Goal: Task Accomplishment & Management: Use online tool/utility

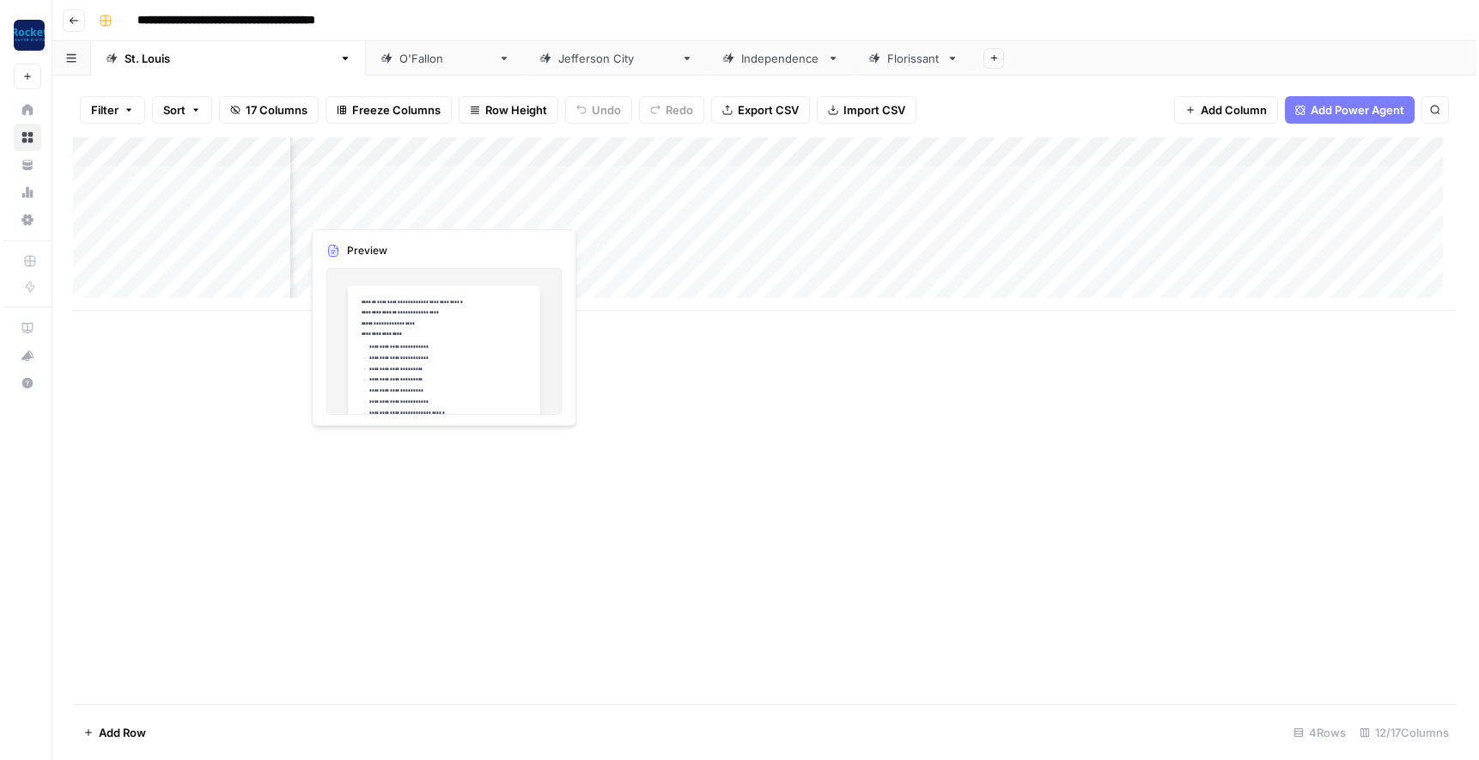
scroll to position [0, 551]
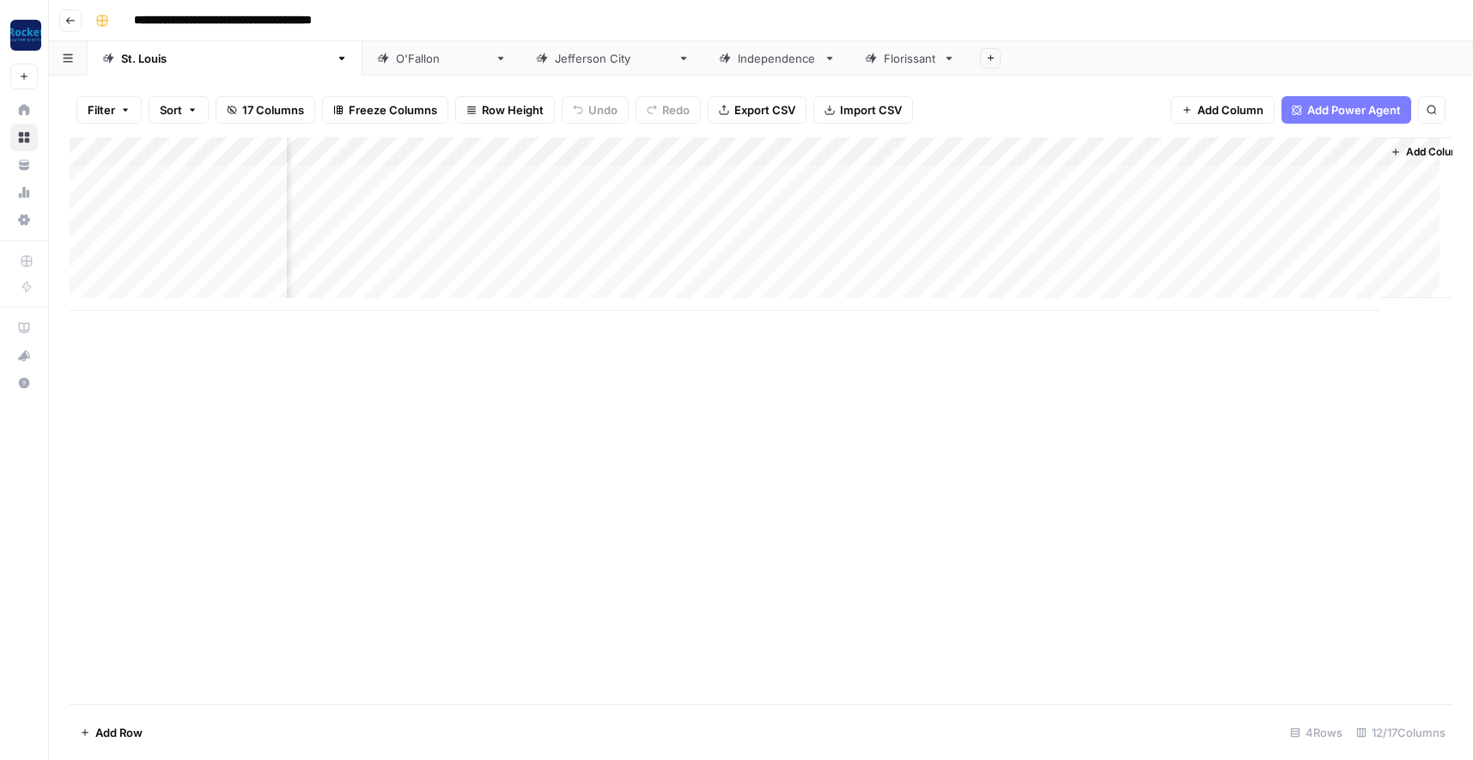
click at [881, 152] on div "Add Column" at bounding box center [761, 223] width 1383 height 173
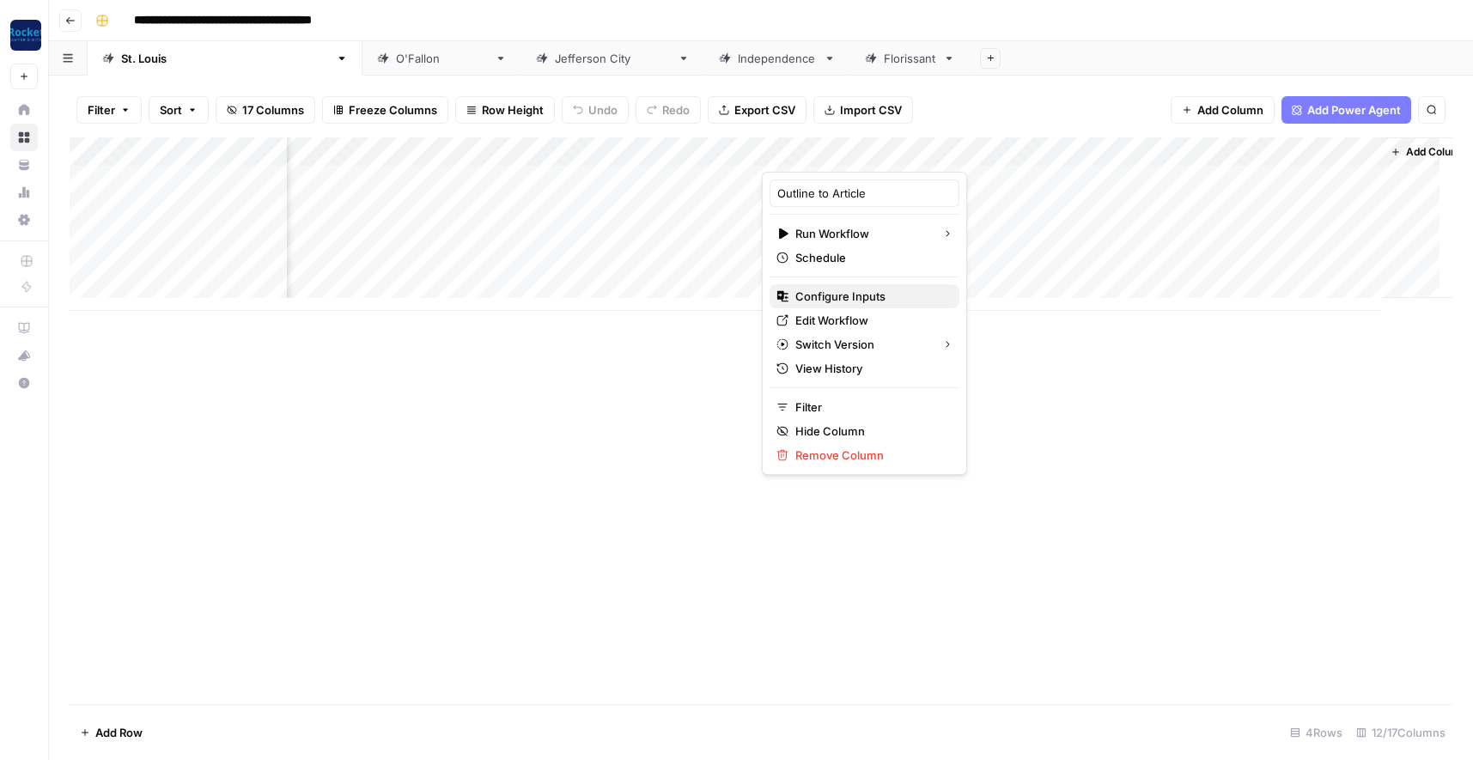
click at [848, 295] on span "Configure Inputs" at bounding box center [870, 296] width 150 height 17
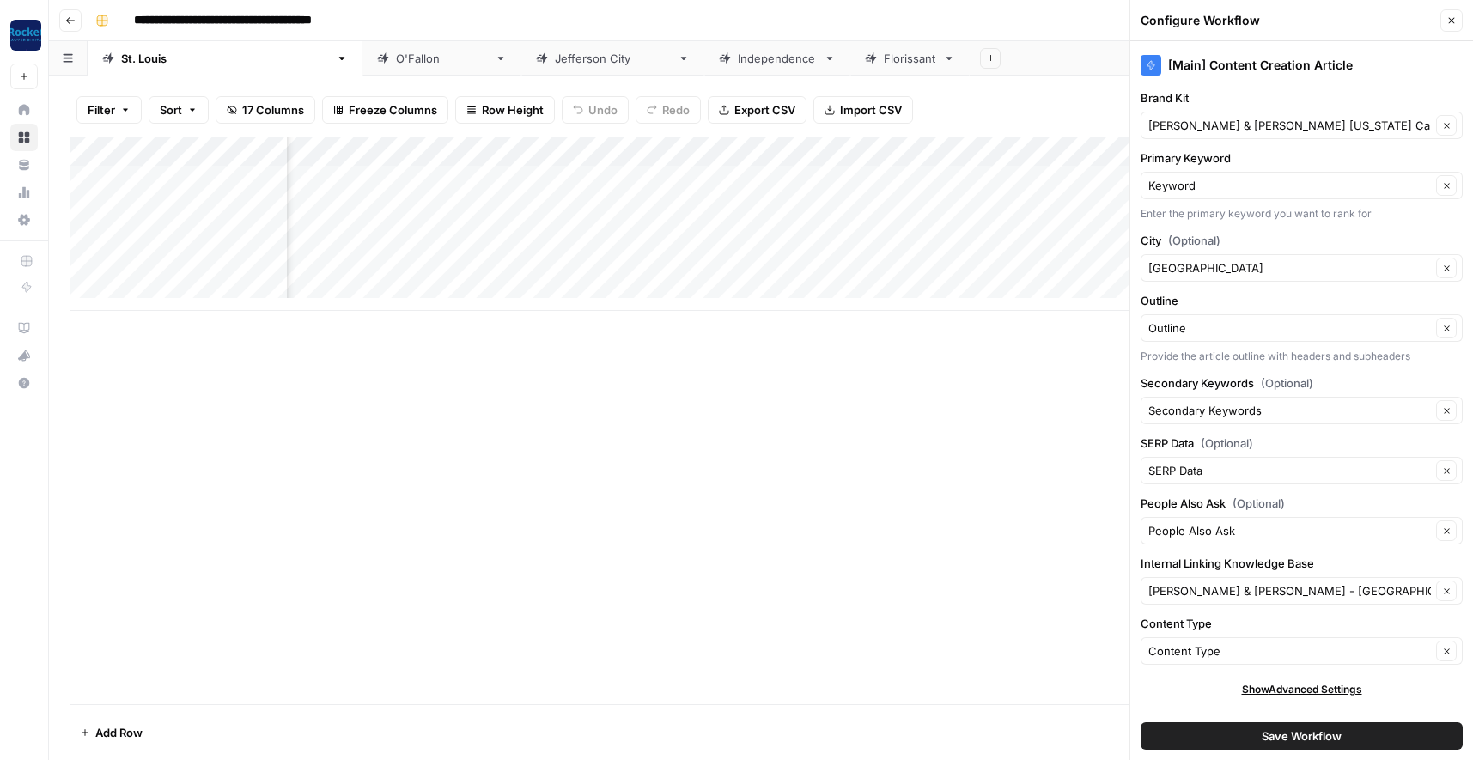
click at [1213, 735] on button "Save Workflow" at bounding box center [1301, 735] width 322 height 27
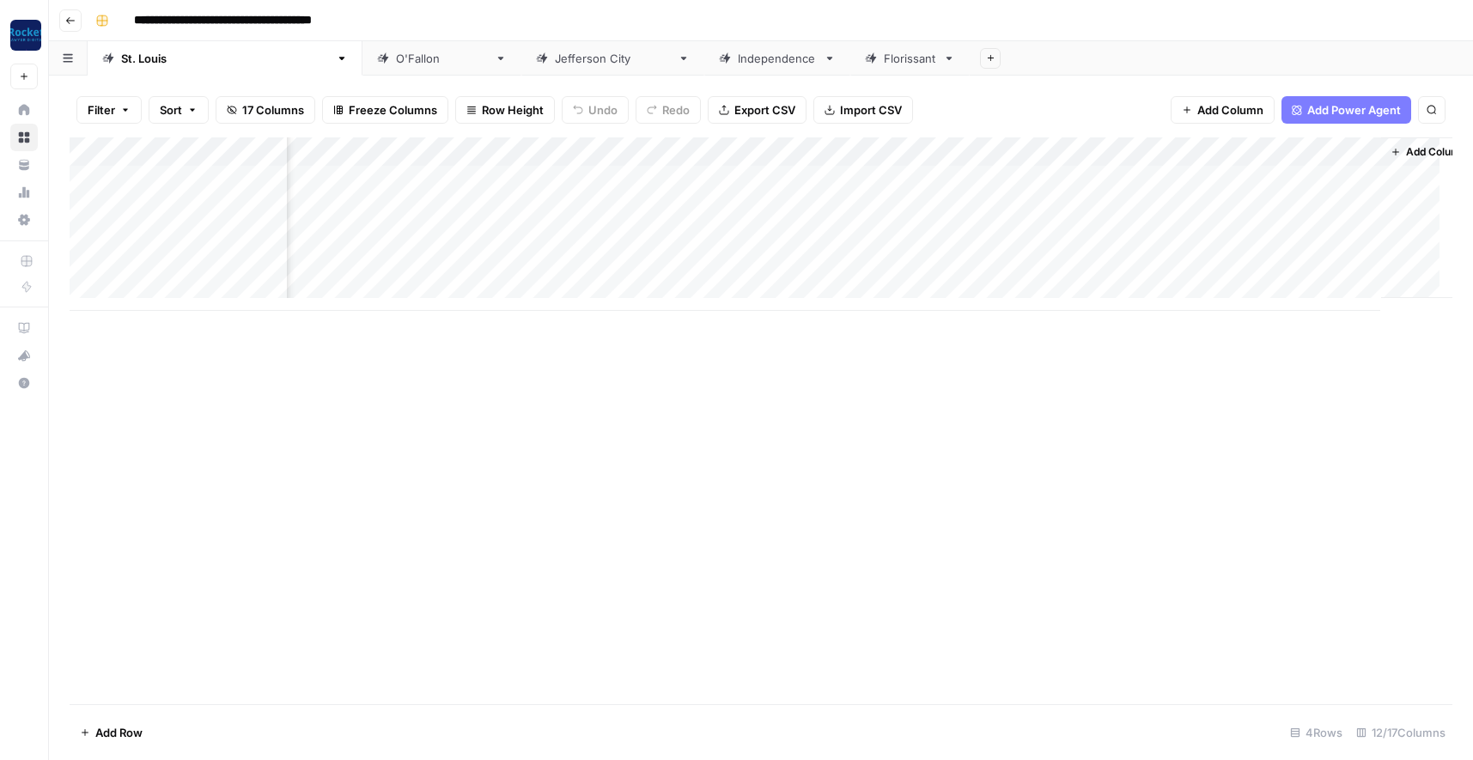
click at [839, 232] on div "Add Column" at bounding box center [761, 223] width 1383 height 173
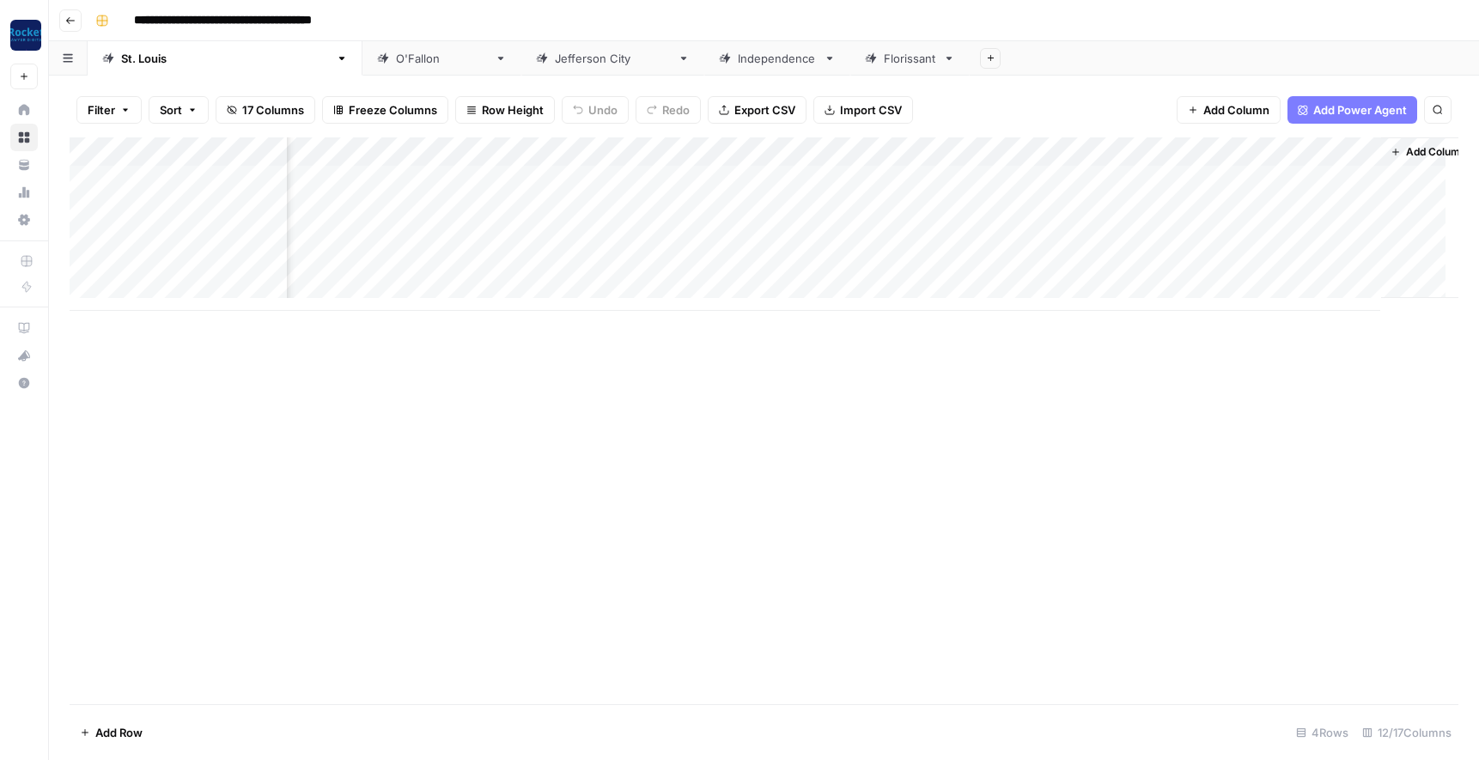
click at [396, 61] on div "[PERSON_NAME]" at bounding box center [442, 58] width 92 height 17
click at [1231, 108] on span "Add Column" at bounding box center [1236, 109] width 66 height 17
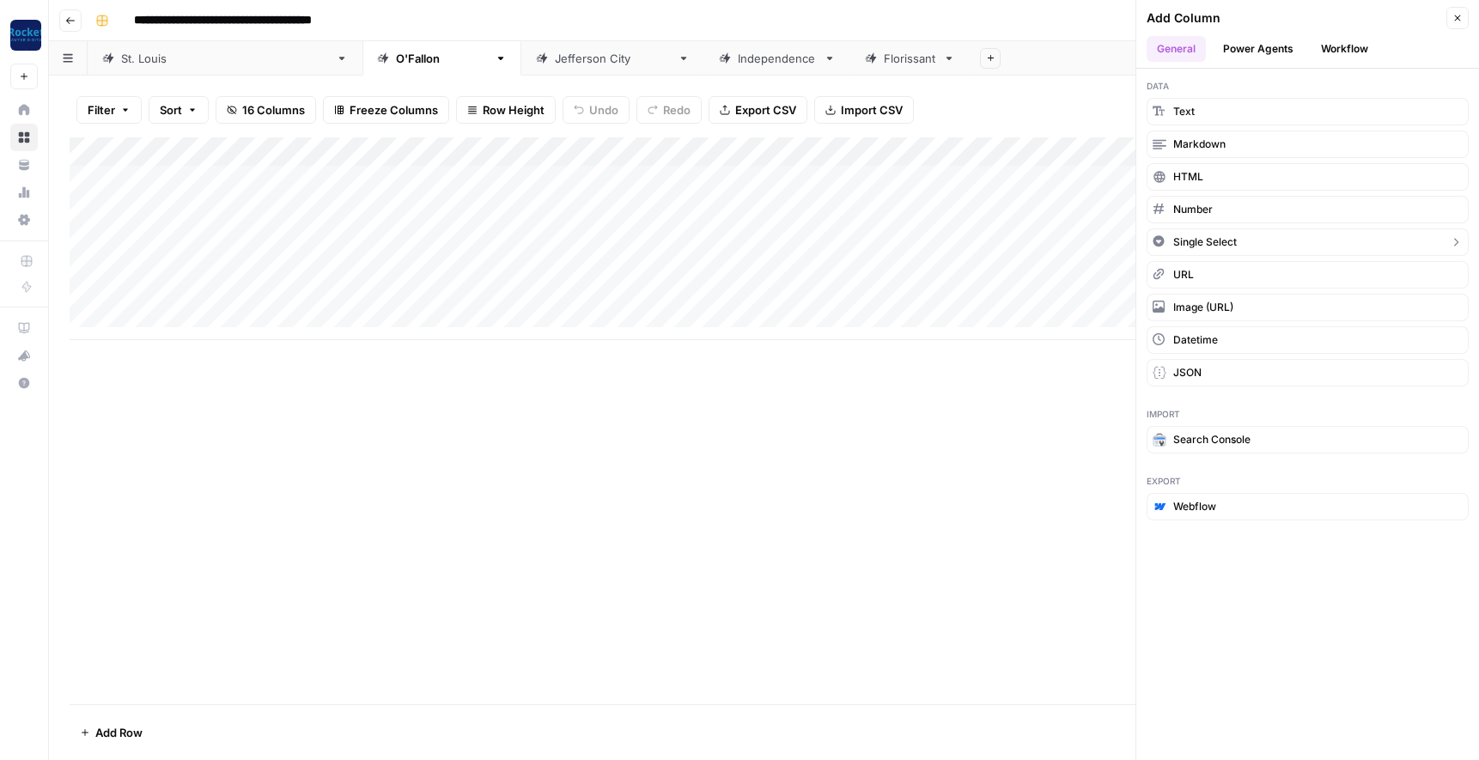
click at [1188, 239] on span "Single Select" at bounding box center [1205, 241] width 64 height 15
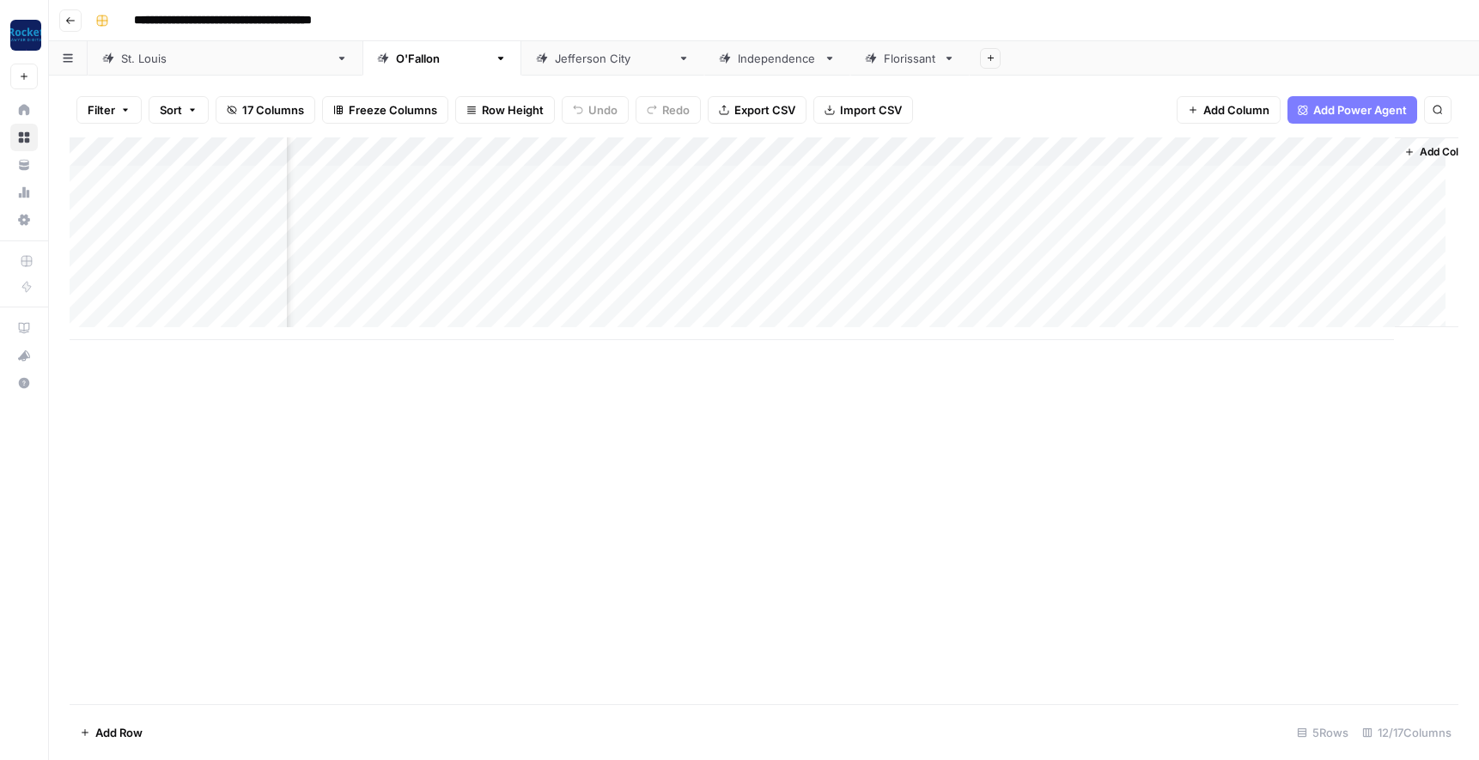
scroll to position [0, 582]
drag, startPoint x: 1258, startPoint y: 148, endPoint x: 354, endPoint y: 152, distance: 904.3
click at [354, 152] on div "Add Column" at bounding box center [764, 238] width 1389 height 203
drag, startPoint x: 895, startPoint y: 146, endPoint x: 596, endPoint y: 140, distance: 298.9
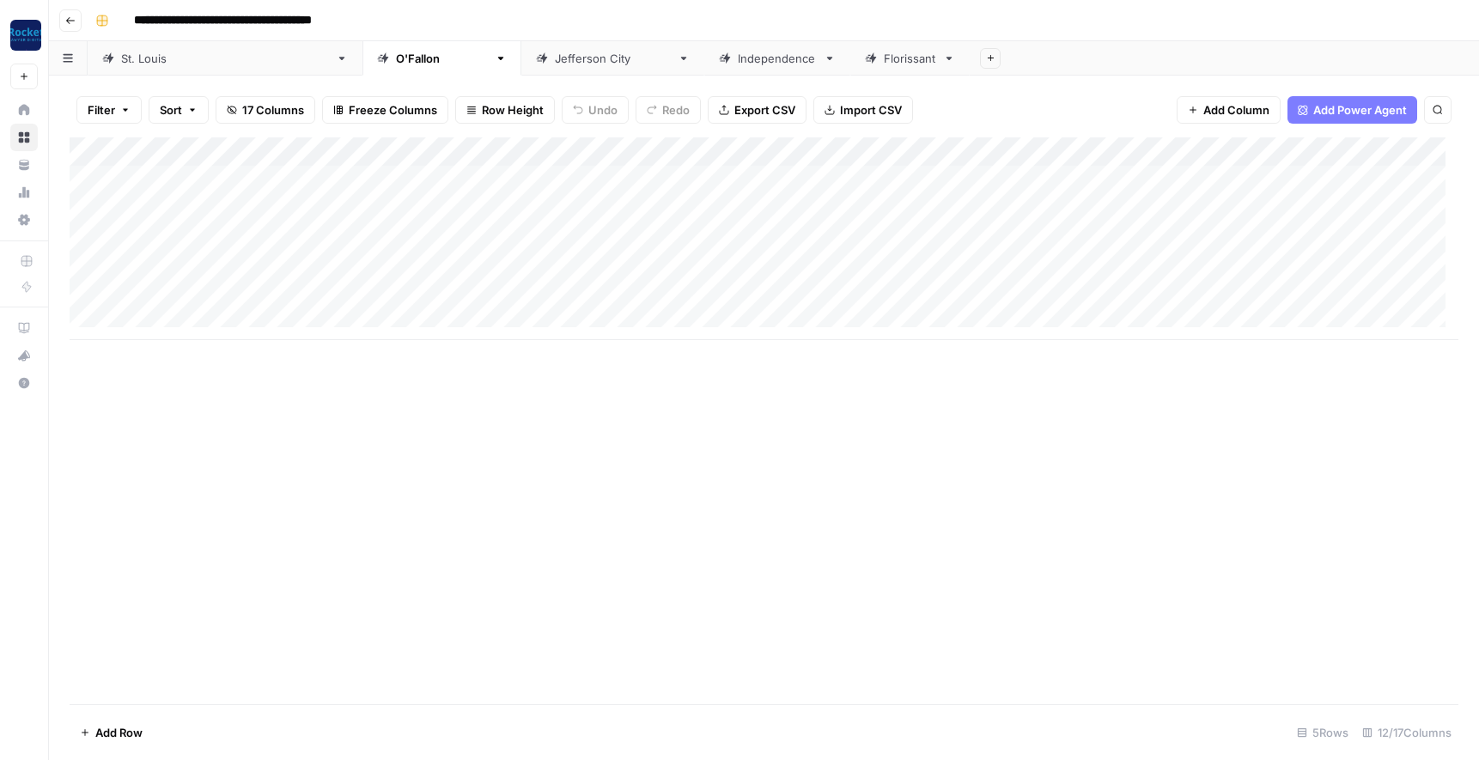
click at [596, 140] on div "Add Column" at bounding box center [764, 238] width 1389 height 203
click at [675, 149] on div "Add Column" at bounding box center [764, 238] width 1389 height 203
click at [629, 195] on input "New Column" at bounding box center [655, 193] width 209 height 17
drag, startPoint x: 629, startPoint y: 195, endPoint x: 530, endPoint y: 186, distance: 99.1
click at [530, 186] on body "**********" at bounding box center [739, 380] width 1479 height 760
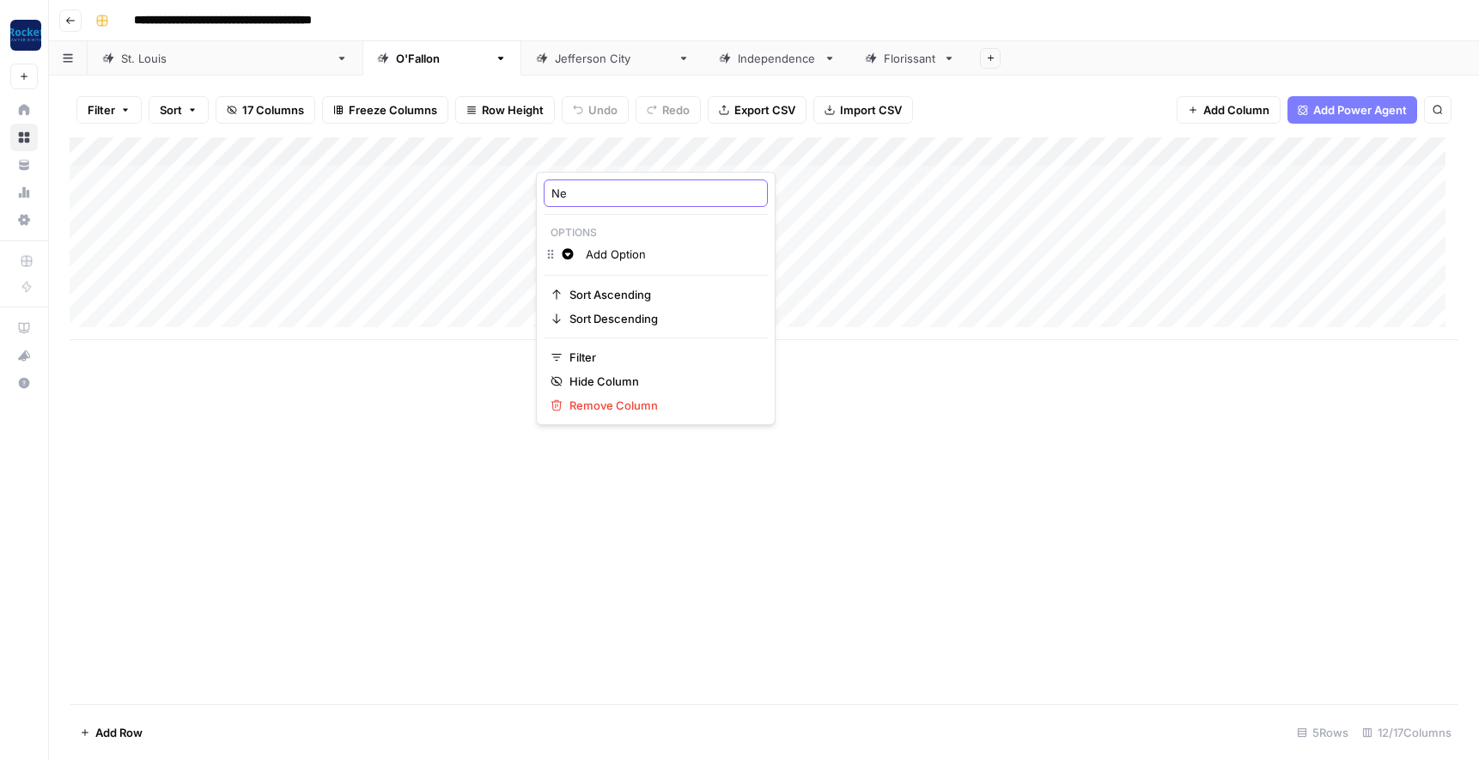
type input "N"
type input "Content Type"
click at [647, 155] on div "Add Column" at bounding box center [764, 238] width 1389 height 203
click at [631, 250] on input "Add Option" at bounding box center [673, 254] width 174 height 17
click at [654, 252] on input "Add Option" at bounding box center [673, 254] width 174 height 17
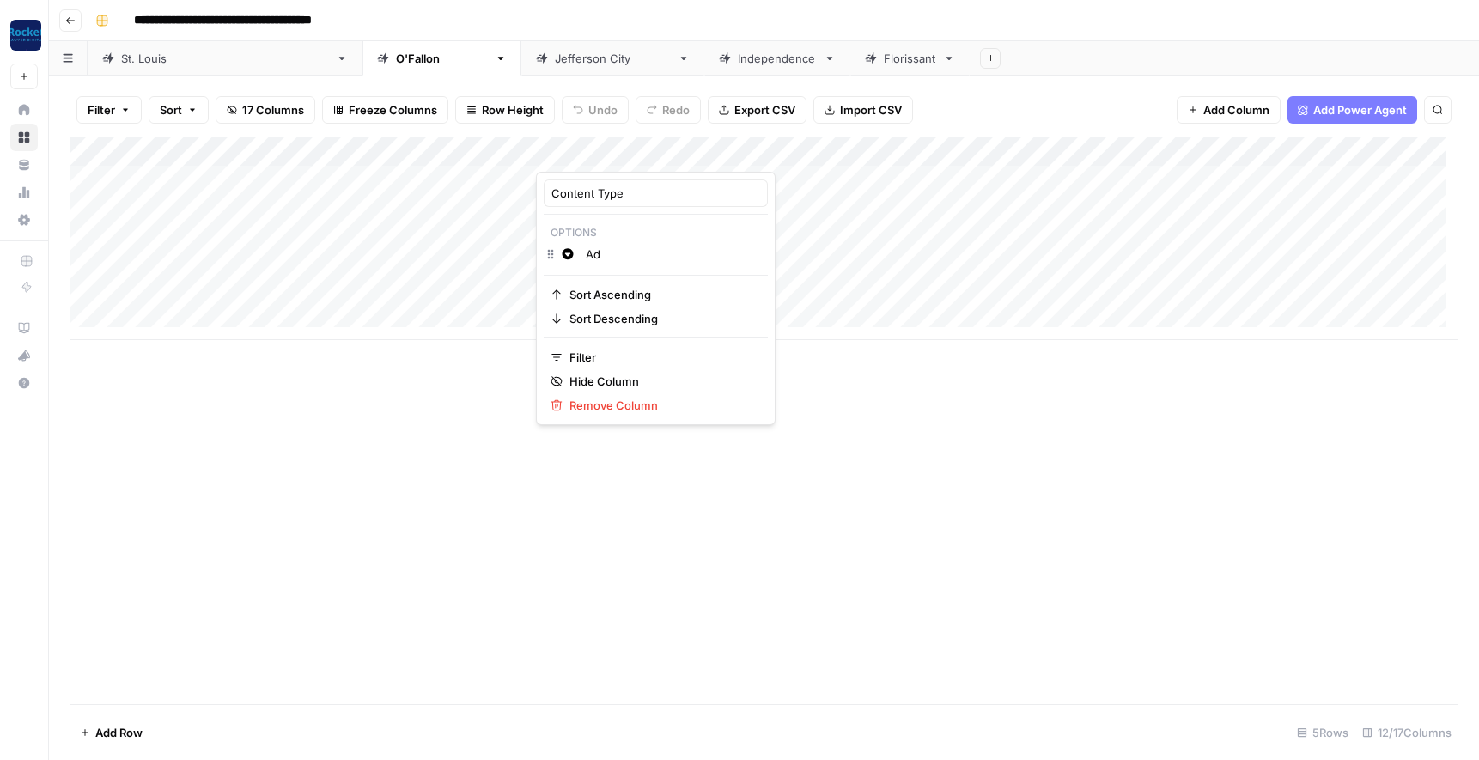
type input "A"
type input "B"
type input "Practice Area Page"
click at [654, 252] on input "Blog Page" at bounding box center [673, 254] width 174 height 17
type input "Blog Post"
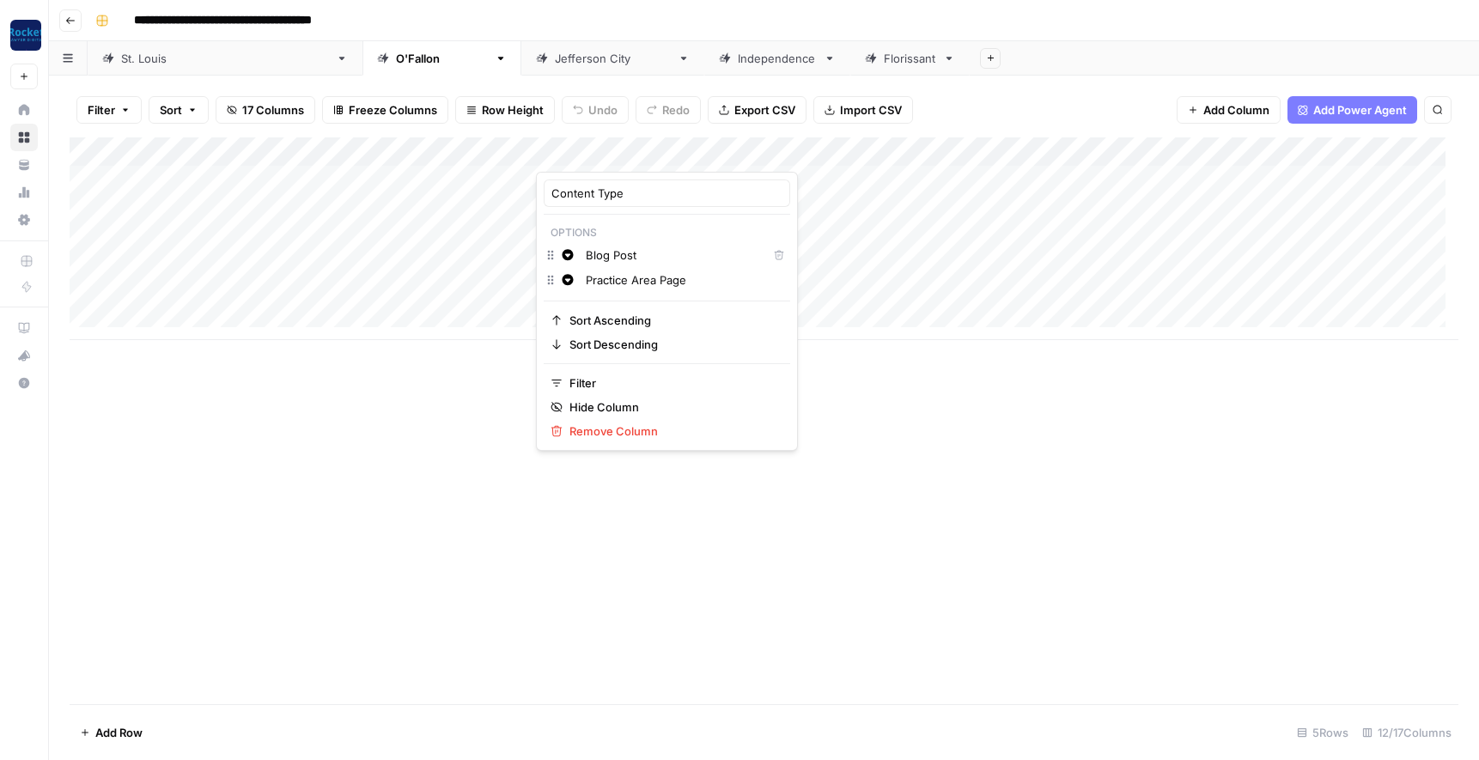
click at [709, 282] on input "Practice Area Page" at bounding box center [684, 279] width 197 height 17
type input "P"
type input "Resource"
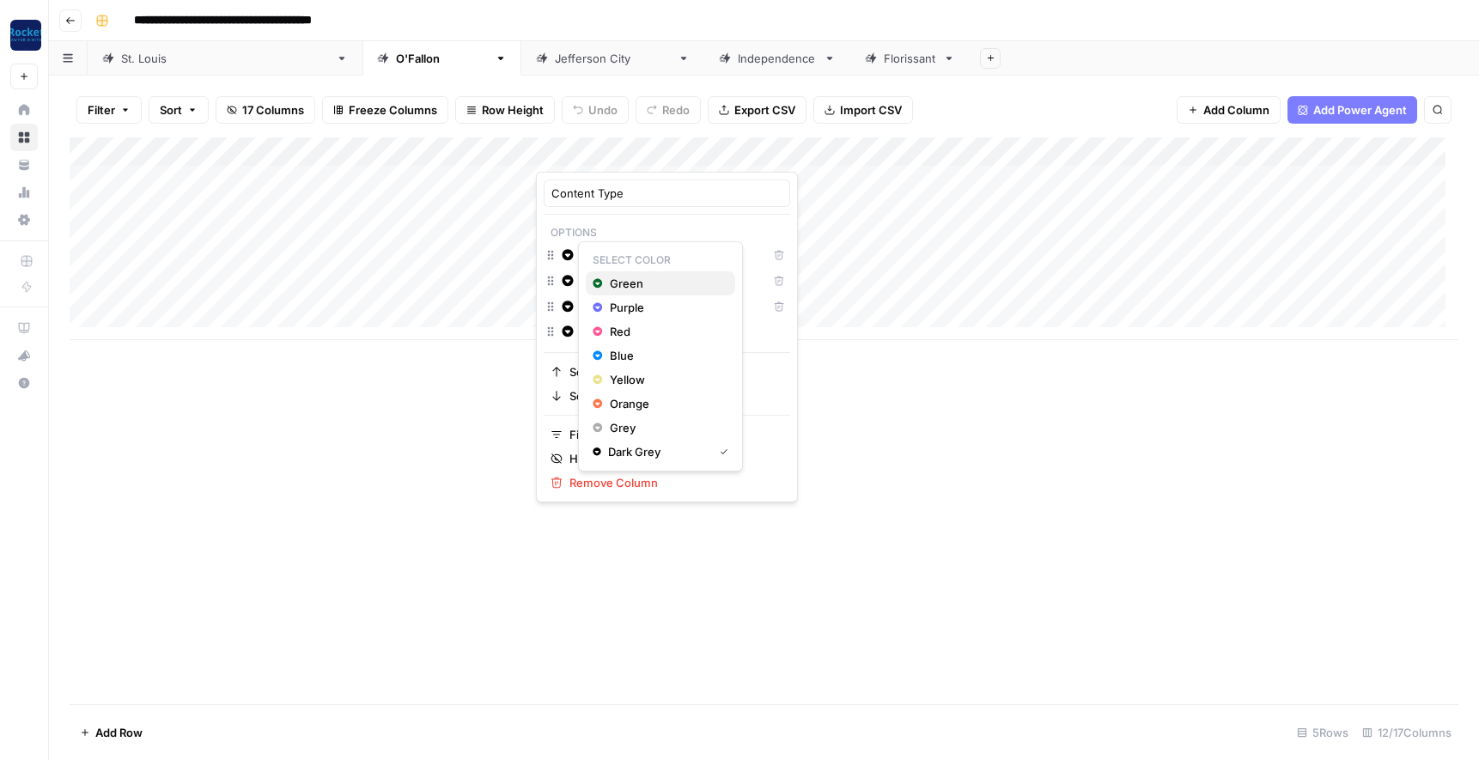
click at [620, 282] on span "Green" at bounding box center [666, 283] width 112 height 17
click at [568, 279] on icon "button" at bounding box center [567, 280] width 11 height 11
click at [622, 332] on span "Purple" at bounding box center [666, 333] width 112 height 17
click at [567, 281] on icon "button" at bounding box center [568, 281] width 12 height 12
click at [610, 355] on span "Red" at bounding box center [666, 357] width 112 height 17
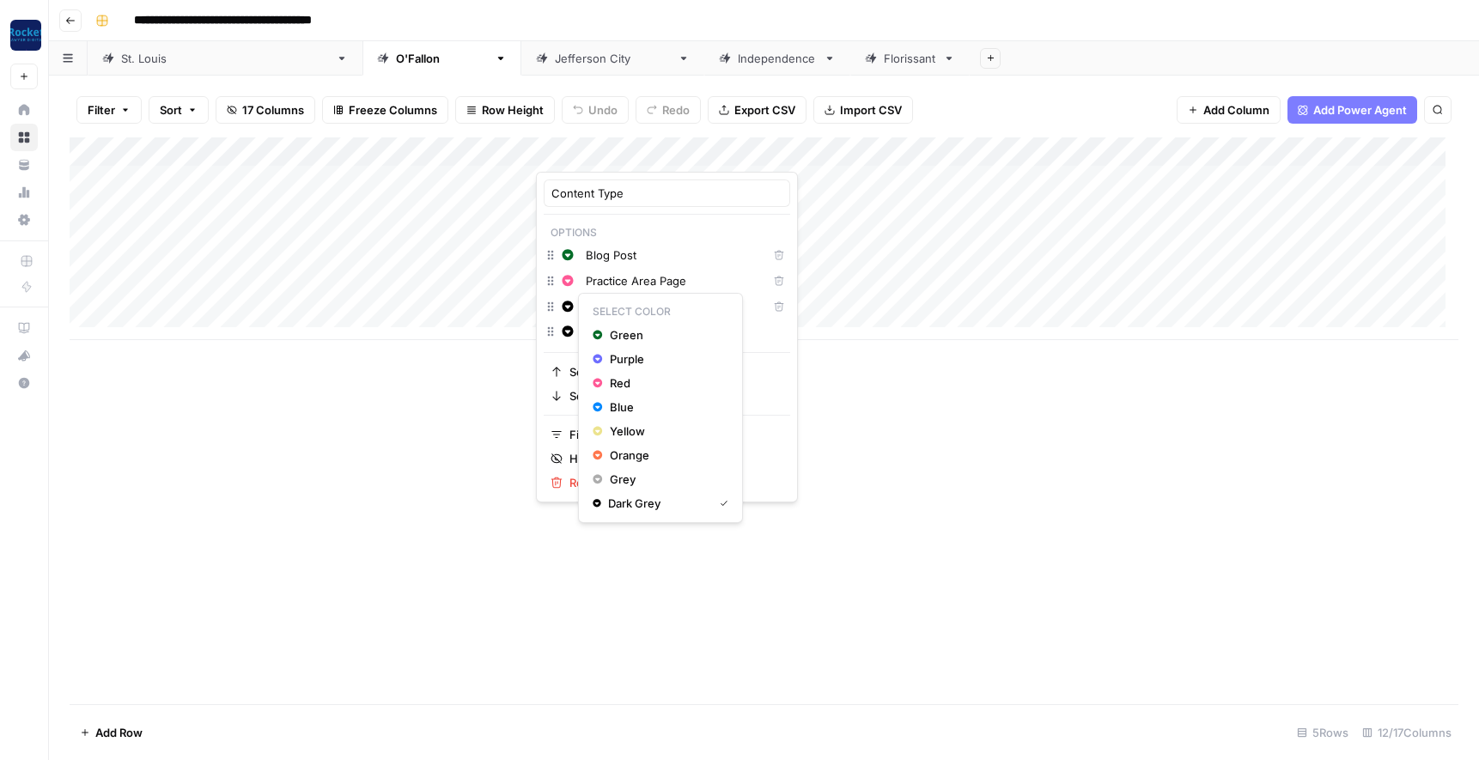
click at [573, 304] on icon "button" at bounding box center [568, 307] width 12 height 12
click at [626, 362] on span "Purple" at bounding box center [666, 358] width 112 height 17
click at [812, 368] on div "Add Column" at bounding box center [764, 420] width 1389 height 567
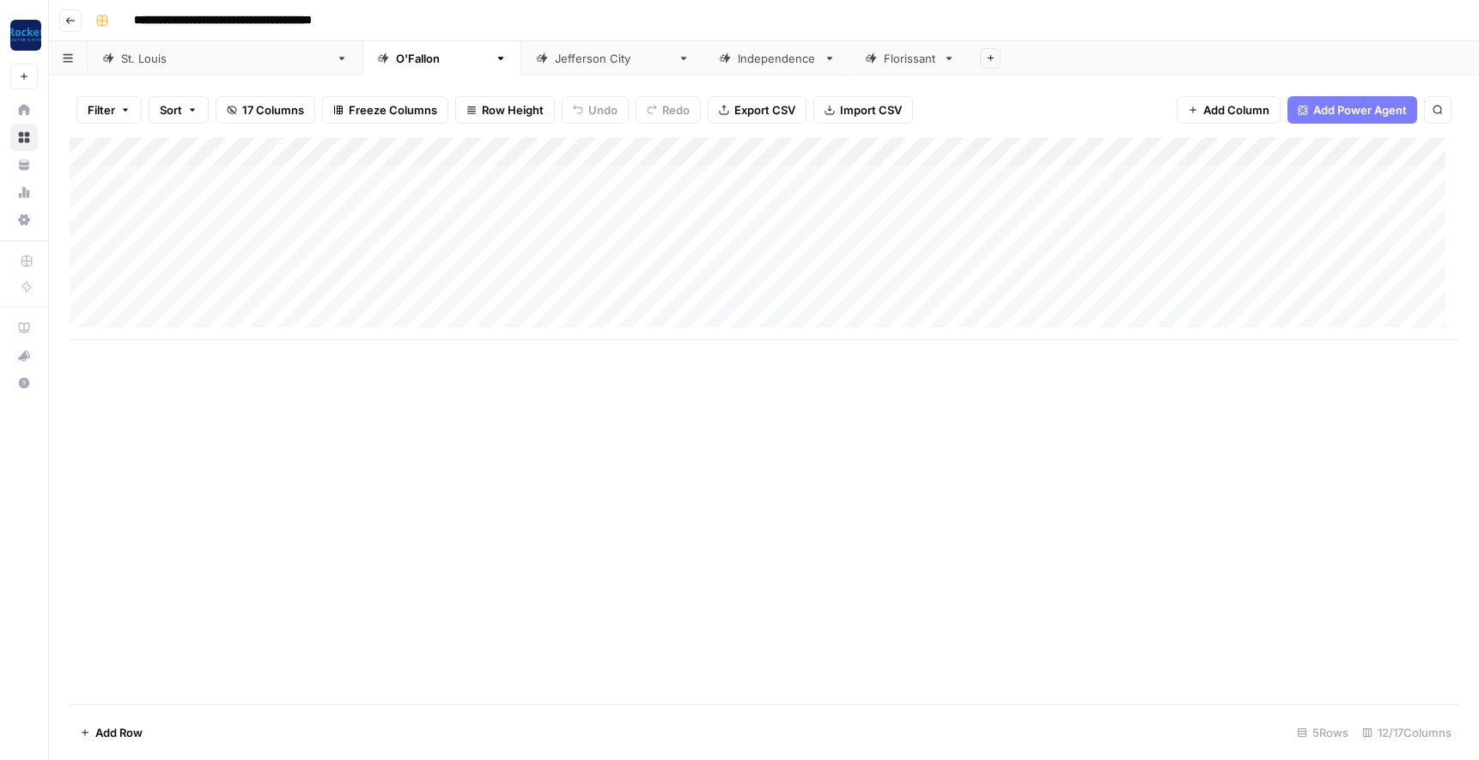
click at [812, 150] on div "Add Column" at bounding box center [764, 238] width 1389 height 203
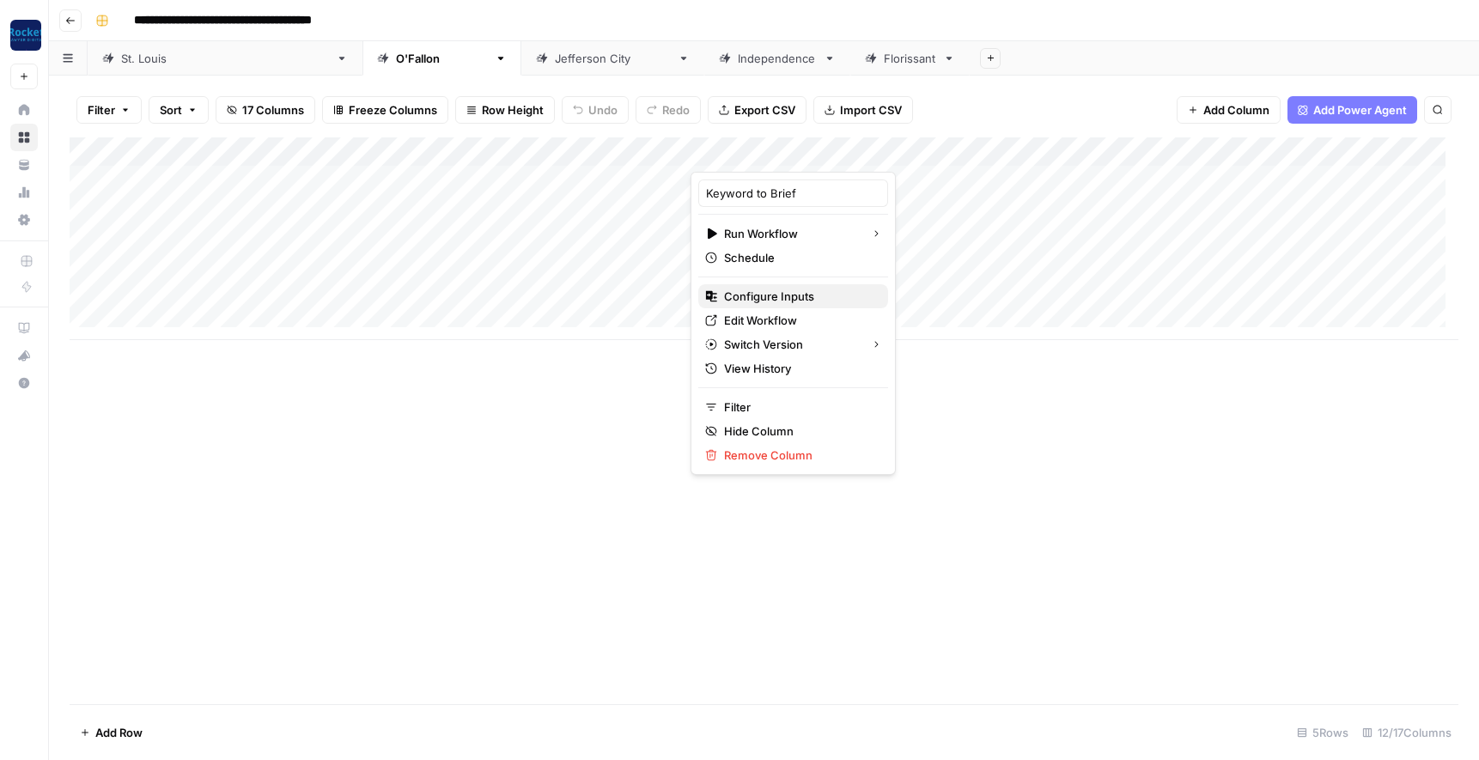
click at [772, 295] on span "Configure Inputs" at bounding box center [799, 296] width 150 height 17
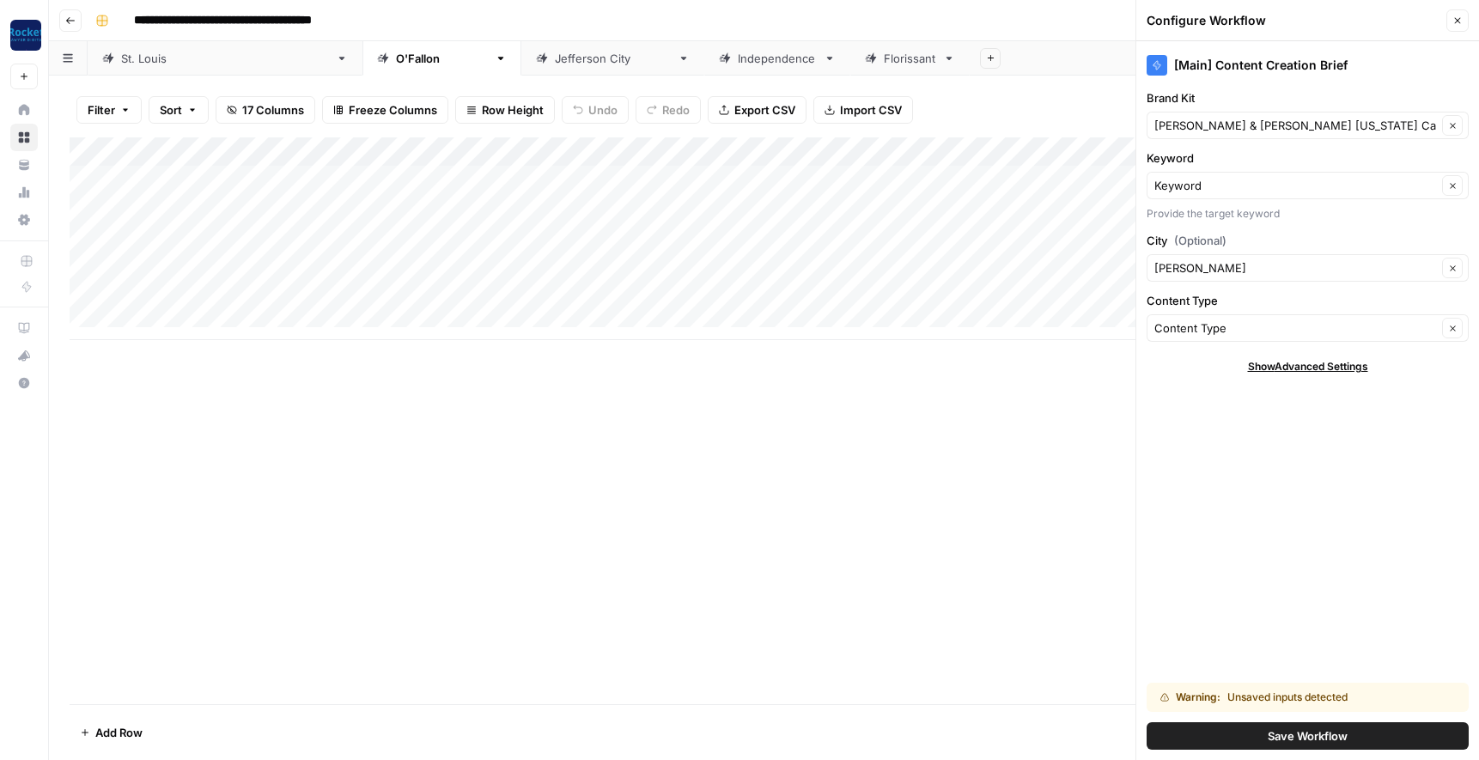
click at [1208, 731] on button "Save Workflow" at bounding box center [1307, 735] width 322 height 27
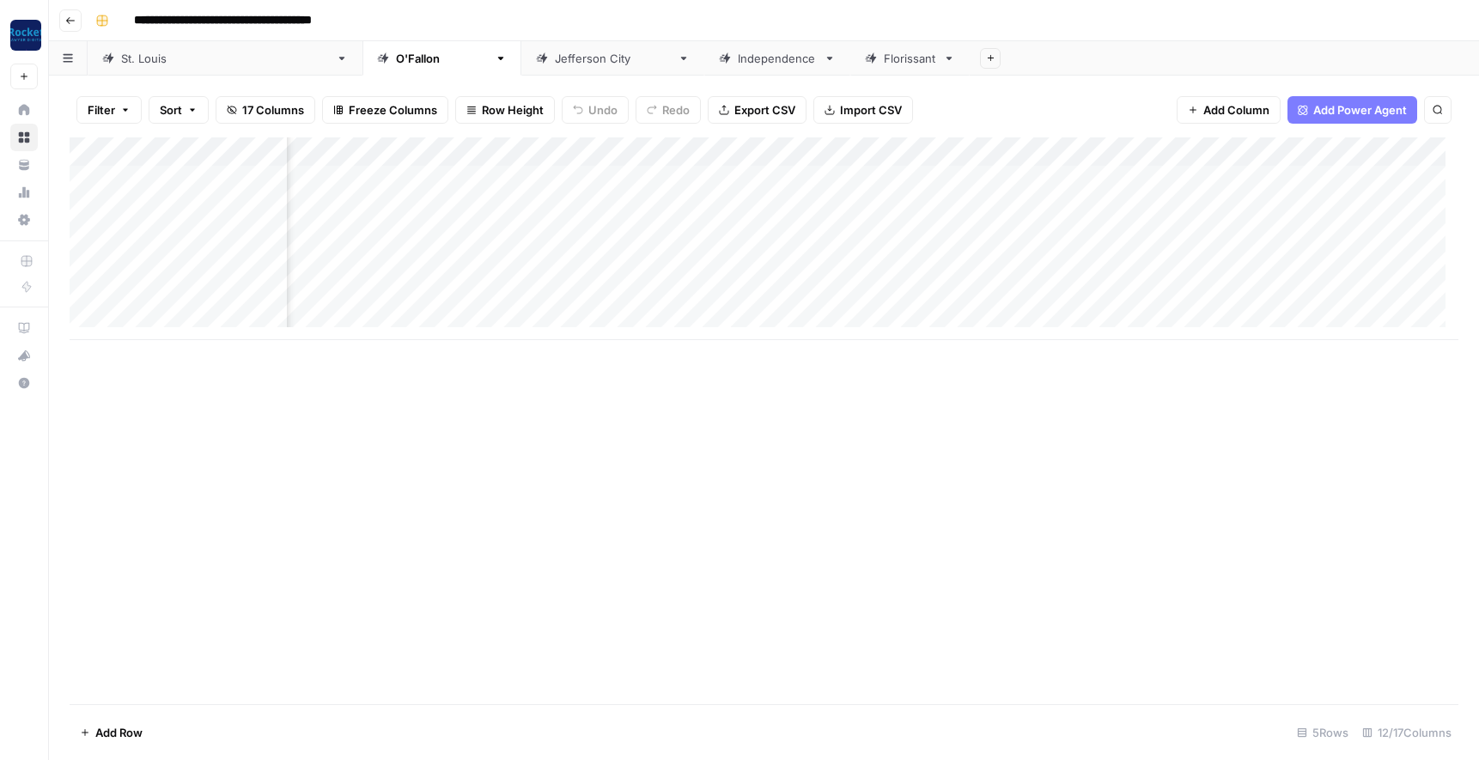
scroll to position [0, 191]
click at [1243, 152] on div "Add Column" at bounding box center [764, 238] width 1389 height 203
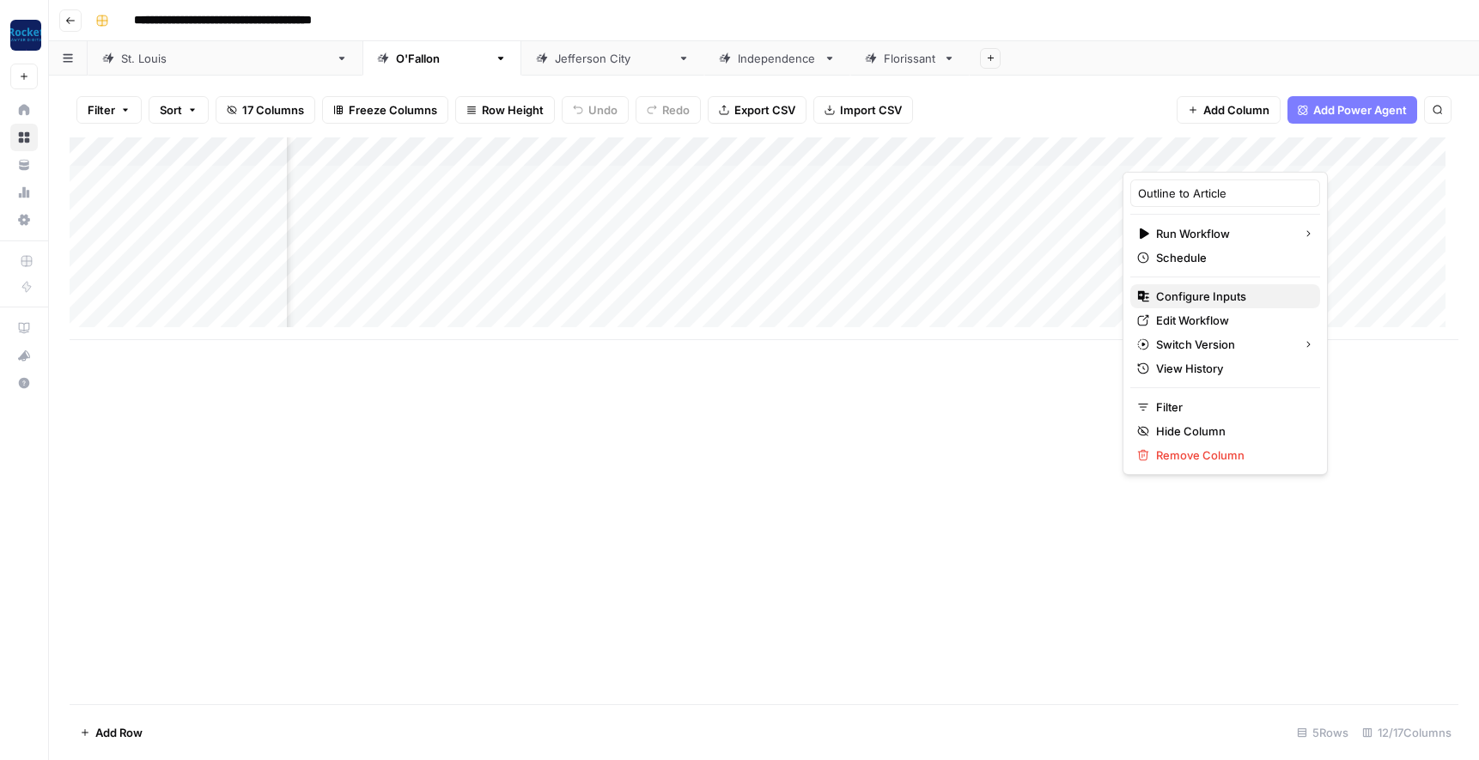
click at [1199, 289] on span "Configure Inputs" at bounding box center [1231, 296] width 150 height 17
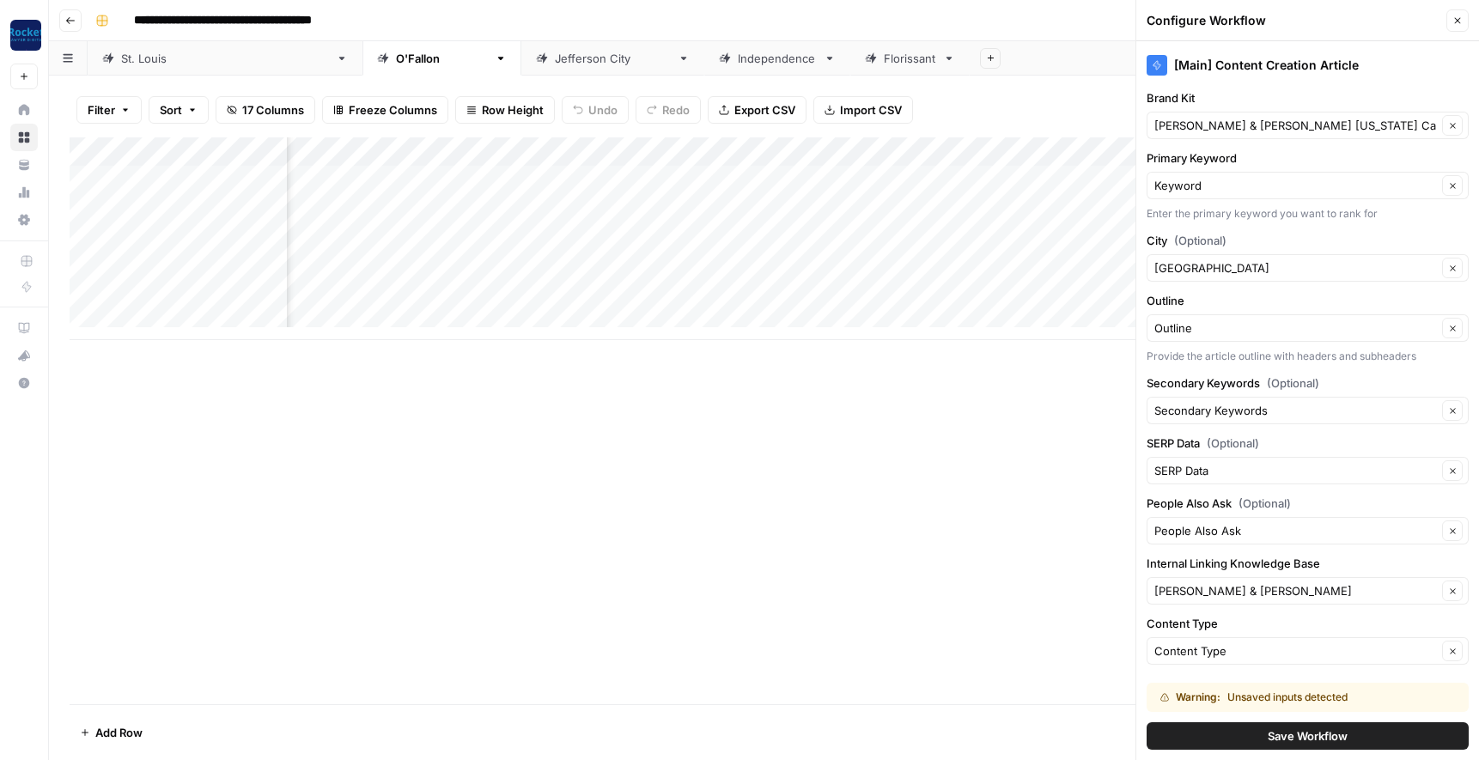
click at [1255, 733] on button "Save Workflow" at bounding box center [1307, 735] width 322 height 27
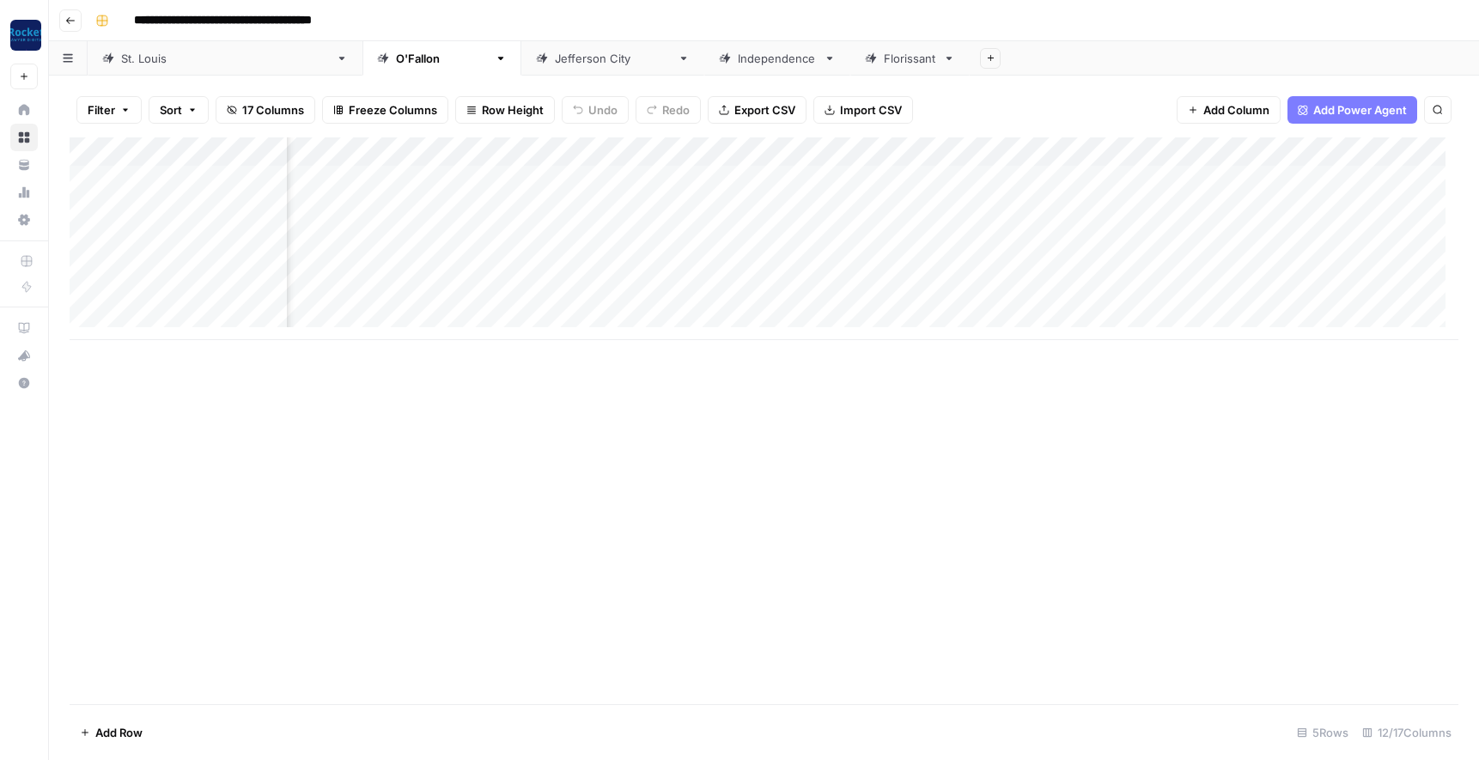
click at [555, 58] on div "[GEOGRAPHIC_DATA]" at bounding box center [613, 58] width 116 height 17
click at [1245, 104] on span "Add Column" at bounding box center [1236, 109] width 66 height 17
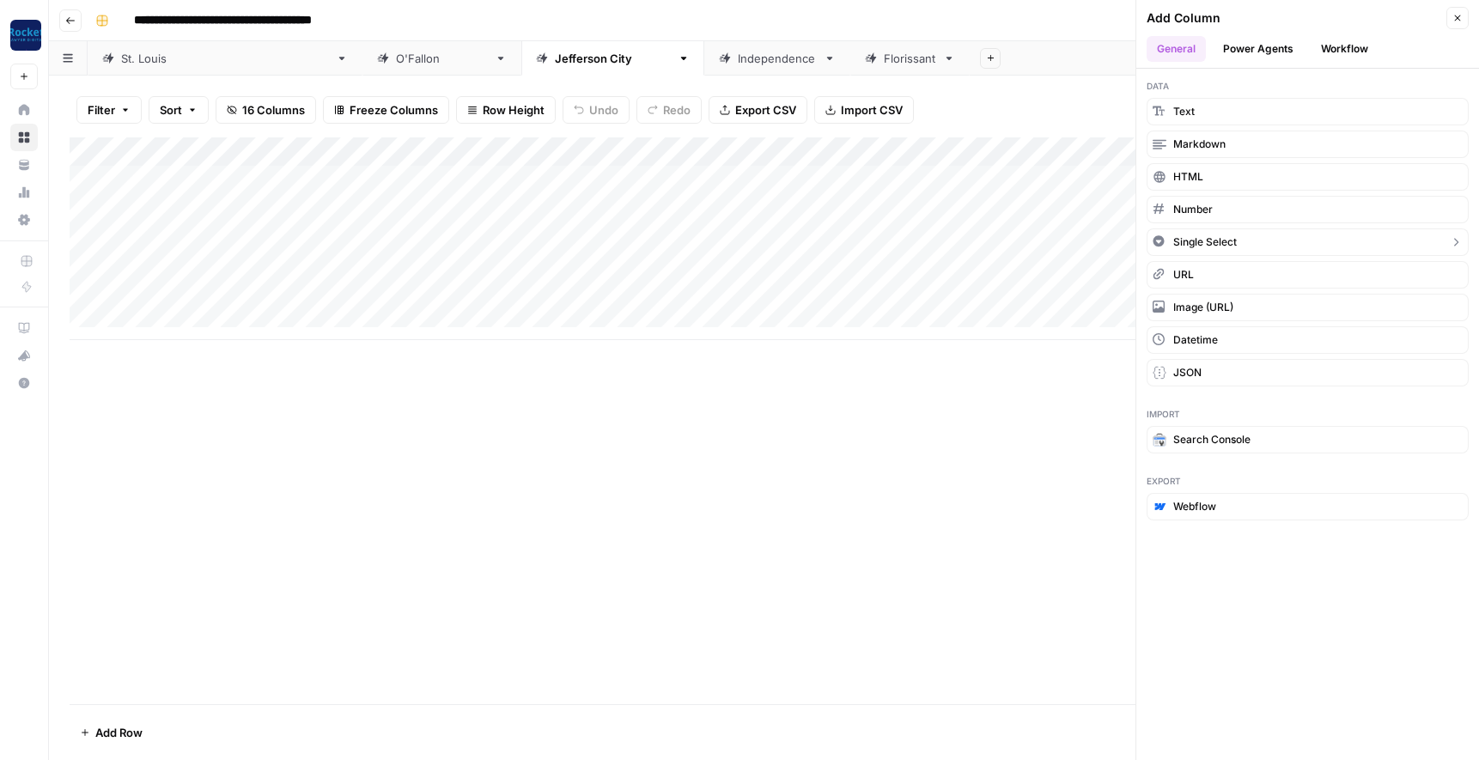
click at [1201, 243] on span "Single Select" at bounding box center [1205, 241] width 64 height 15
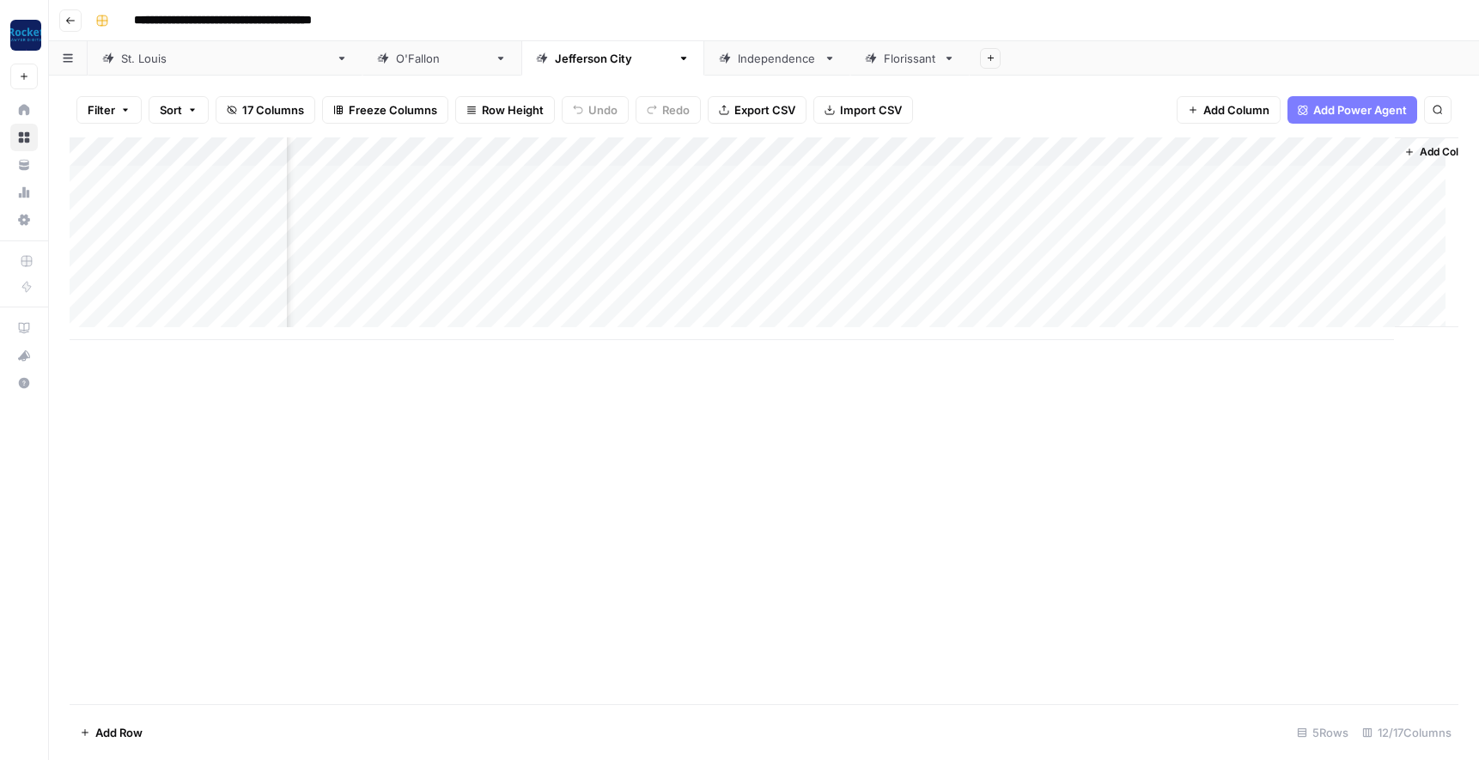
scroll to position [0, 582]
drag, startPoint x: 1258, startPoint y: 147, endPoint x: 353, endPoint y: 143, distance: 905.1
click at [353, 143] on div "Add Column" at bounding box center [764, 238] width 1389 height 203
drag, startPoint x: 839, startPoint y: 147, endPoint x: 526, endPoint y: 149, distance: 312.6
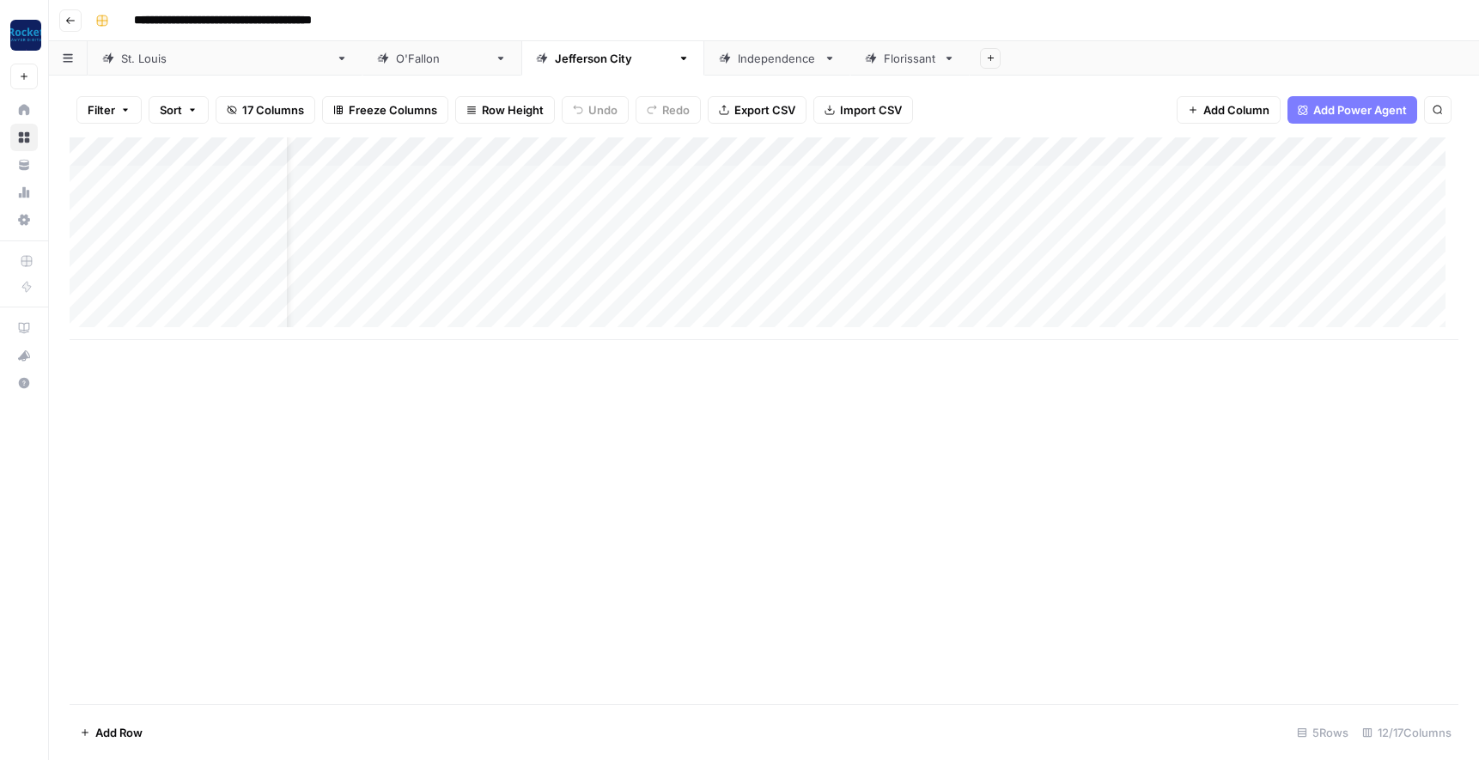
click at [526, 149] on div "Add Column" at bounding box center [764, 238] width 1389 height 203
click at [620, 150] on div "Add Column" at bounding box center [764, 238] width 1389 height 203
click at [572, 191] on input "New Column" at bounding box center [600, 193] width 209 height 17
type input "N"
type input "Content Type"
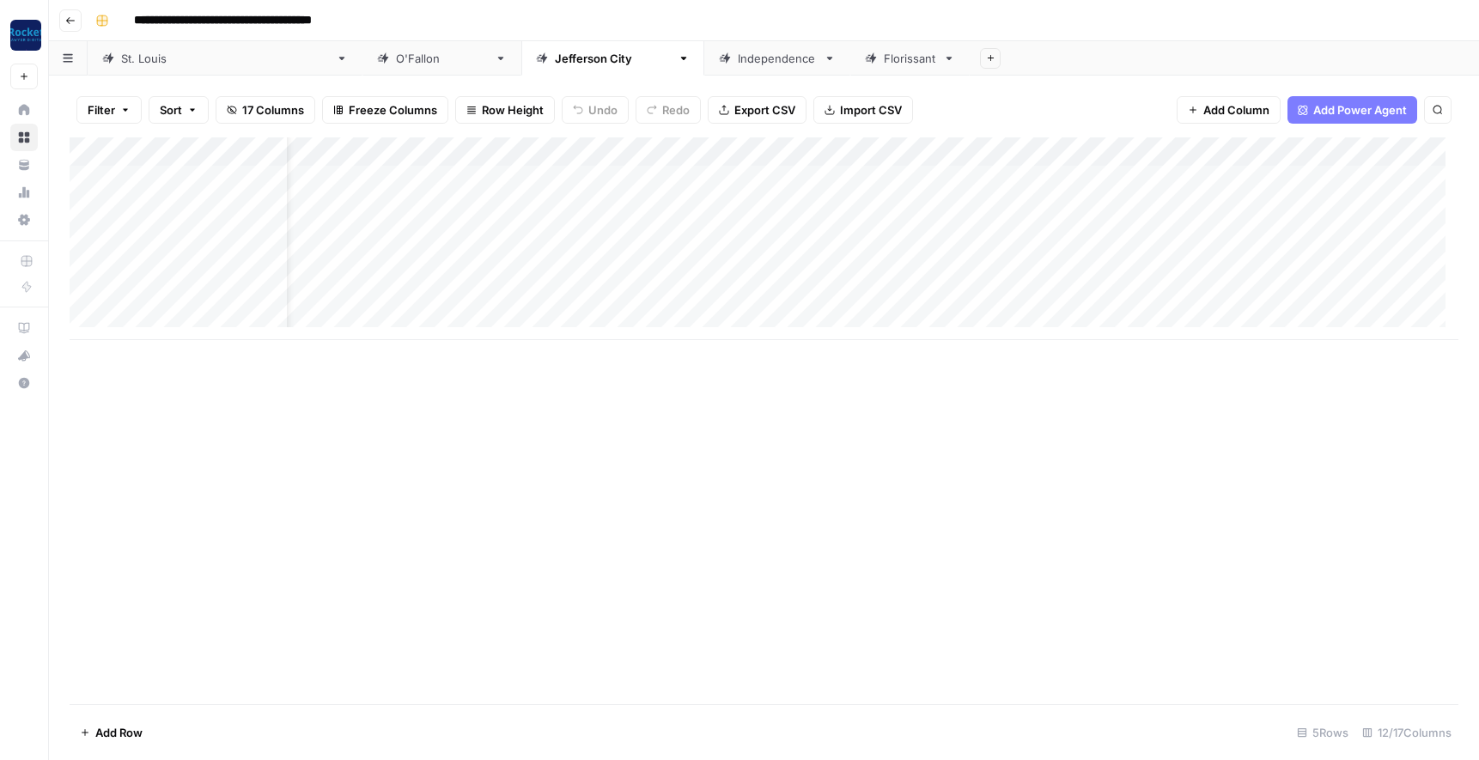
click at [608, 152] on div "Add Column" at bounding box center [764, 238] width 1389 height 203
click at [599, 258] on input "Add Option" at bounding box center [618, 254] width 174 height 17
type input "A"
type input "B"
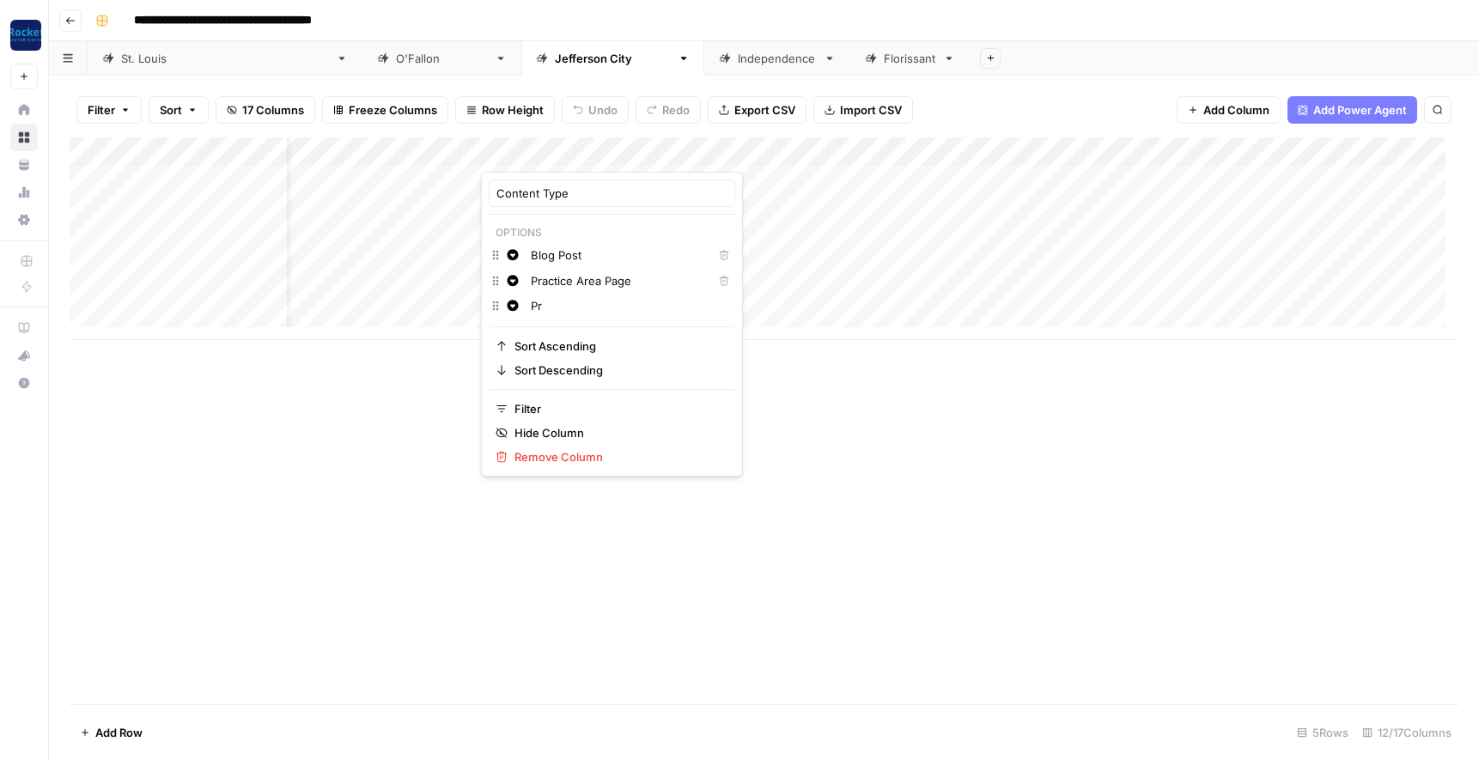
type input "P"
type input "Resource"
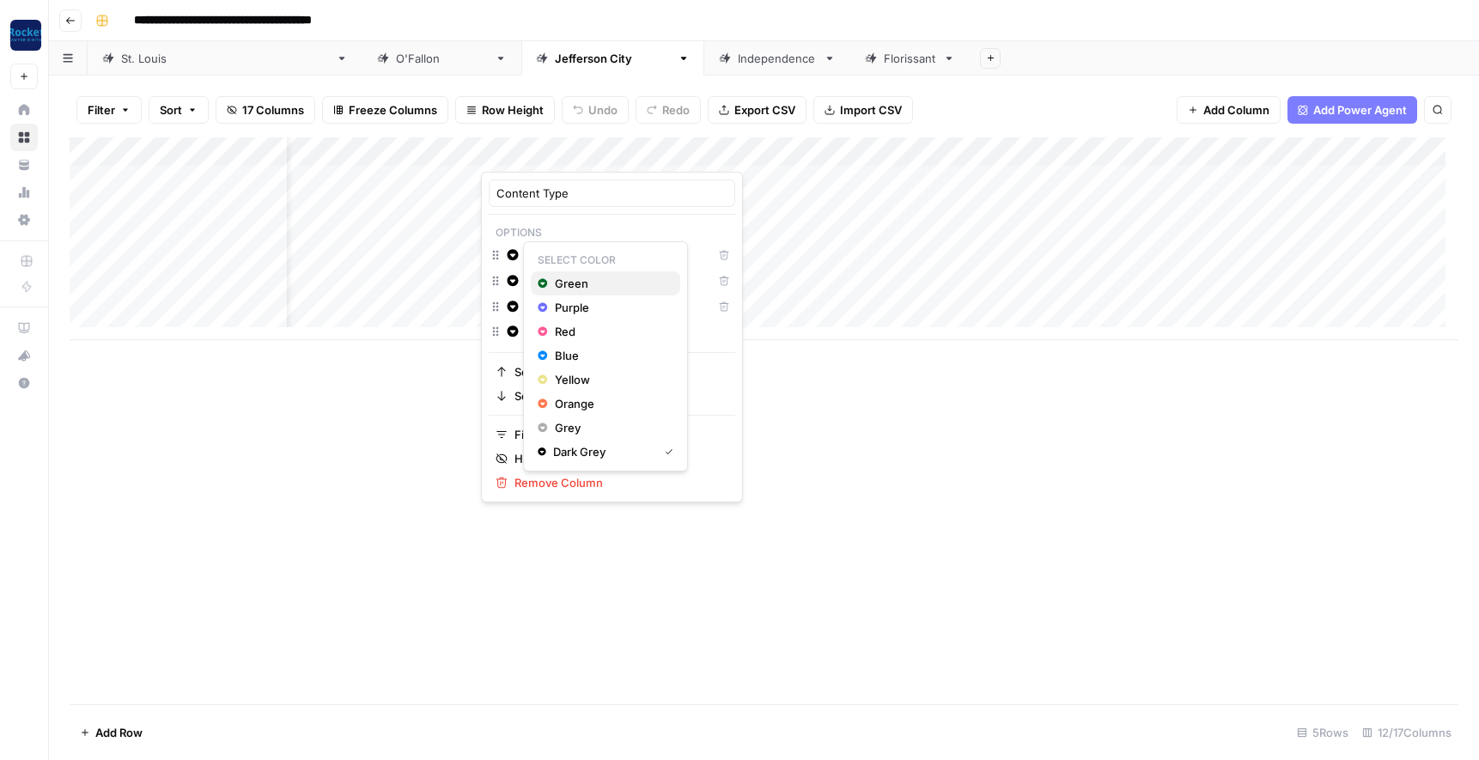
click at [565, 281] on span "Green" at bounding box center [611, 283] width 112 height 17
click at [563, 356] on span "Red" at bounding box center [611, 357] width 112 height 17
click at [561, 410] on span "Blue" at bounding box center [611, 406] width 112 height 17
click at [818, 401] on div "Add Column" at bounding box center [764, 420] width 1389 height 567
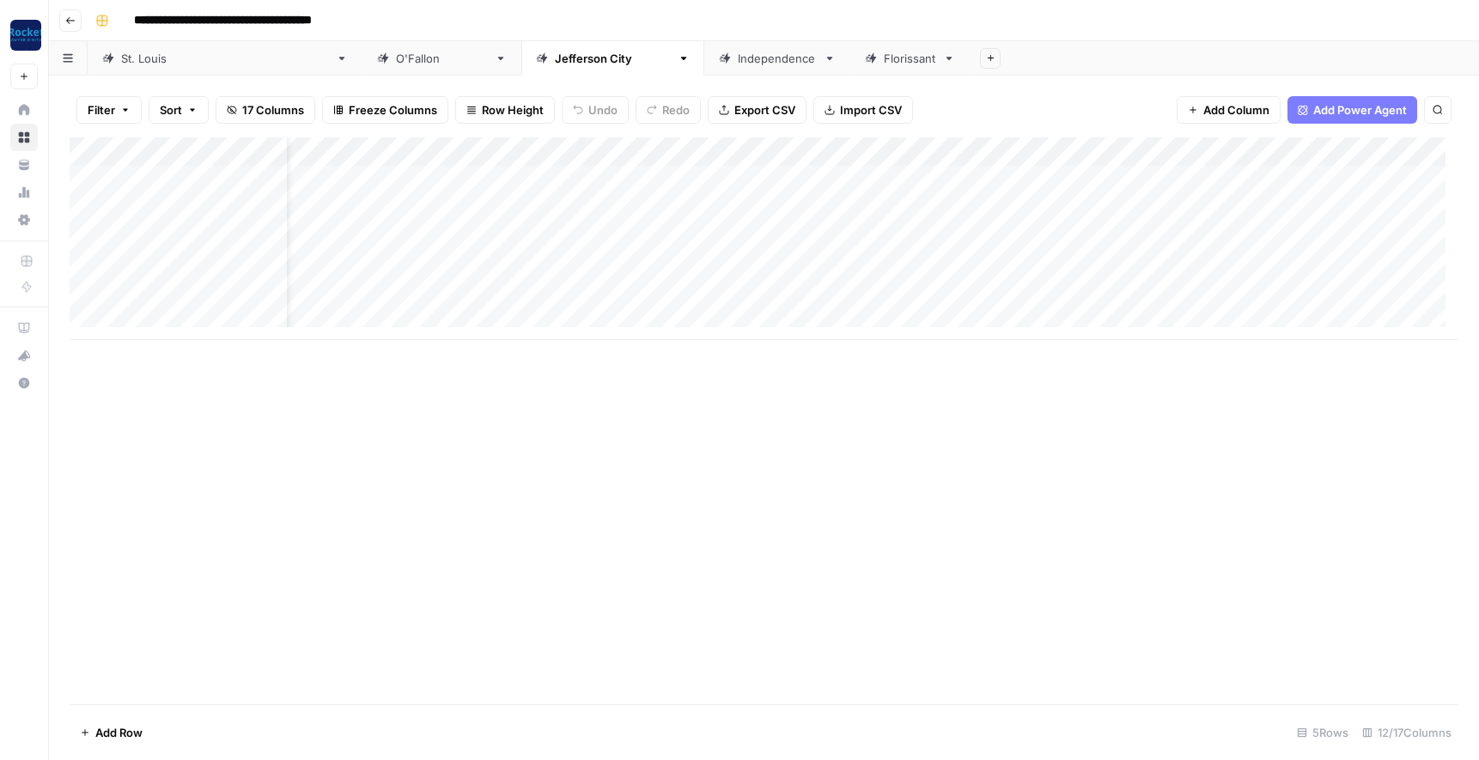
click at [758, 144] on div "Add Column" at bounding box center [764, 238] width 1389 height 203
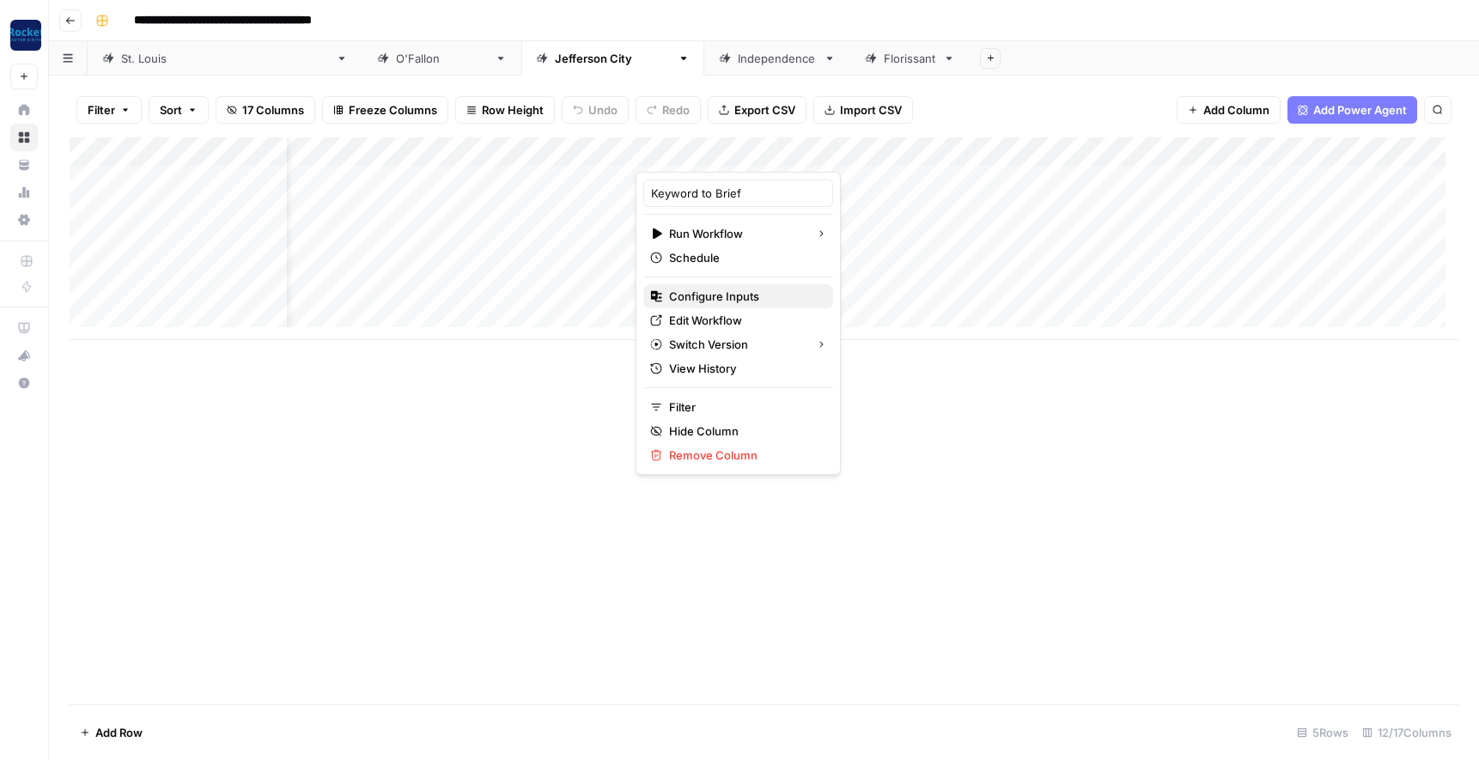
click at [716, 296] on span "Configure Inputs" at bounding box center [744, 296] width 150 height 17
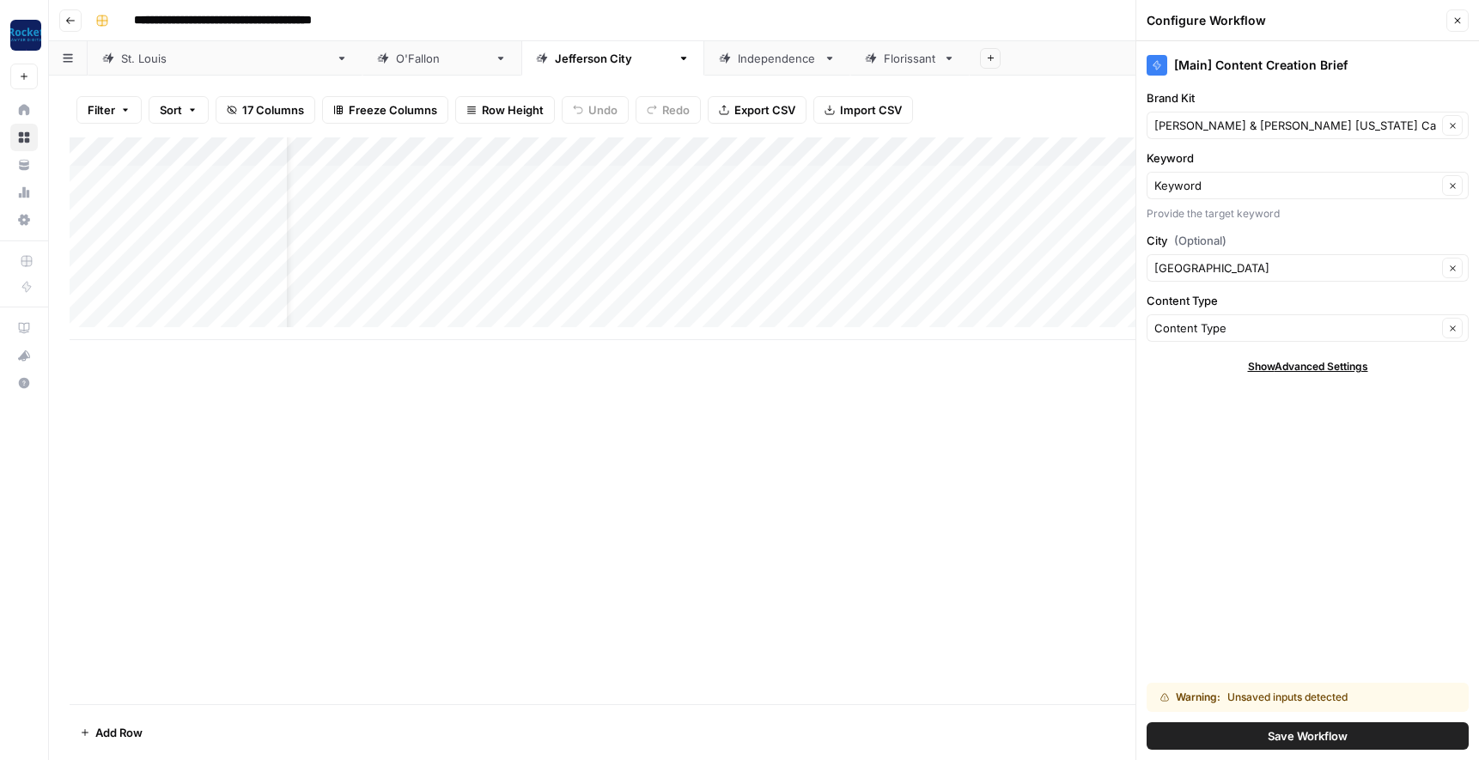
click at [1297, 733] on span "Save Workflow" at bounding box center [1308, 735] width 80 height 17
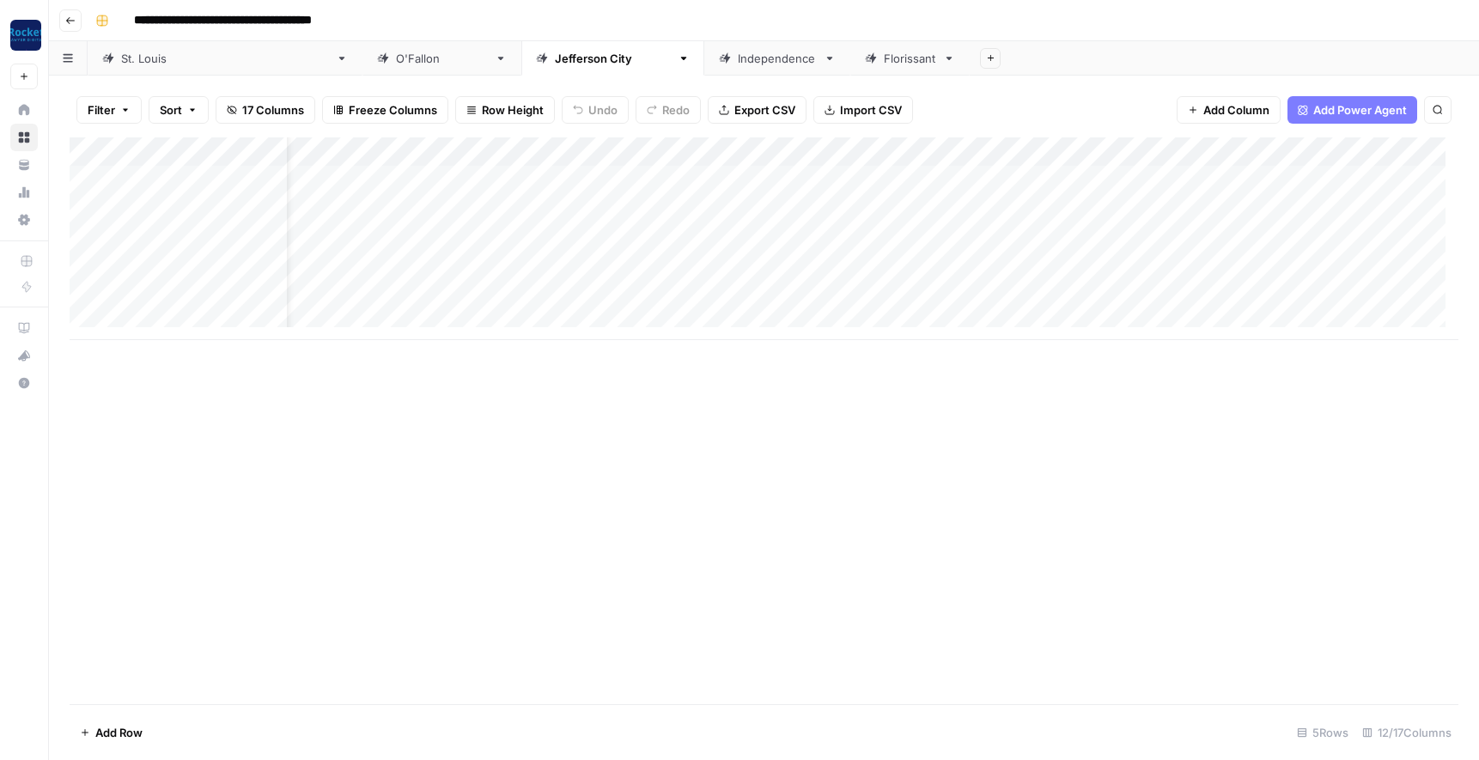
click at [1379, 151] on div "Add Column" at bounding box center [764, 238] width 1389 height 203
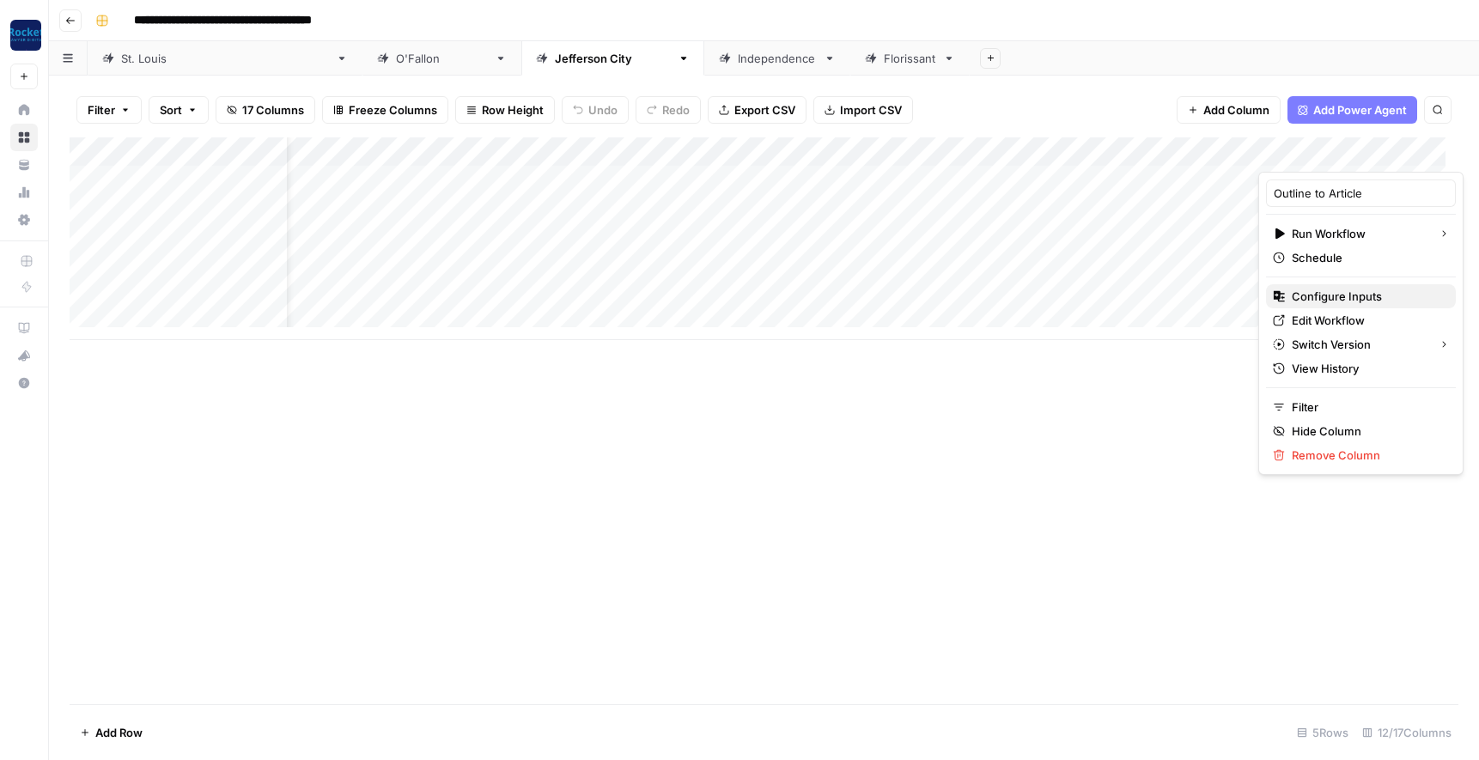
click at [1344, 295] on span "Configure Inputs" at bounding box center [1367, 296] width 150 height 17
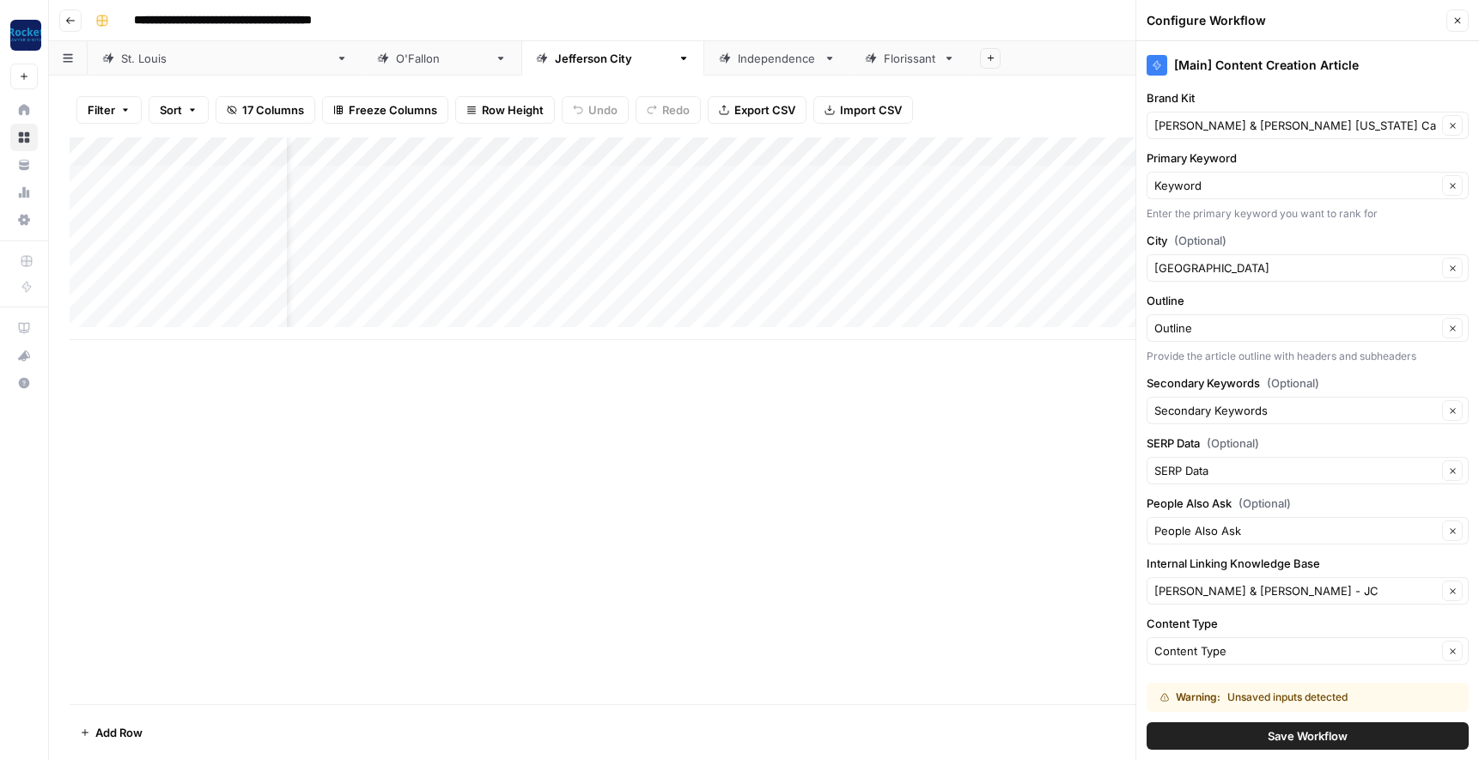
click at [1282, 736] on span "Save Workflow" at bounding box center [1308, 735] width 80 height 17
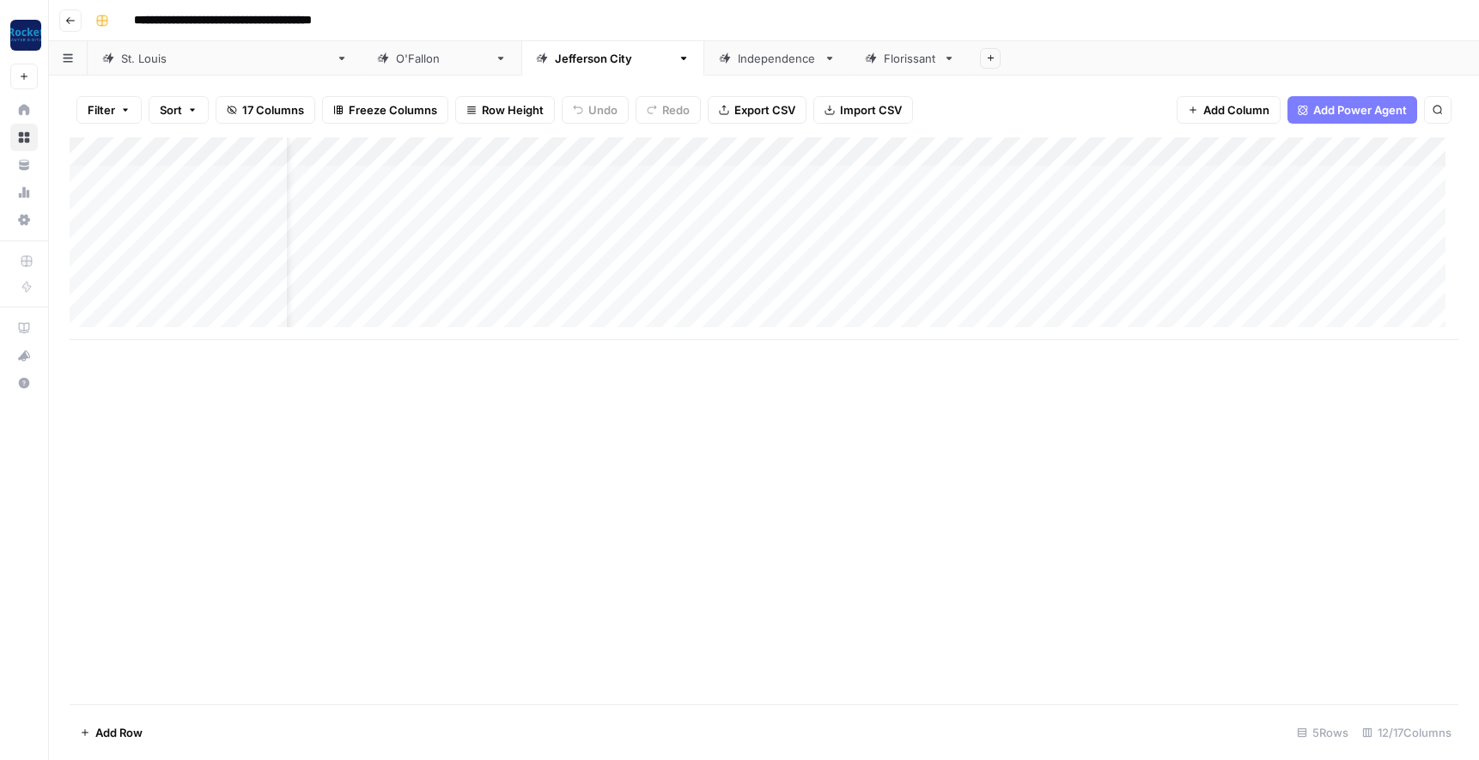
click at [738, 60] on div "Independence" at bounding box center [777, 58] width 79 height 17
click at [1224, 112] on span "Add Column" at bounding box center [1236, 109] width 66 height 17
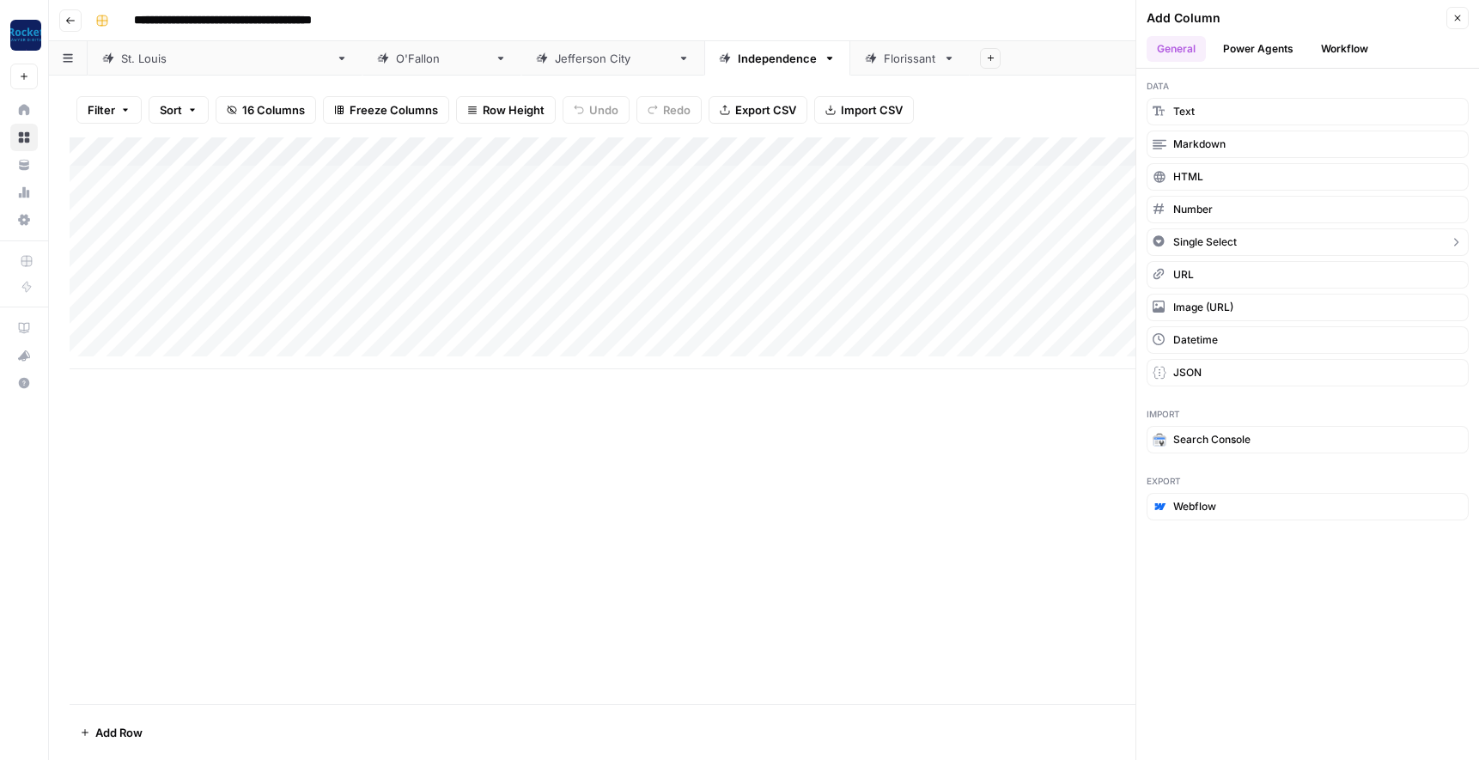
click at [1195, 240] on span "Single Select" at bounding box center [1205, 241] width 64 height 15
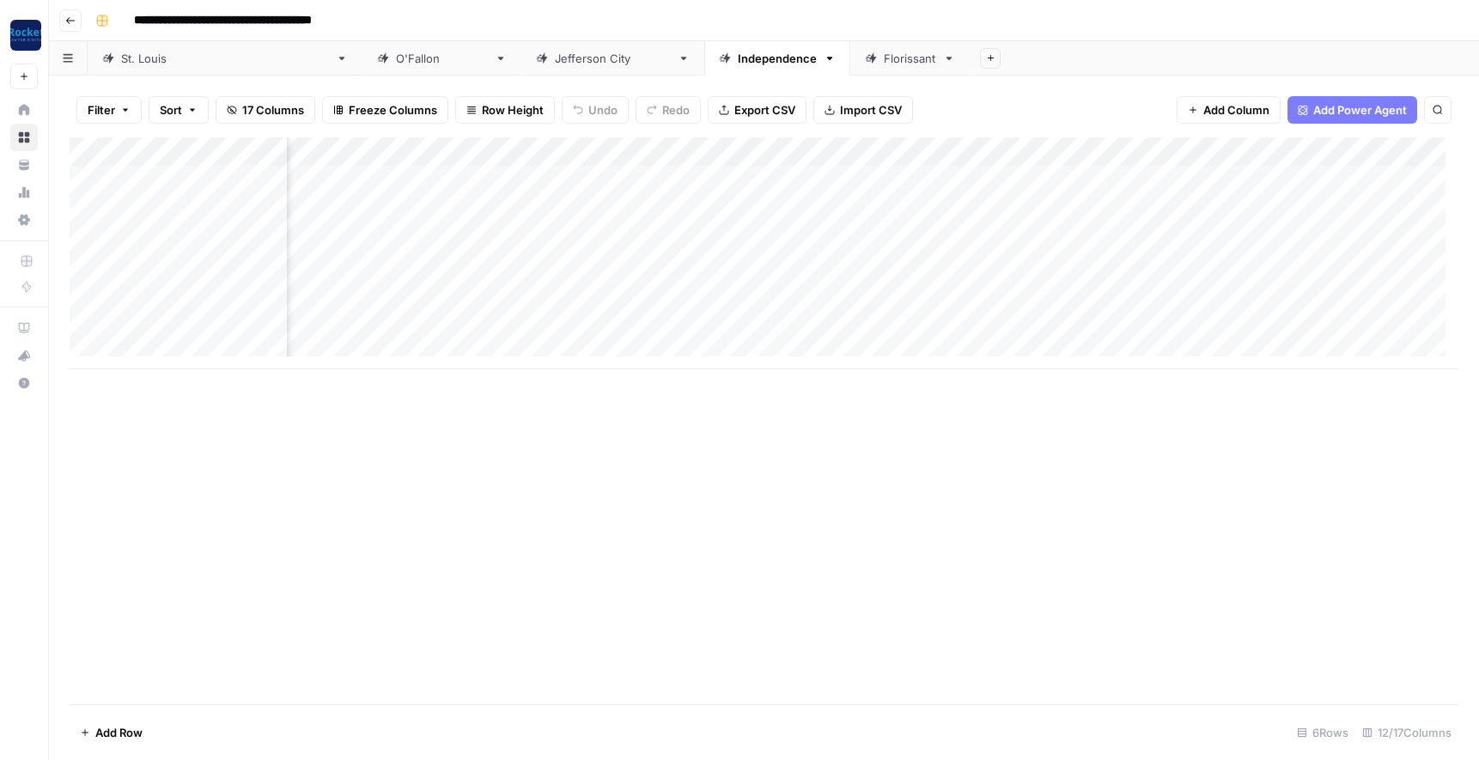
scroll to position [0, 582]
drag, startPoint x: 1268, startPoint y: 150, endPoint x: 368, endPoint y: 173, distance: 899.4
click at [368, 173] on div "Add Column" at bounding box center [764, 253] width 1389 height 232
drag, startPoint x: 903, startPoint y: 150, endPoint x: 622, endPoint y: 149, distance: 280.8
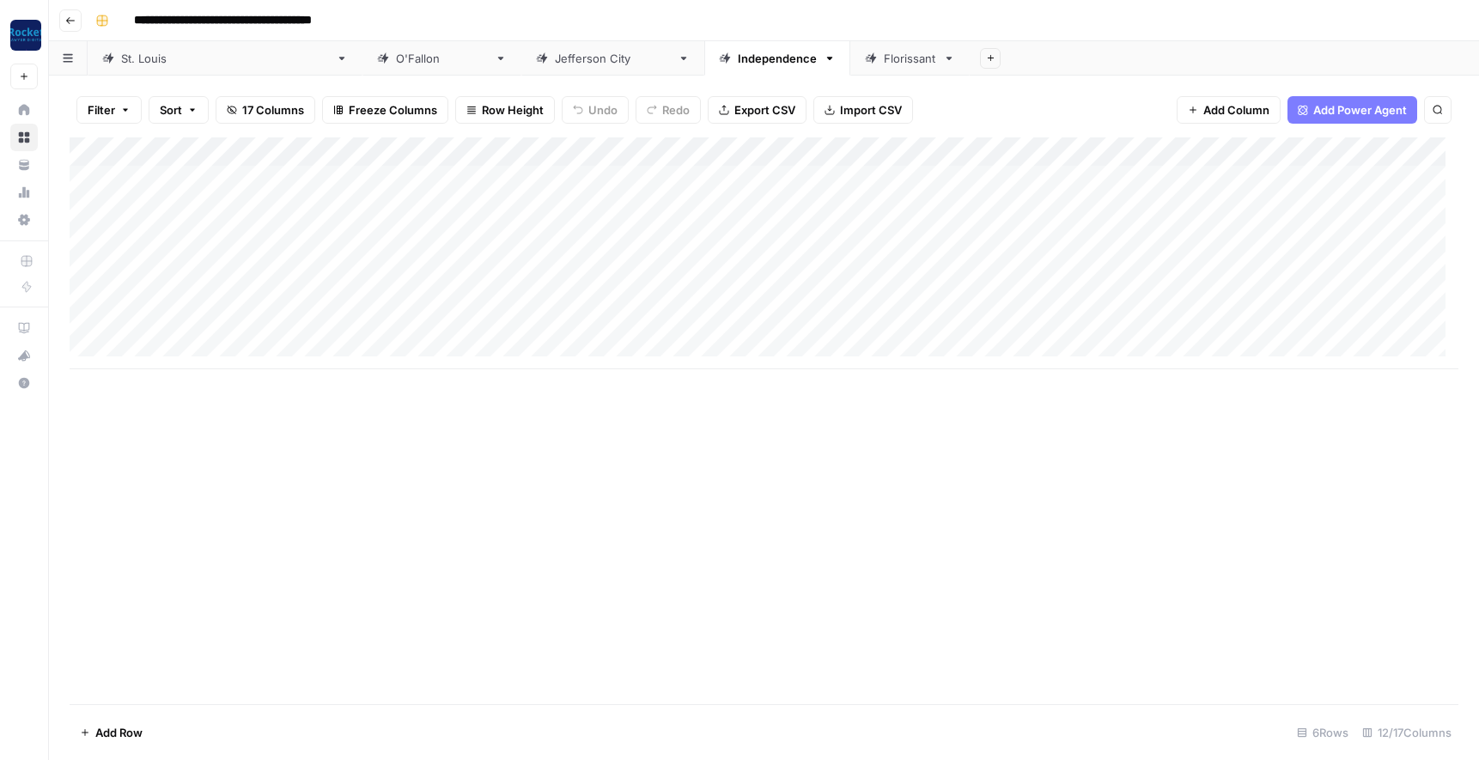
click at [622, 149] on div "Add Column" at bounding box center [764, 253] width 1389 height 232
click at [675, 152] on div "Add Column" at bounding box center [764, 253] width 1389 height 232
click at [643, 195] on input "New Column" at bounding box center [655, 193] width 209 height 17
type input "N"
type input "Content Type"
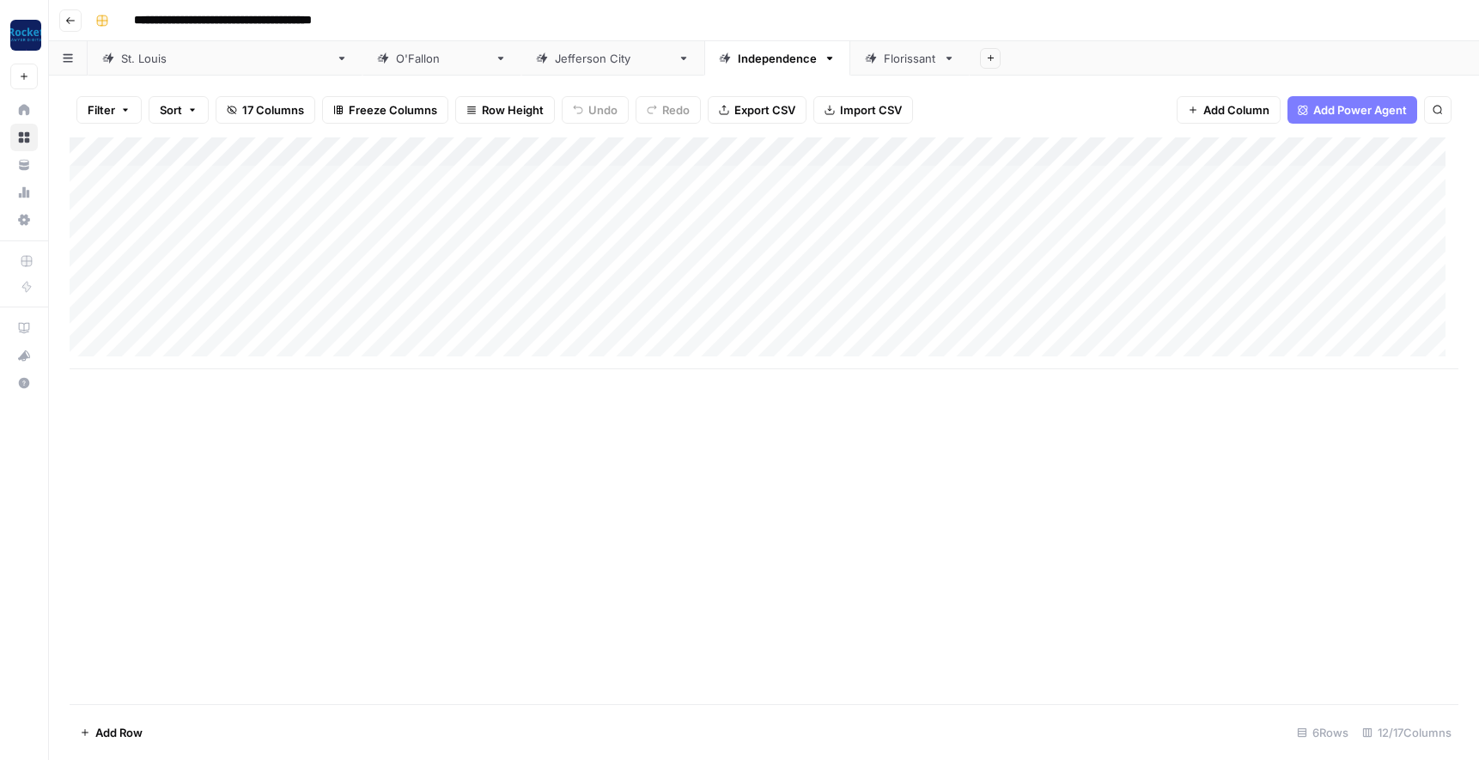
click at [653, 144] on div "Add Column" at bounding box center [764, 253] width 1389 height 232
click at [623, 255] on input "Add Option" at bounding box center [673, 254] width 174 height 17
click at [655, 257] on input "Add Option" at bounding box center [673, 254] width 174 height 17
type input "A"
type input "P"
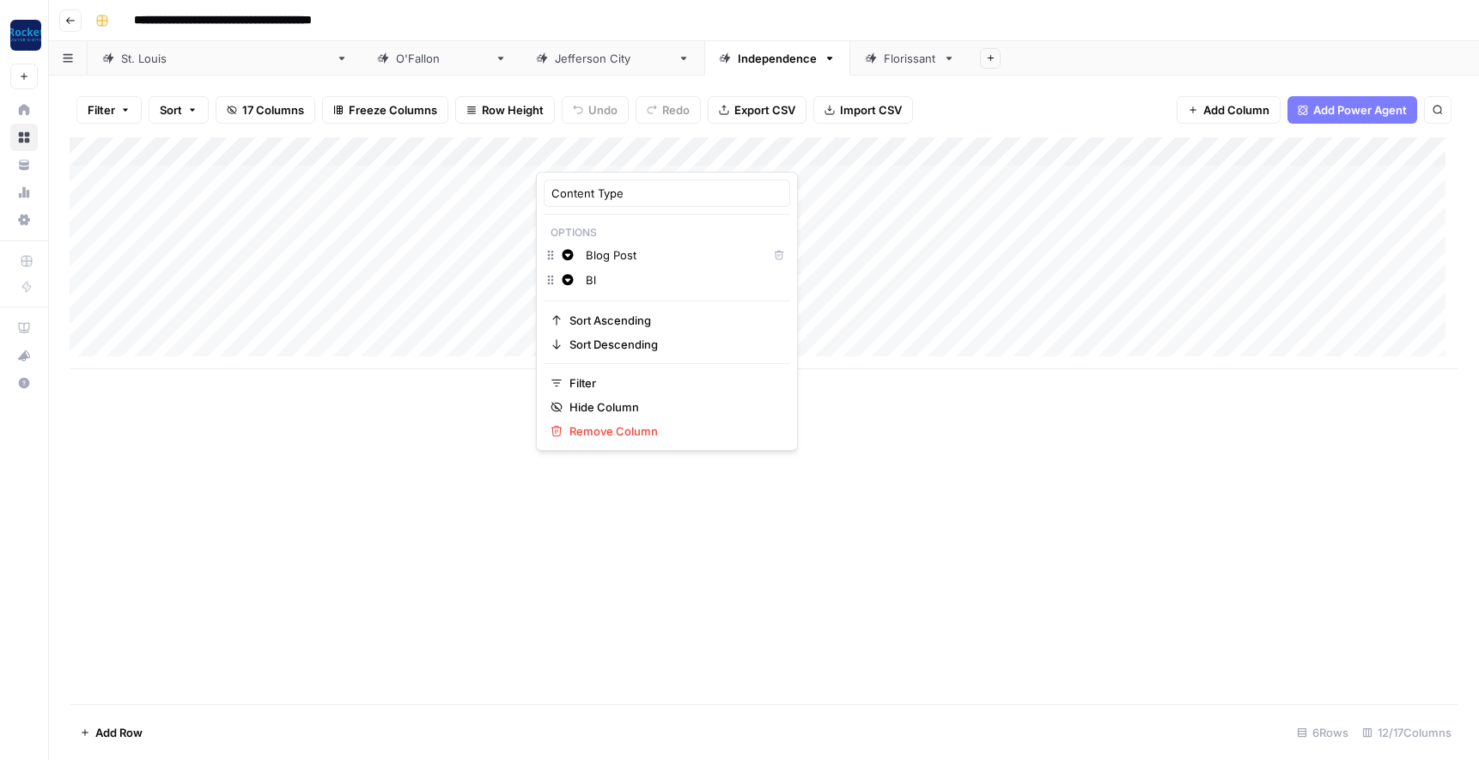
type input "B"
type input "P"
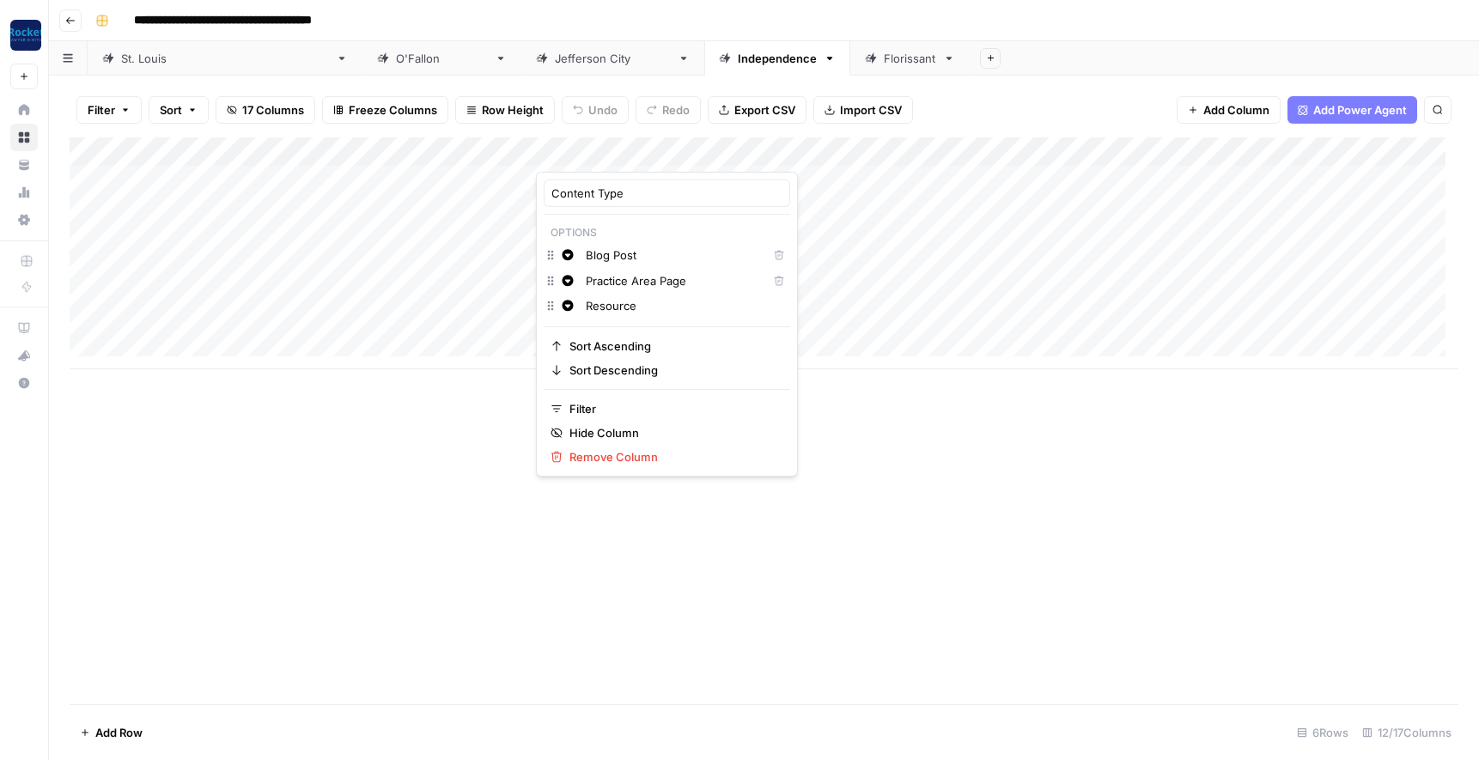
type input "Resource"
click at [569, 256] on icon "button" at bounding box center [567, 254] width 11 height 11
click at [632, 278] on span "Green" at bounding box center [666, 283] width 112 height 17
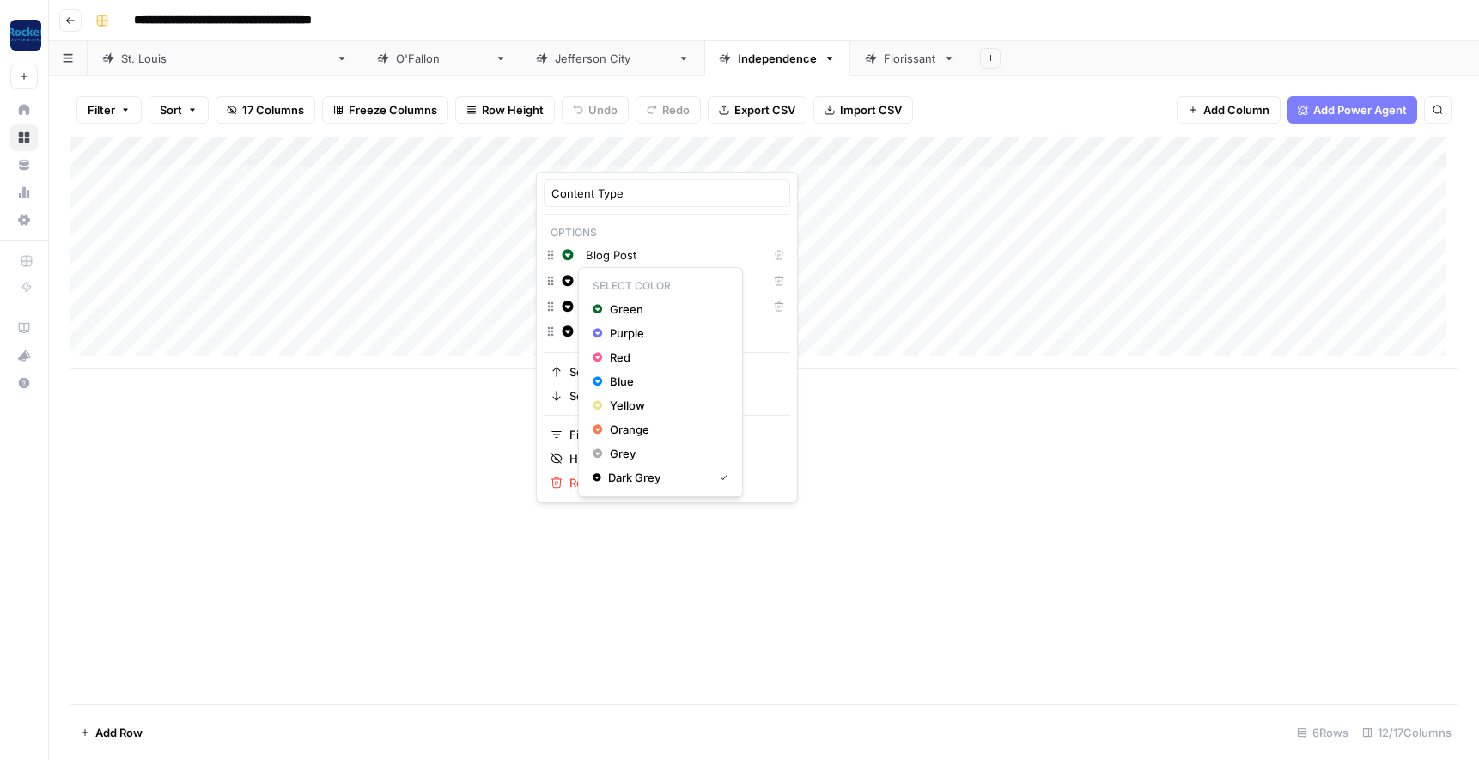
click at [562, 281] on icon "button" at bounding box center [568, 281] width 12 height 12
click at [617, 365] on span "Red" at bounding box center [666, 357] width 112 height 17
click at [566, 302] on icon "button" at bounding box center [567, 306] width 11 height 11
click at [614, 404] on span "Blue" at bounding box center [666, 406] width 112 height 17
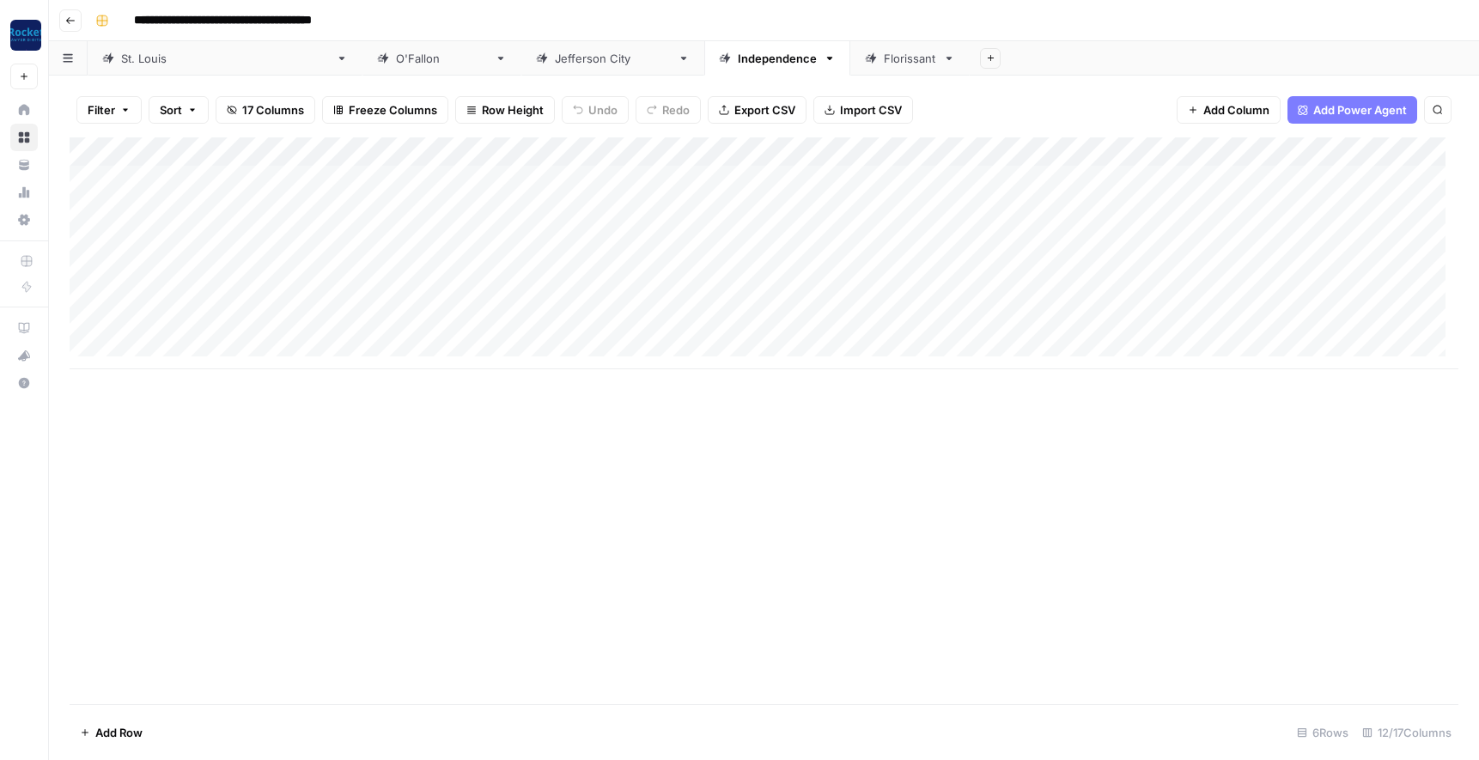
click at [834, 404] on div "Add Column" at bounding box center [764, 420] width 1389 height 567
click at [812, 146] on div "Add Column" at bounding box center [764, 253] width 1389 height 232
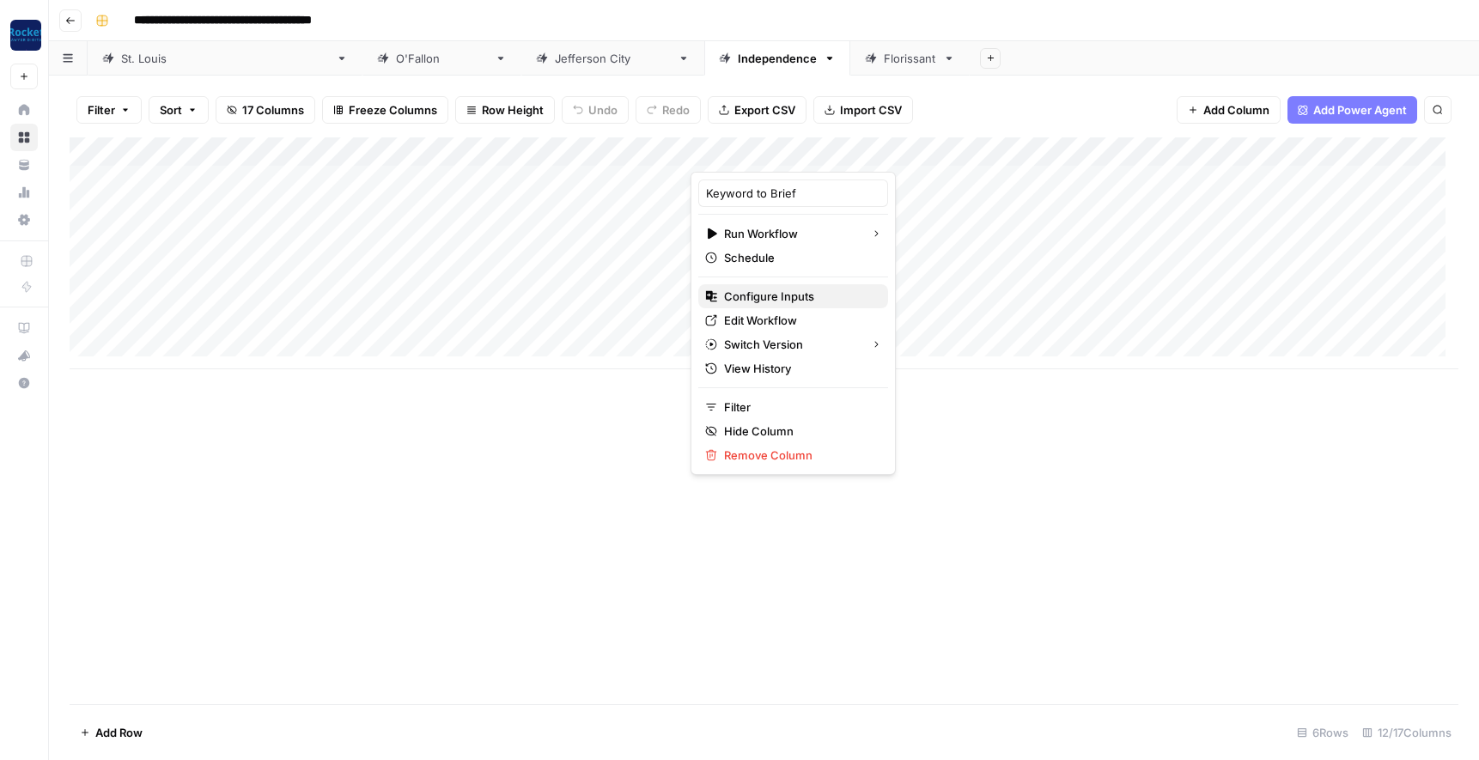
click at [767, 295] on span "Configure Inputs" at bounding box center [799, 296] width 150 height 17
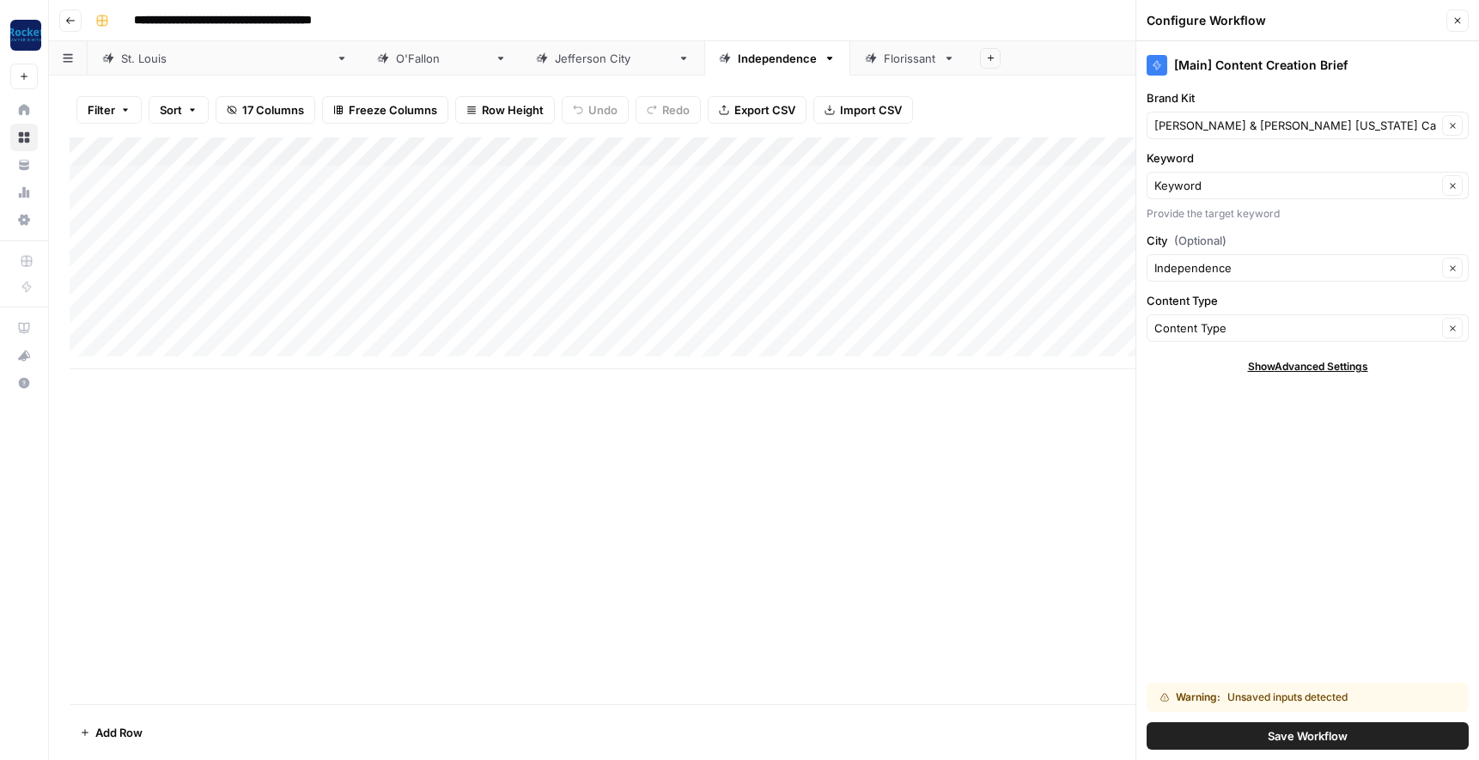
click at [1252, 733] on button "Save Workflow" at bounding box center [1307, 735] width 322 height 27
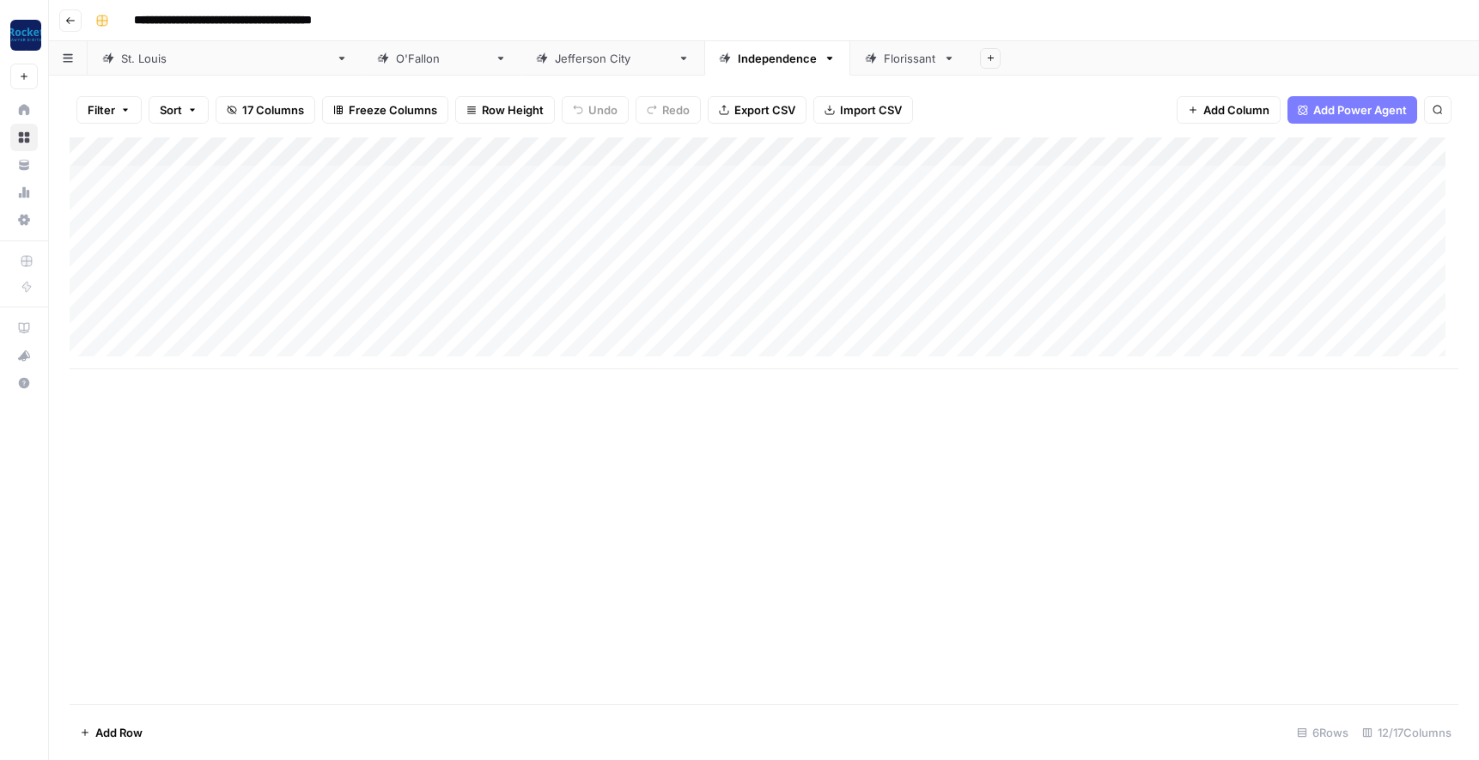
click at [1419, 149] on div "Add Column" at bounding box center [764, 253] width 1389 height 232
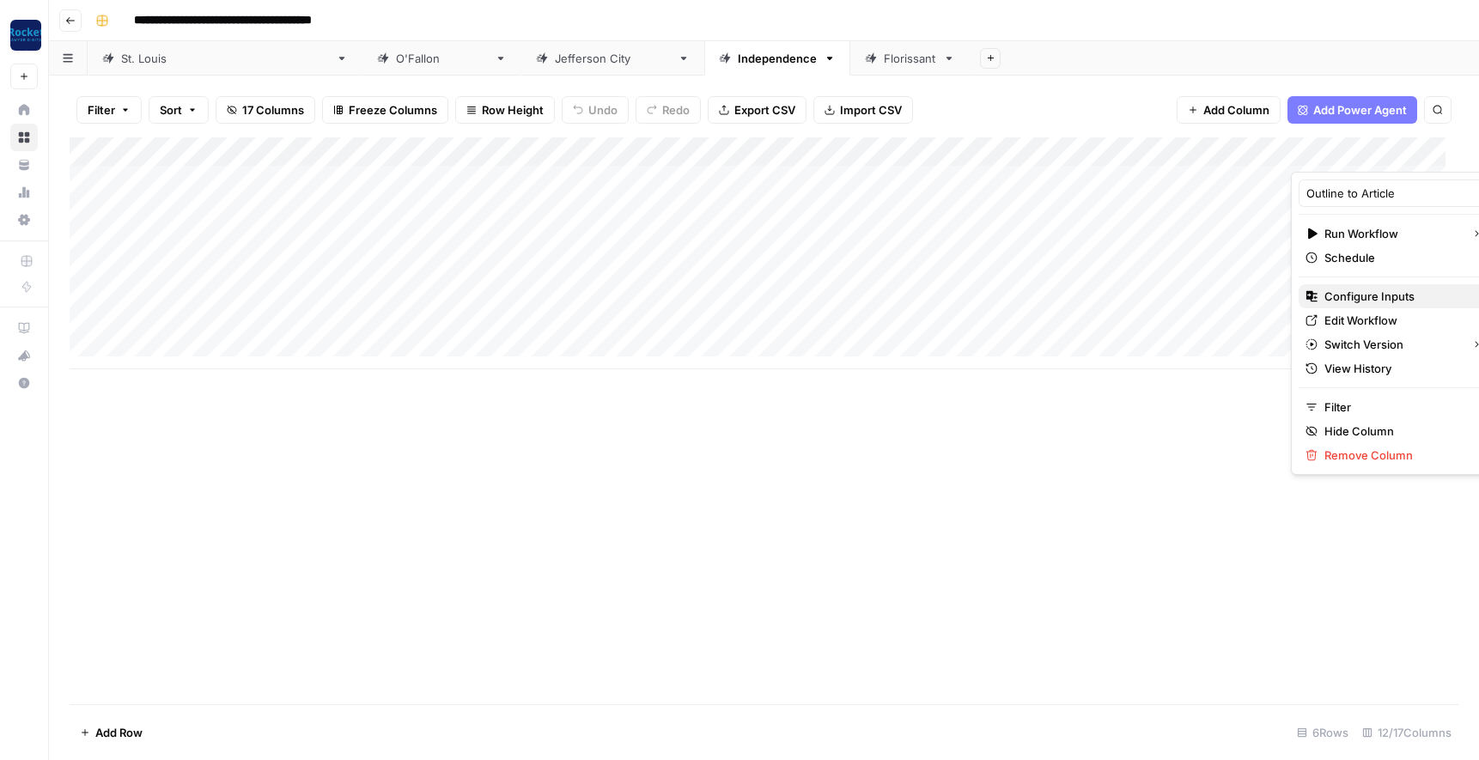
click at [1356, 291] on span "Configure Inputs" at bounding box center [1399, 296] width 150 height 17
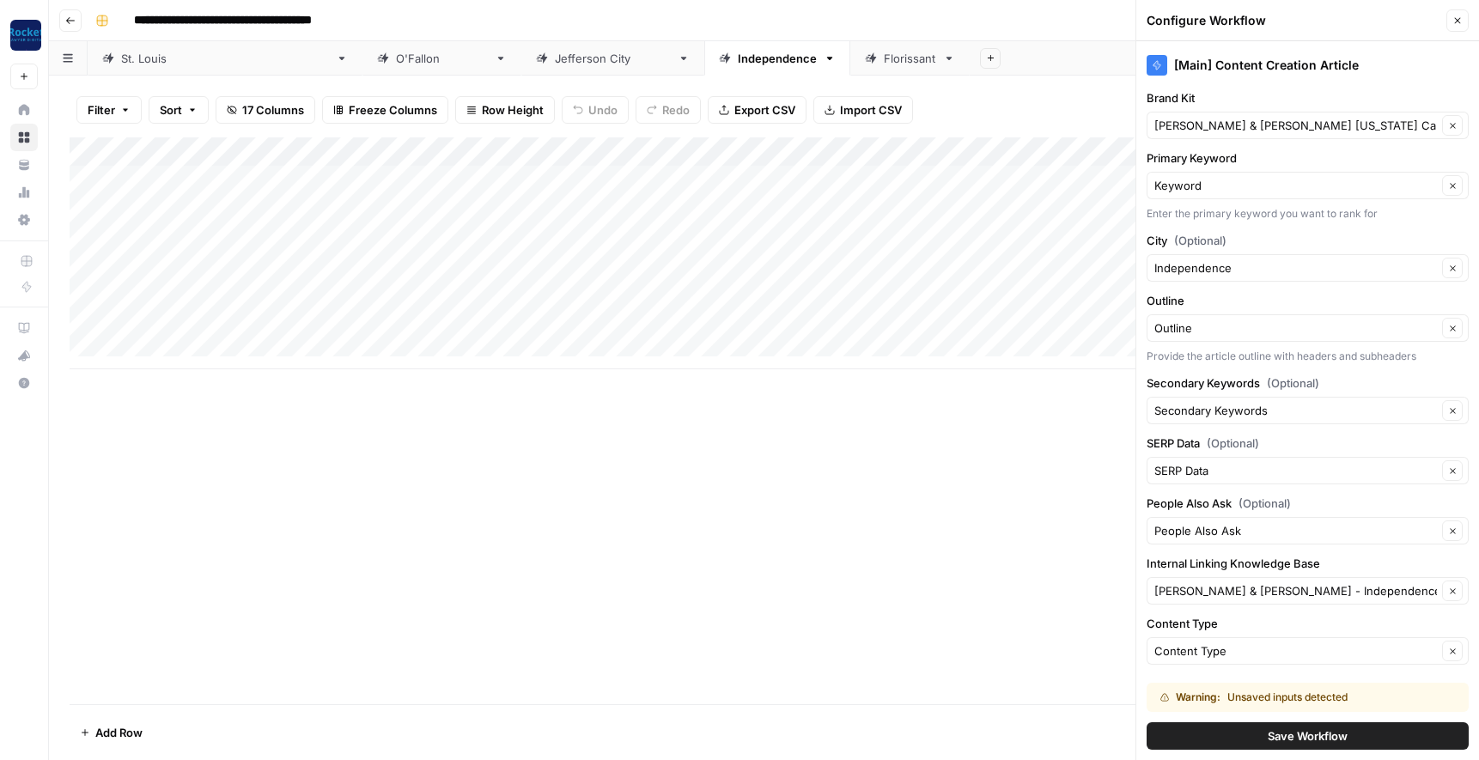
click at [1224, 730] on button "Save Workflow" at bounding box center [1307, 735] width 322 height 27
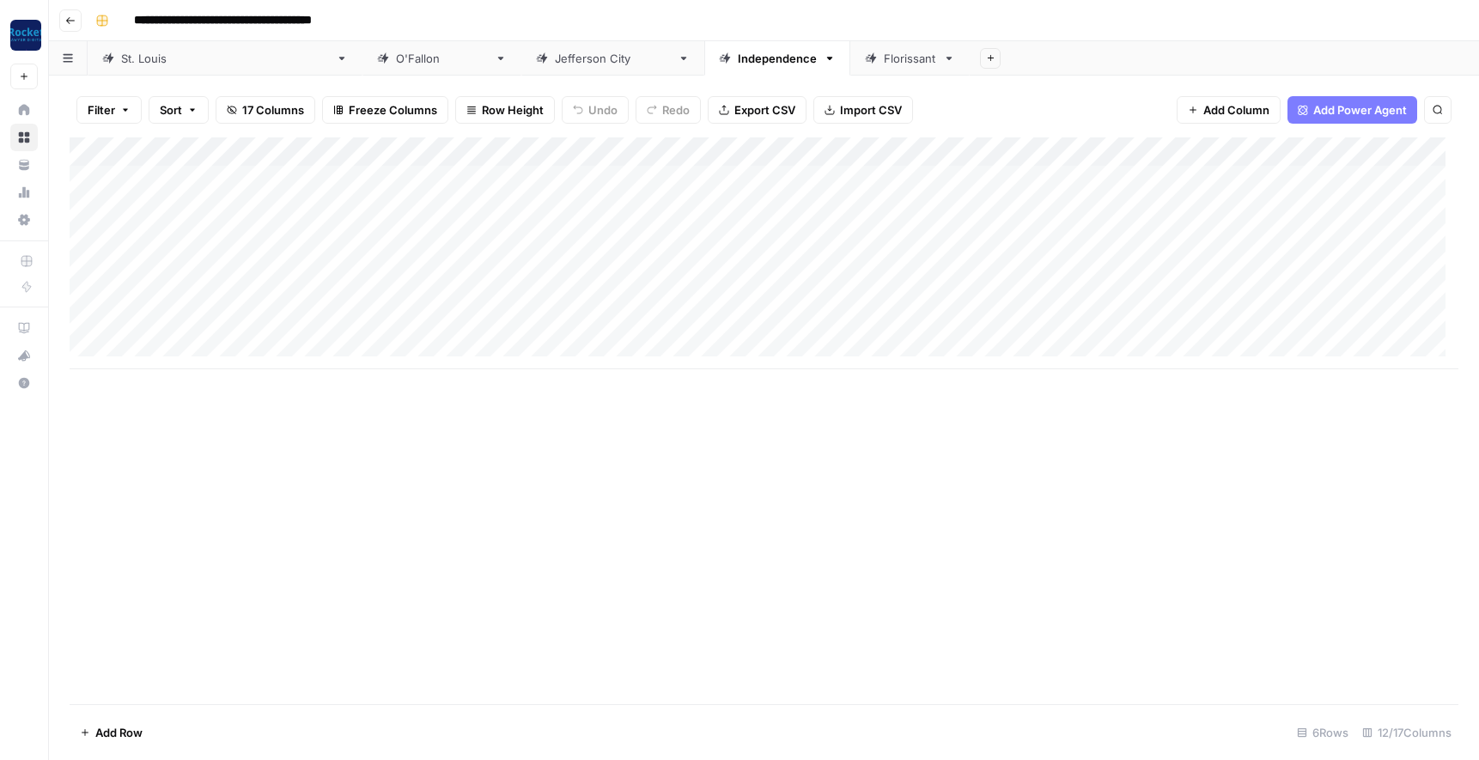
click at [884, 62] on div "Florissant" at bounding box center [910, 58] width 52 height 17
click at [1237, 107] on span "Add Column" at bounding box center [1236, 109] width 66 height 17
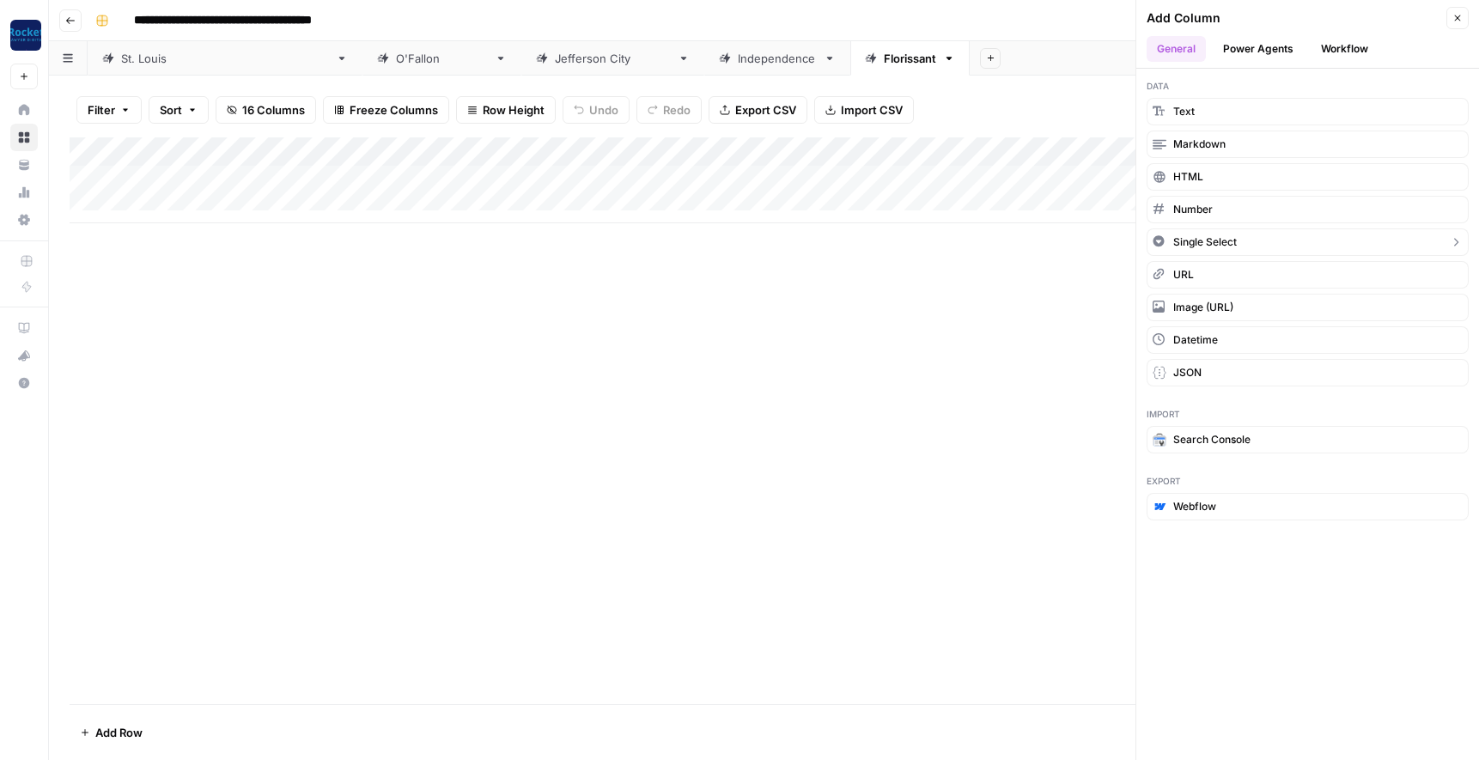
click at [1195, 246] on span "Single Select" at bounding box center [1205, 241] width 64 height 15
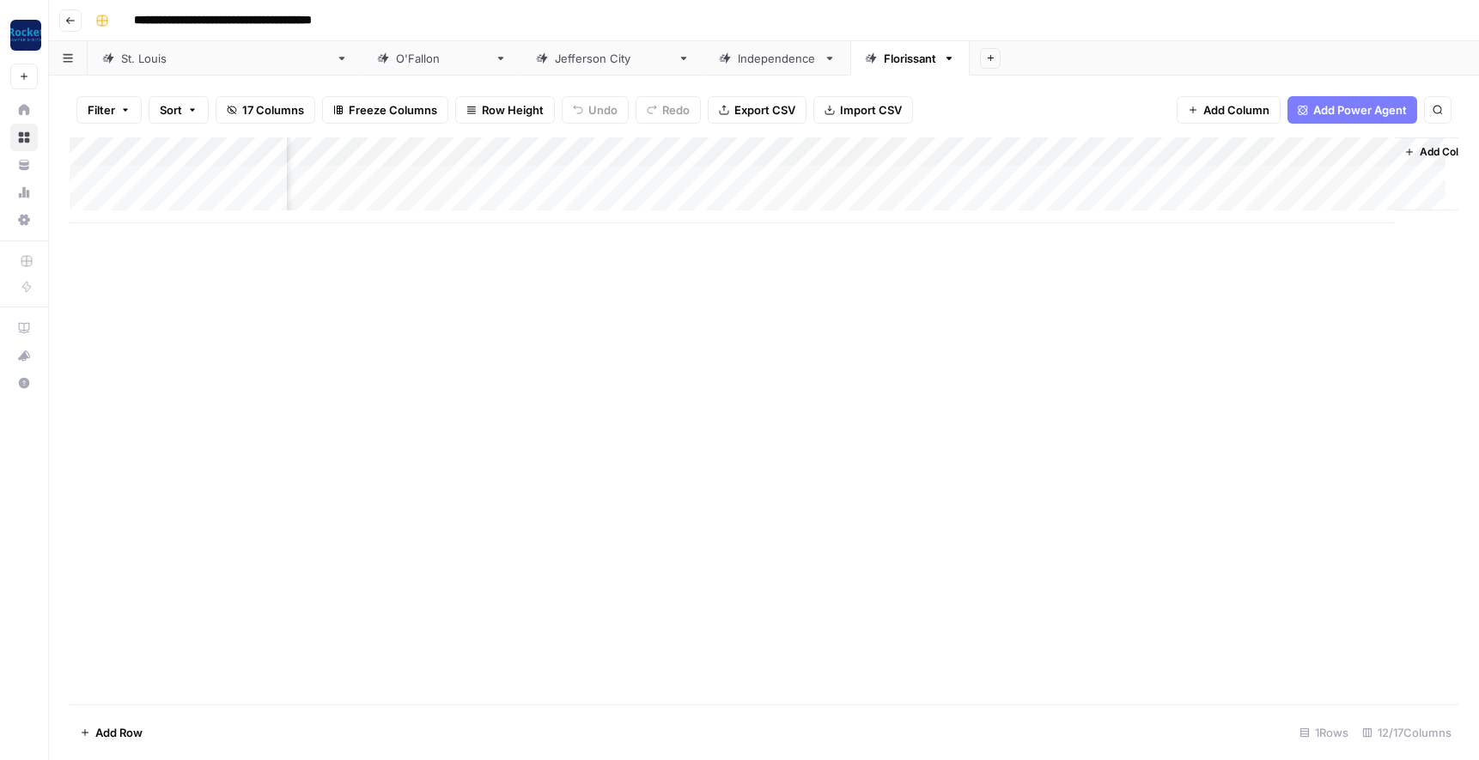
scroll to position [0, 582]
drag, startPoint x: 1253, startPoint y: 148, endPoint x: 374, endPoint y: 161, distance: 878.6
click at [374, 161] on div "Add Column" at bounding box center [764, 180] width 1389 height 86
drag, startPoint x: 799, startPoint y: 151, endPoint x: 460, endPoint y: 160, distance: 339.3
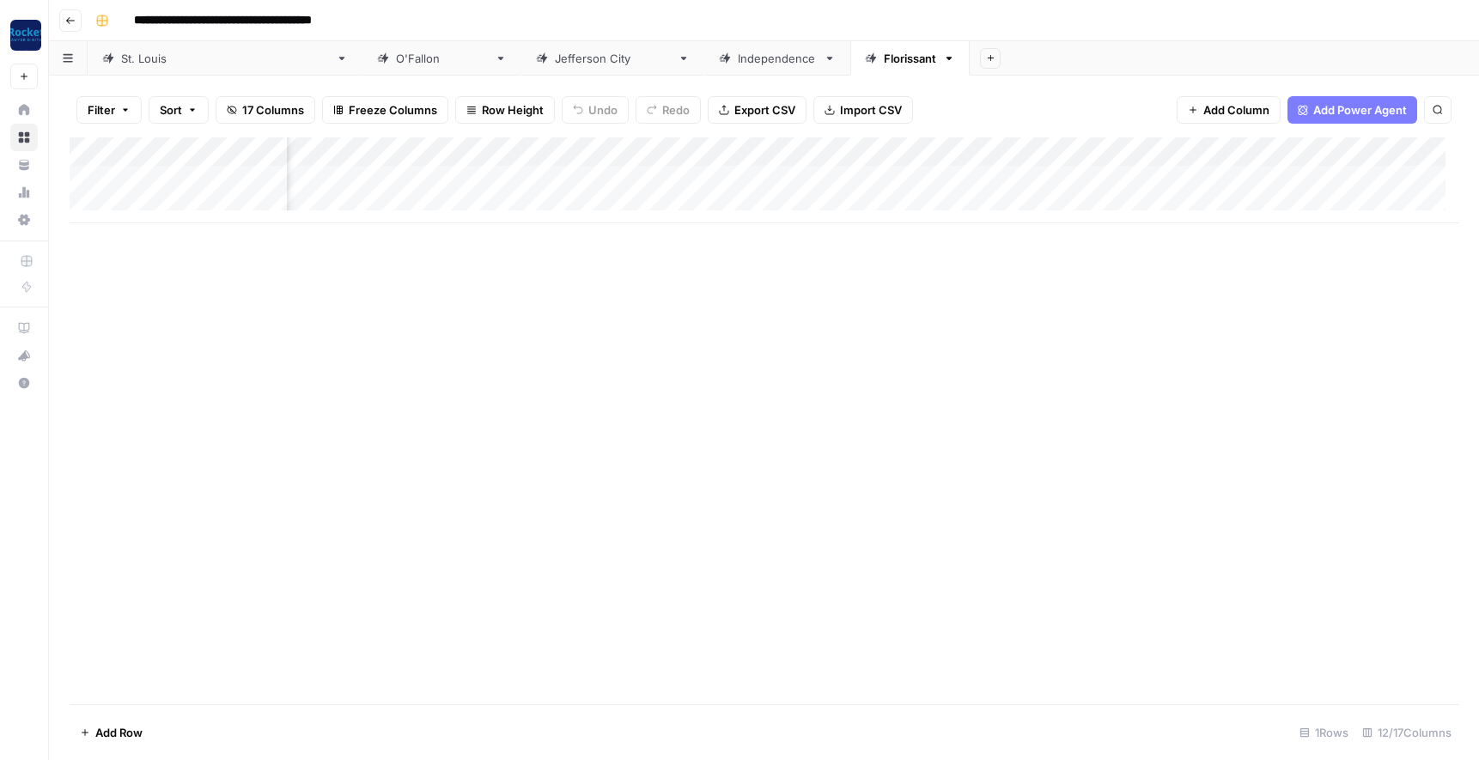
click at [459, 159] on div "Add Column" at bounding box center [764, 180] width 1389 height 86
click at [524, 150] on div "Add Column" at bounding box center [764, 180] width 1389 height 86
click at [491, 191] on input "New Column" at bounding box center [519, 193] width 209 height 17
type input "N"
type input "Content Type"
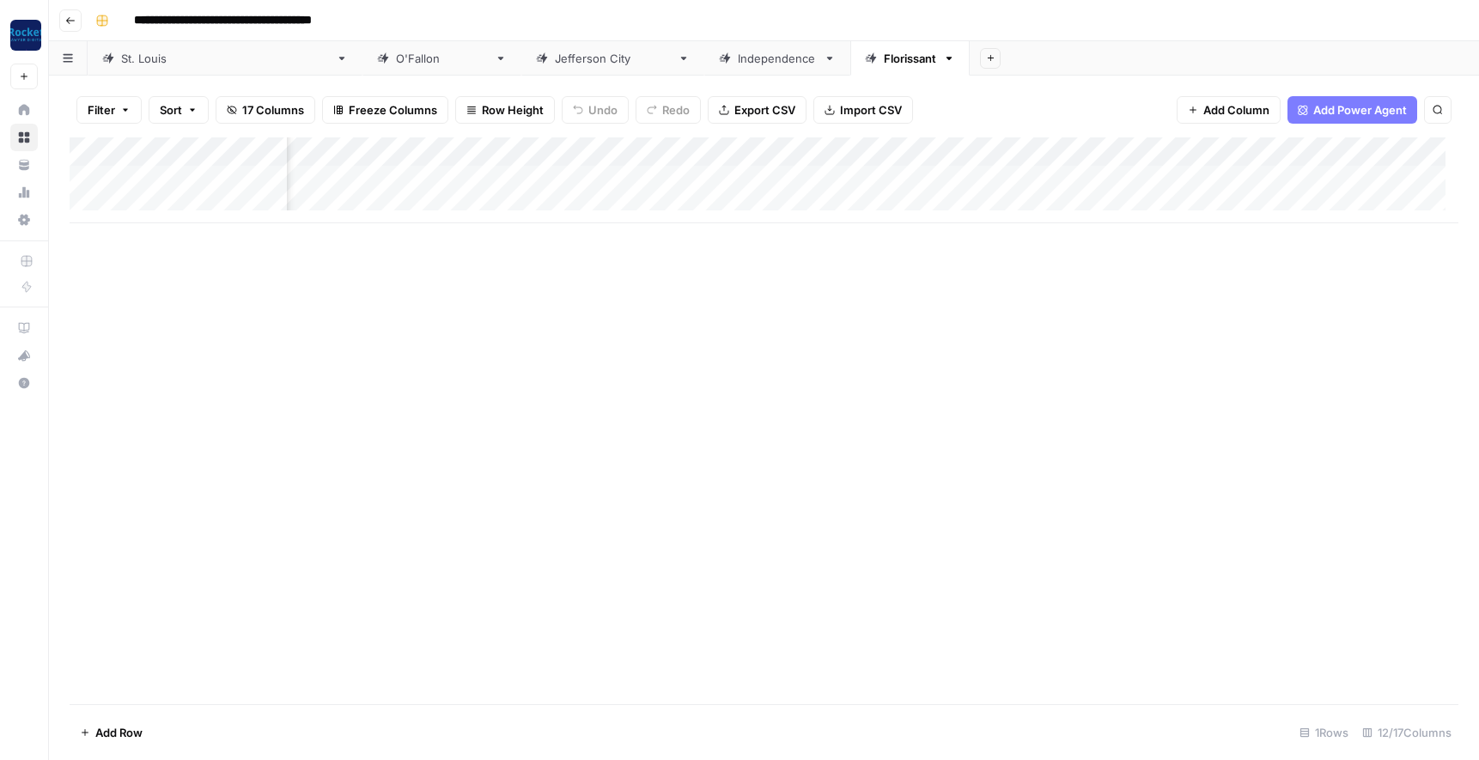
click at [523, 149] on div "Add Column" at bounding box center [764, 180] width 1389 height 86
click at [489, 258] on input "Add Option" at bounding box center [536, 254] width 174 height 17
click at [528, 259] on input "Add Option" at bounding box center [536, 254] width 174 height 17
type input "A"
type input "B"
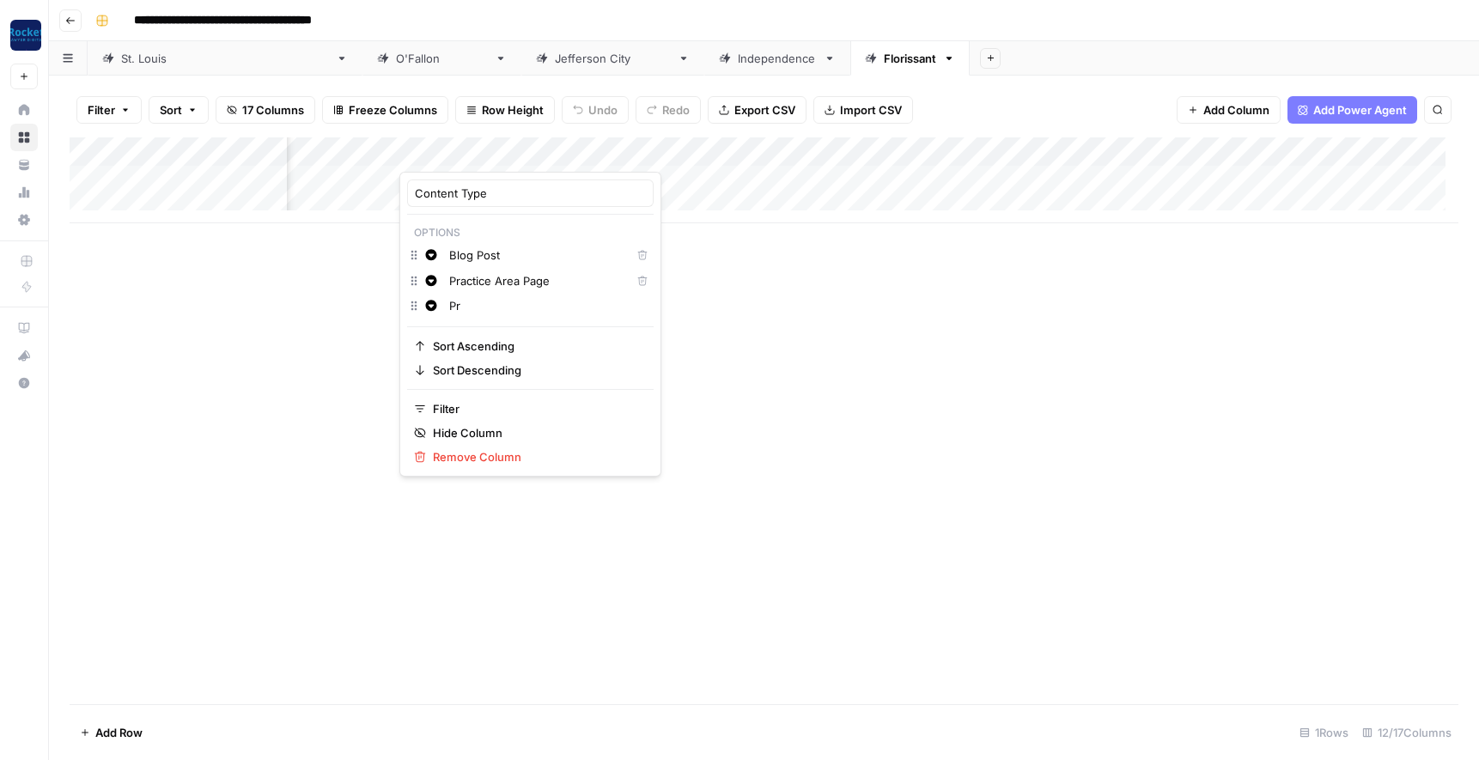
type input "P"
type input "Resource"
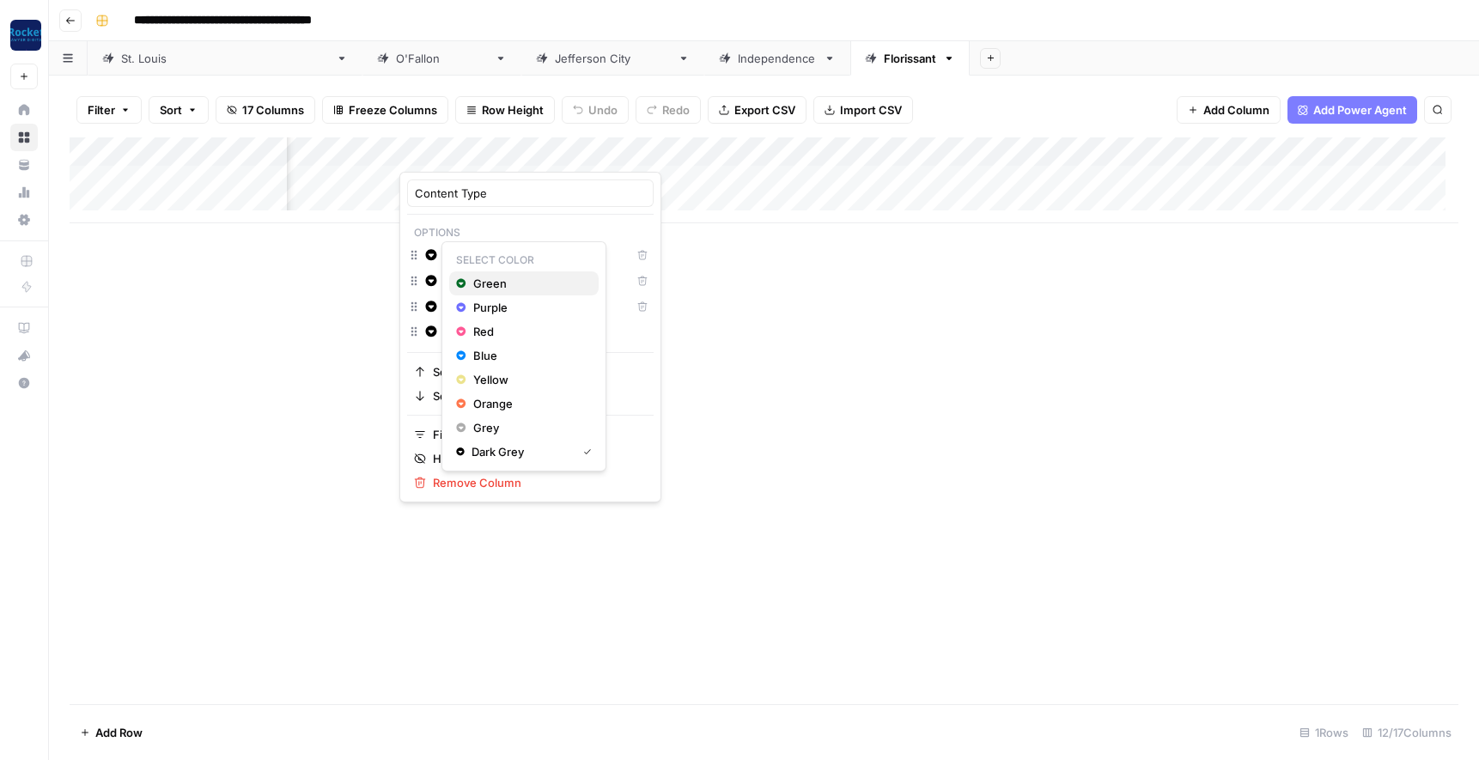
click at [478, 279] on span "Green" at bounding box center [529, 283] width 112 height 17
click at [430, 279] on icon "button" at bounding box center [431, 280] width 11 height 11
click at [481, 365] on span "Red" at bounding box center [529, 357] width 112 height 17
click at [435, 311] on icon "button" at bounding box center [431, 307] width 12 height 12
click at [478, 412] on span "Blue" at bounding box center [529, 406] width 112 height 17
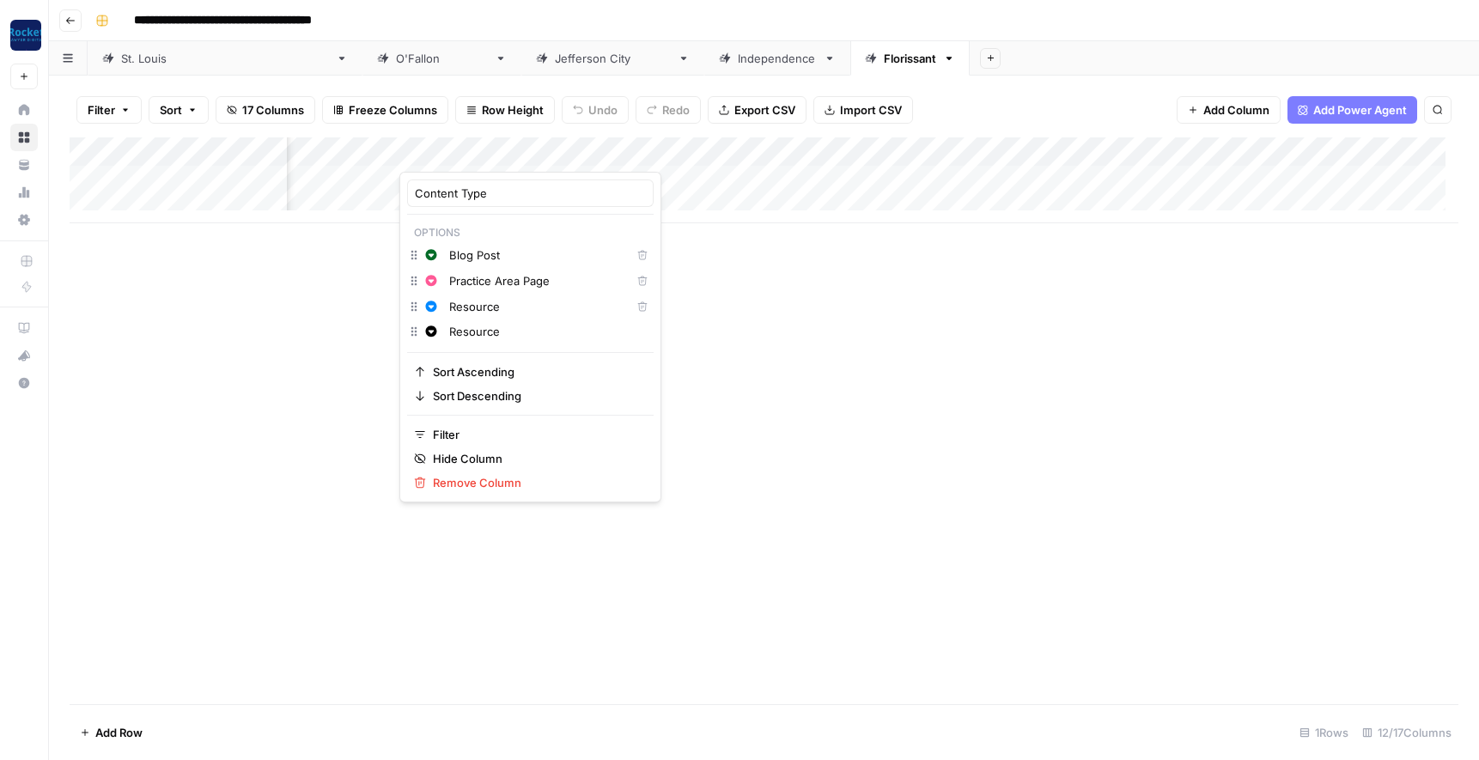
click at [696, 348] on div "Add Column" at bounding box center [764, 420] width 1389 height 567
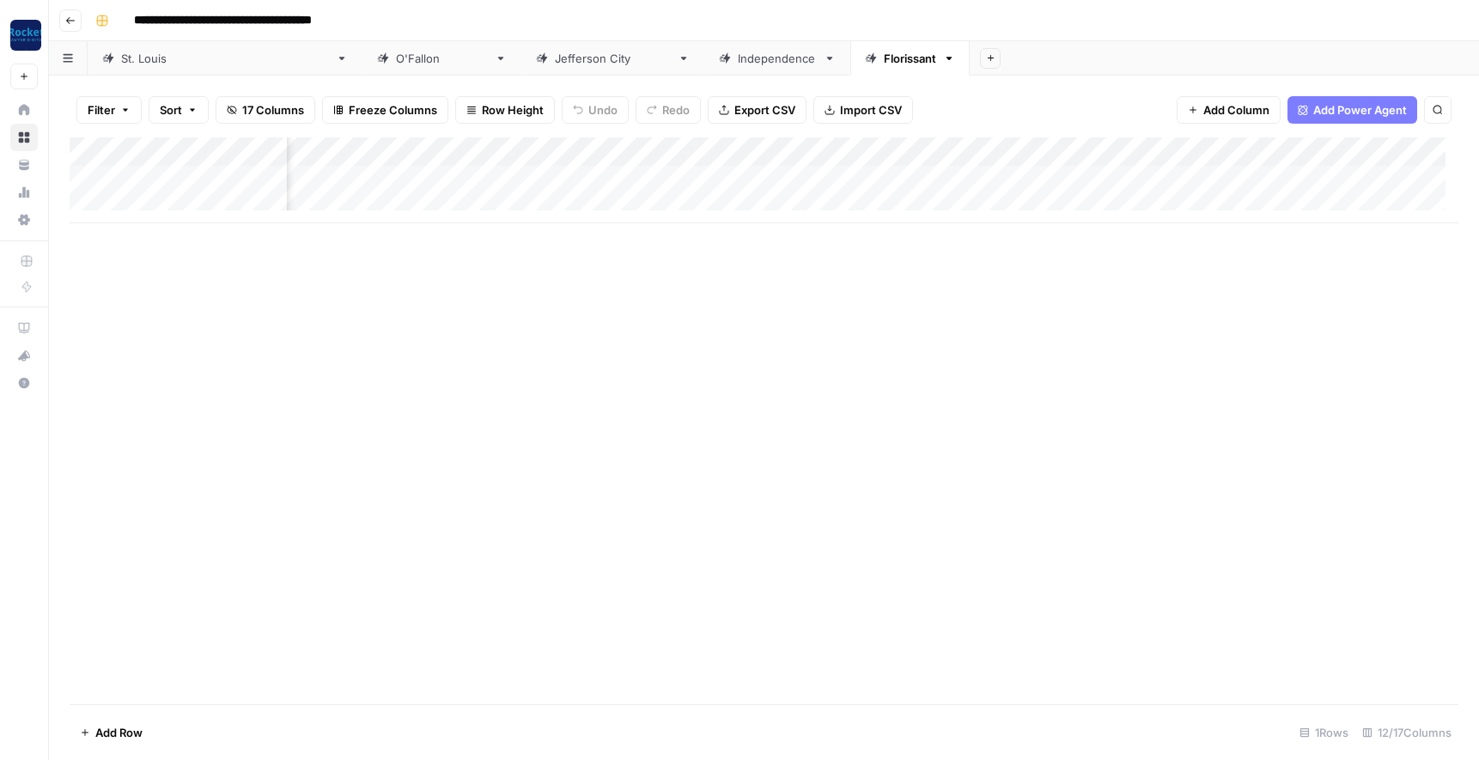
click at [850, 153] on div "Add Column" at bounding box center [764, 180] width 1389 height 86
click at [822, 152] on div at bounding box center [790, 154] width 155 height 34
click at [677, 149] on div "Add Column" at bounding box center [764, 180] width 1389 height 86
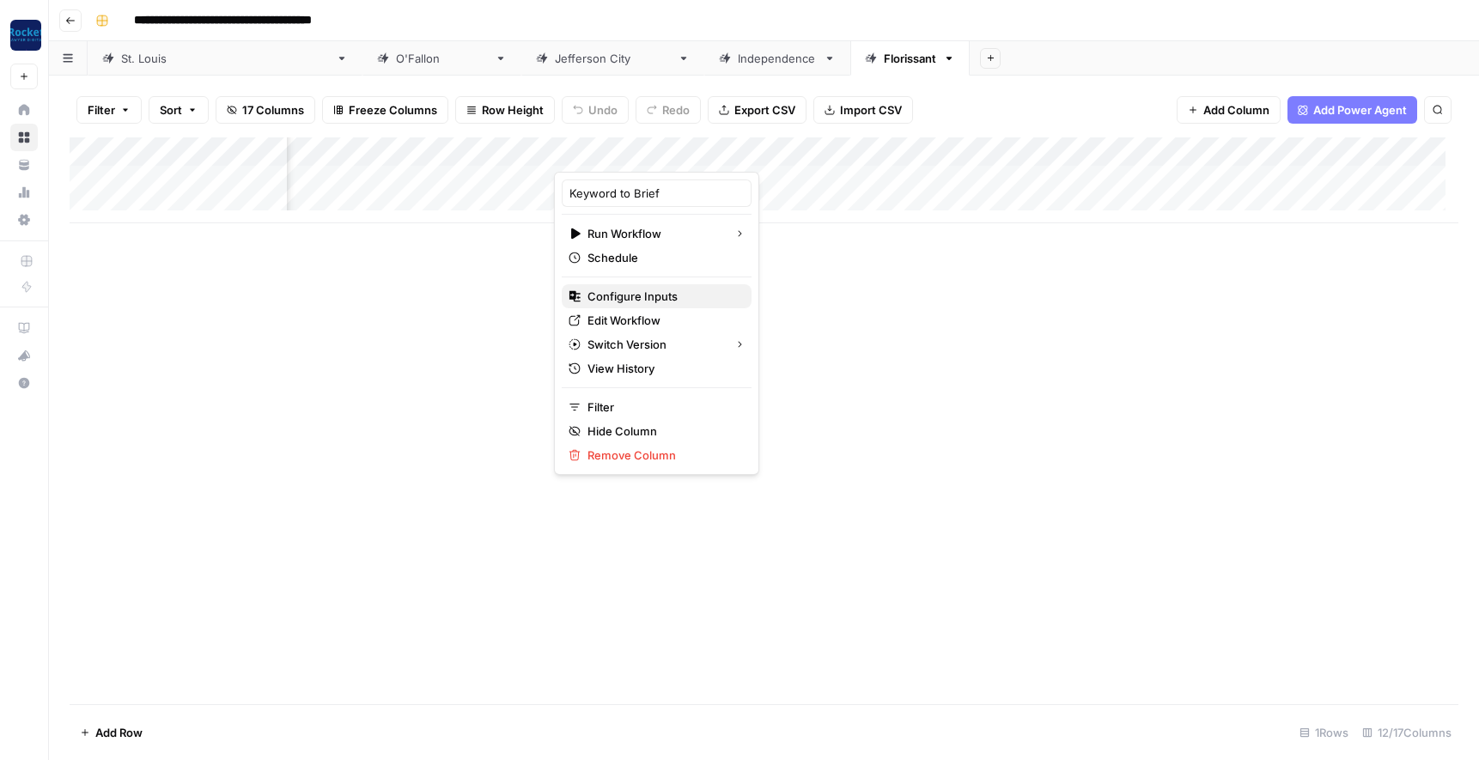
click at [654, 296] on span "Configure Inputs" at bounding box center [662, 296] width 150 height 17
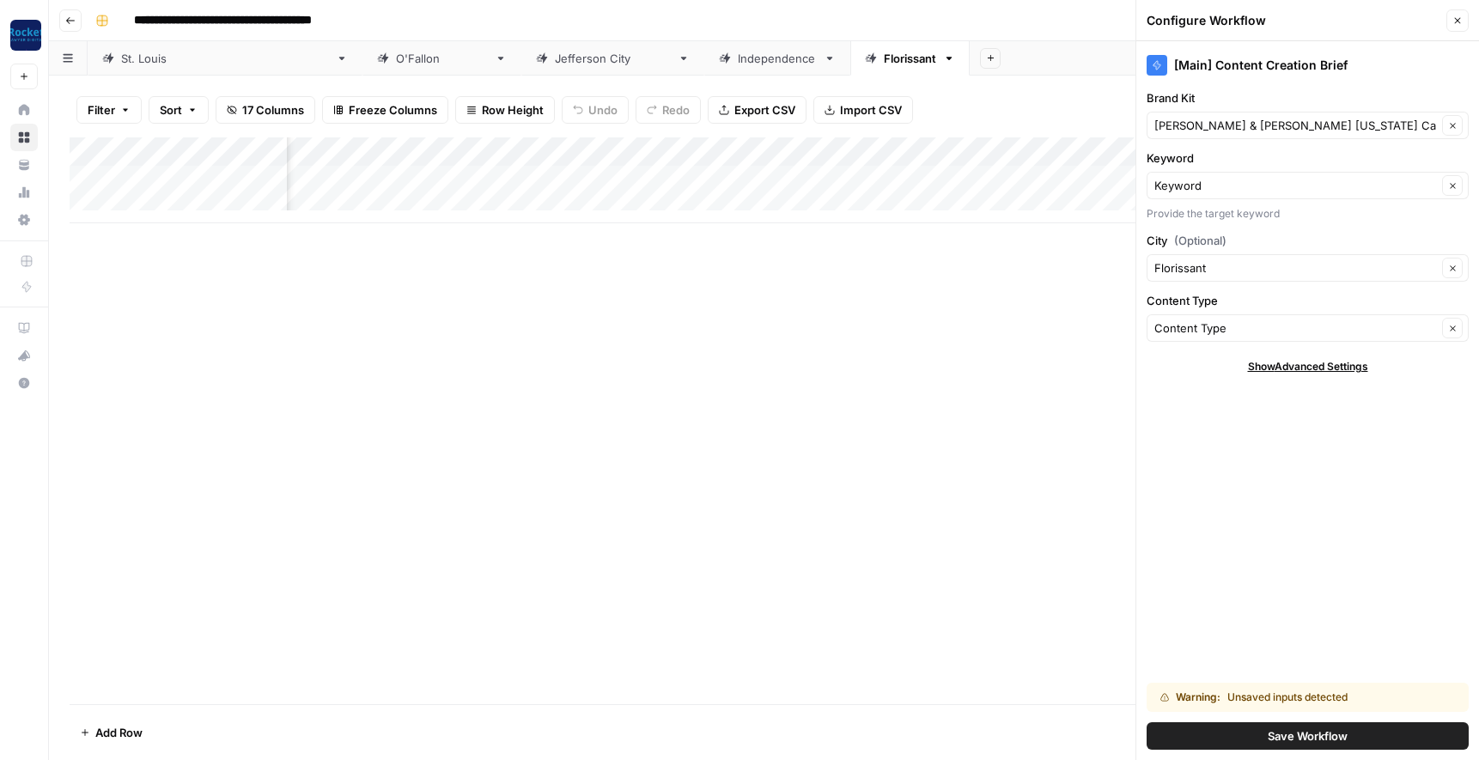
click at [1257, 733] on button "Save Workflow" at bounding box center [1307, 735] width 322 height 27
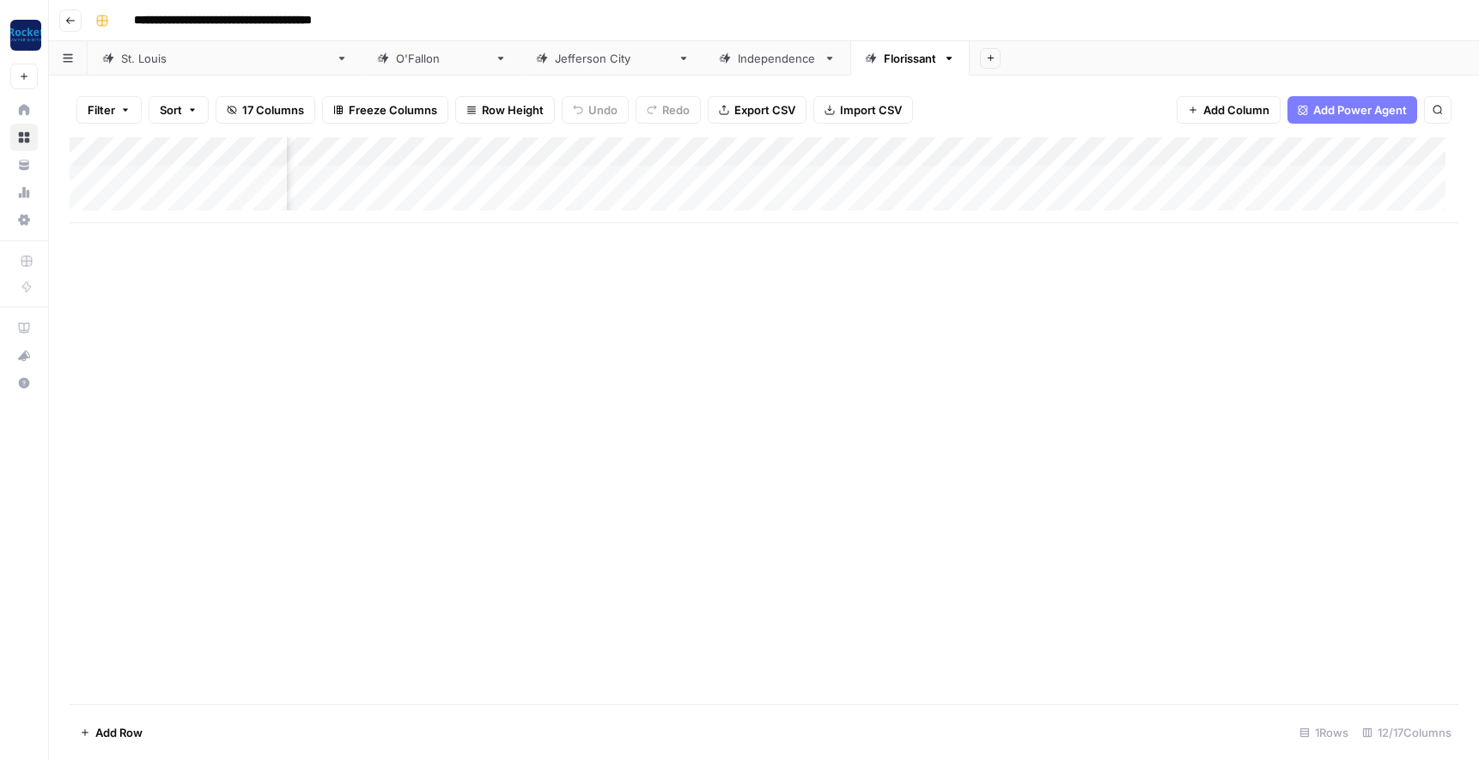
click at [1290, 154] on div "Add Column" at bounding box center [764, 180] width 1389 height 86
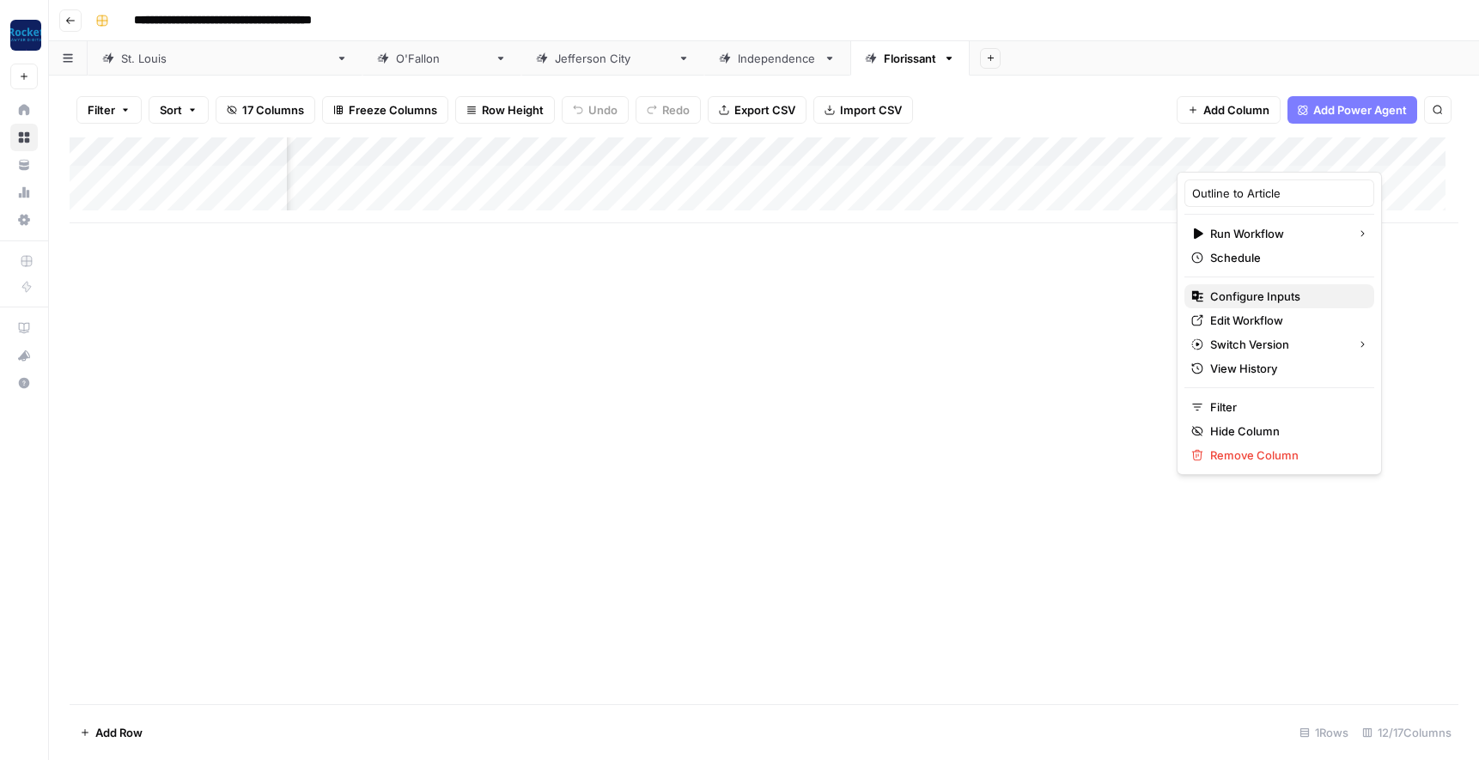
click at [1258, 295] on span "Configure Inputs" at bounding box center [1285, 296] width 150 height 17
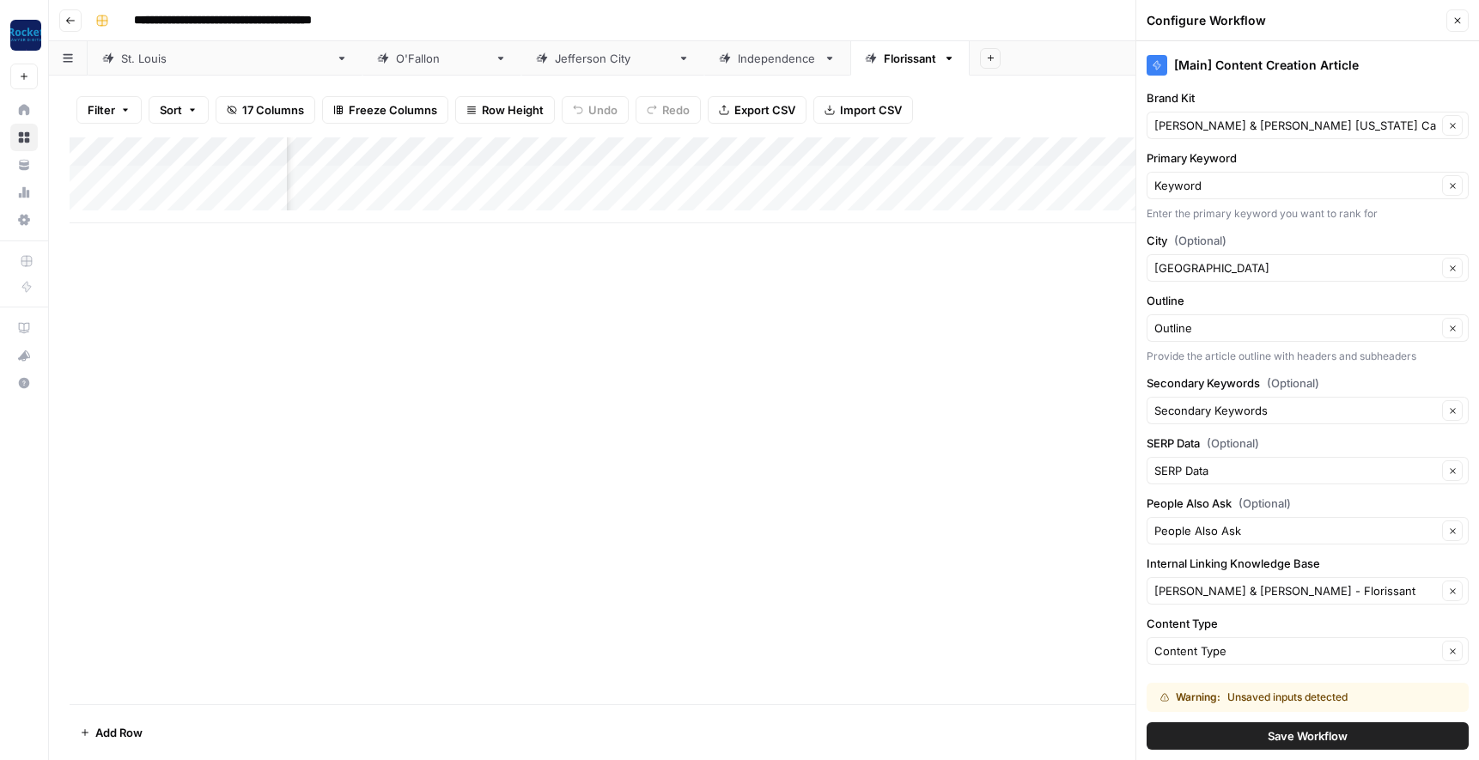
click at [1213, 739] on button "Save Workflow" at bounding box center [1307, 735] width 322 height 27
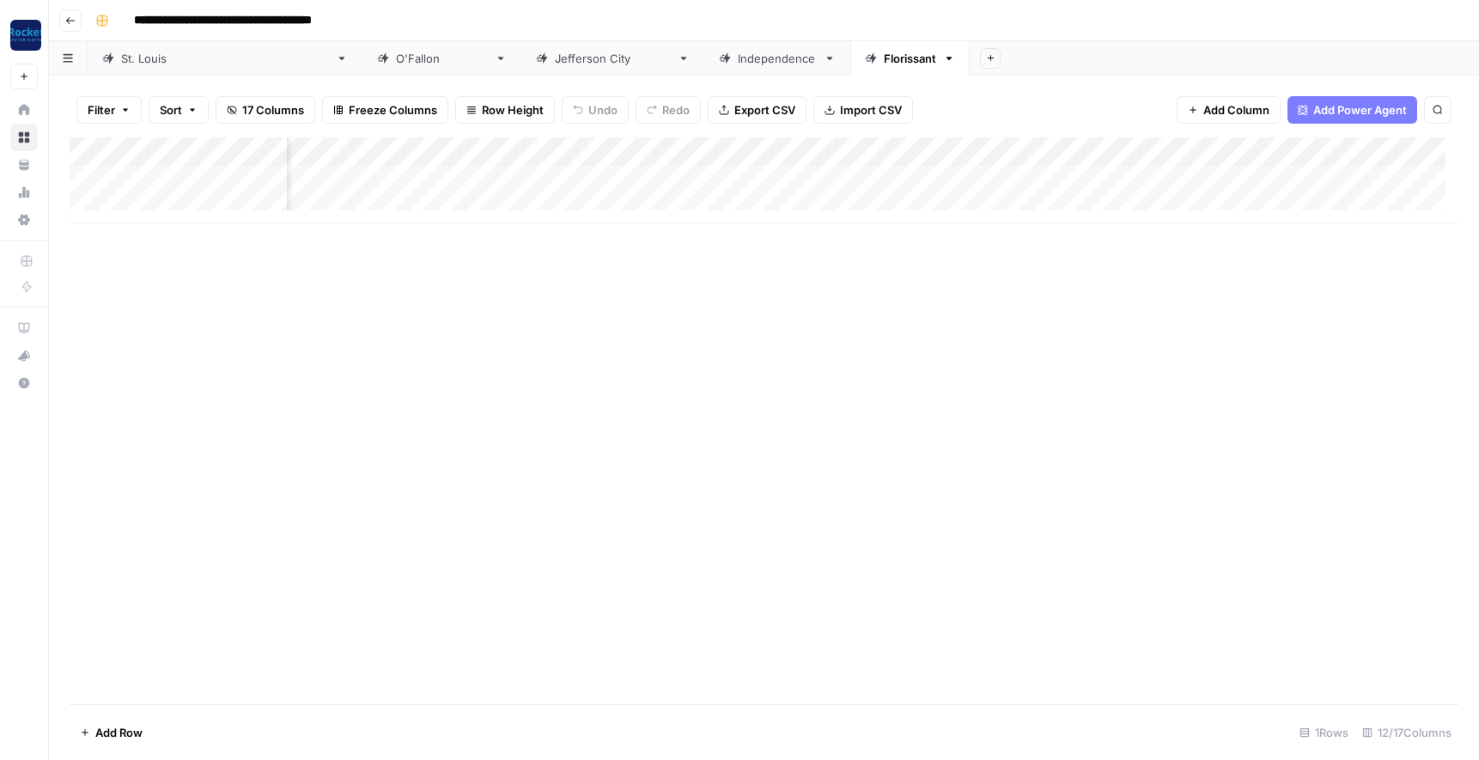
scroll to position [0, 0]
click at [141, 63] on div "[GEOGRAPHIC_DATA][PERSON_NAME]" at bounding box center [225, 58] width 208 height 17
click at [843, 237] on div "Add Column" at bounding box center [764, 223] width 1389 height 173
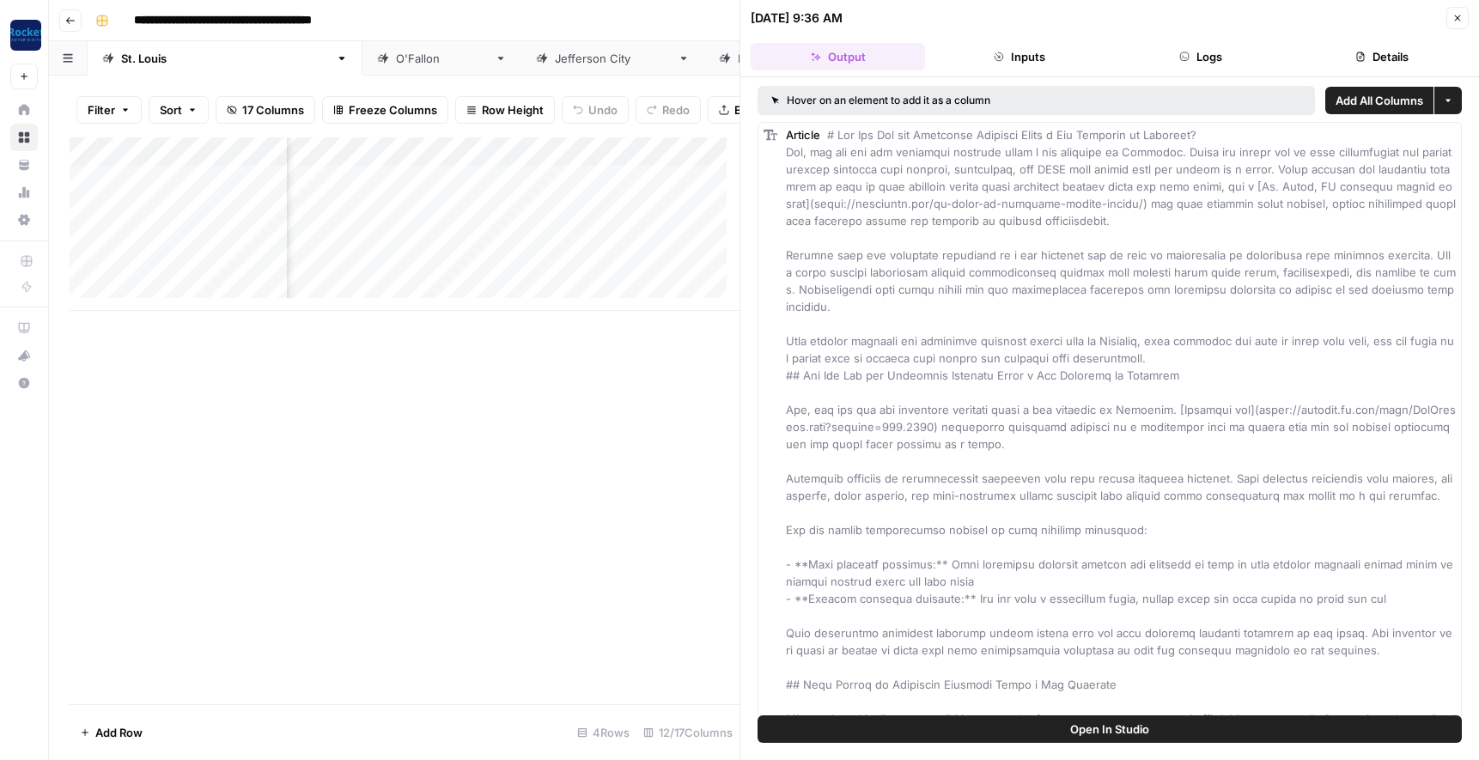
click at [1459, 16] on icon "button" at bounding box center [1458, 18] width 6 height 6
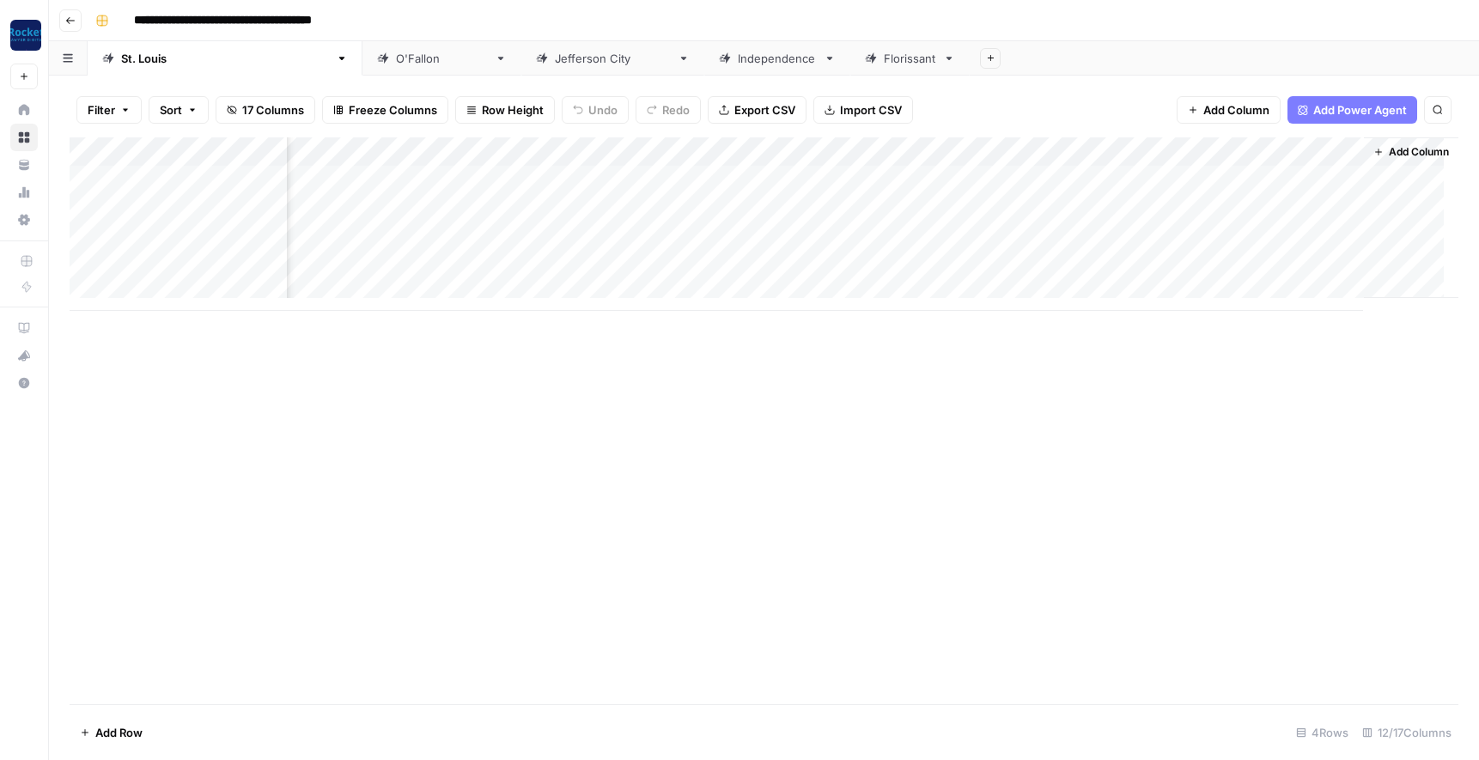
scroll to position [0, 562]
click at [1044, 237] on div "Add Column" at bounding box center [764, 223] width 1389 height 173
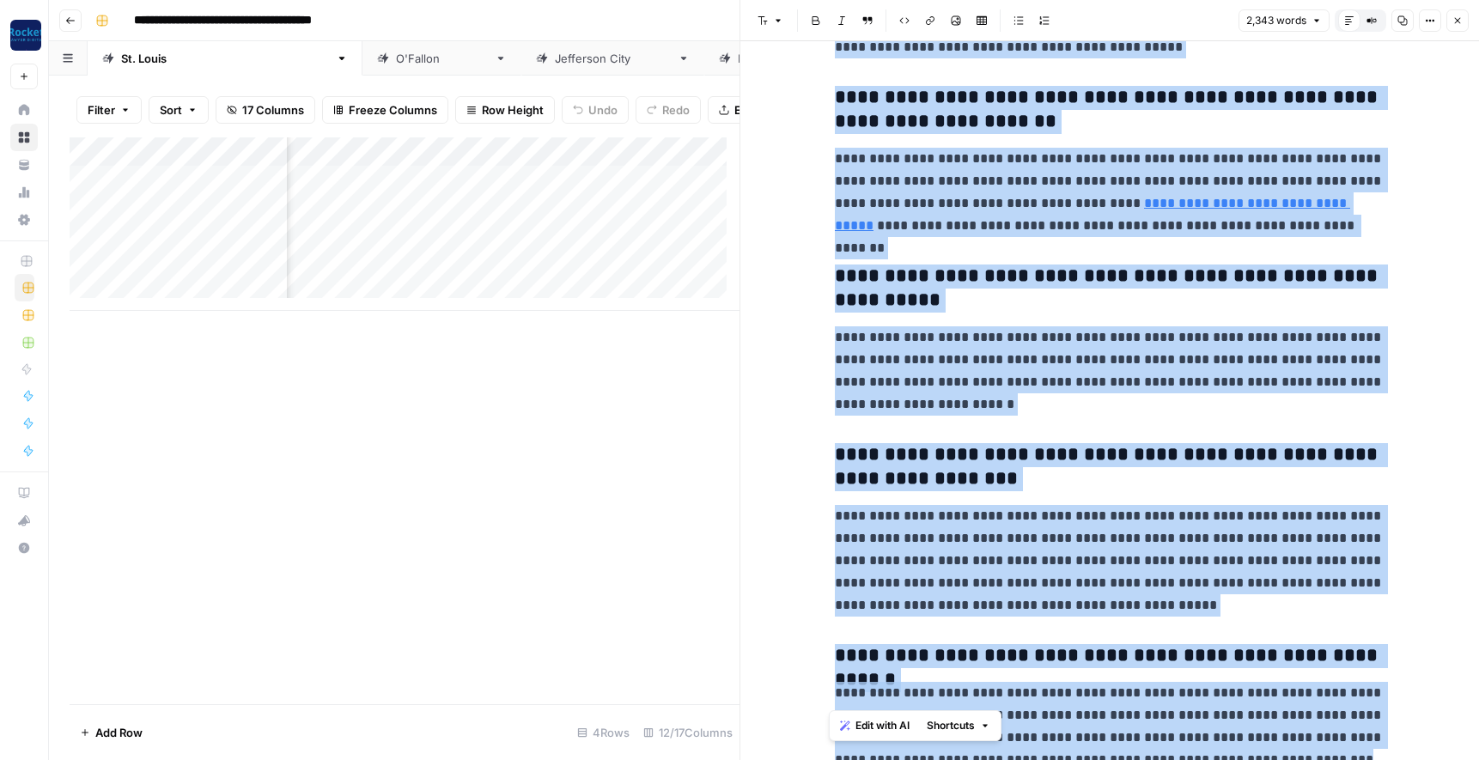
scroll to position [6382, 0]
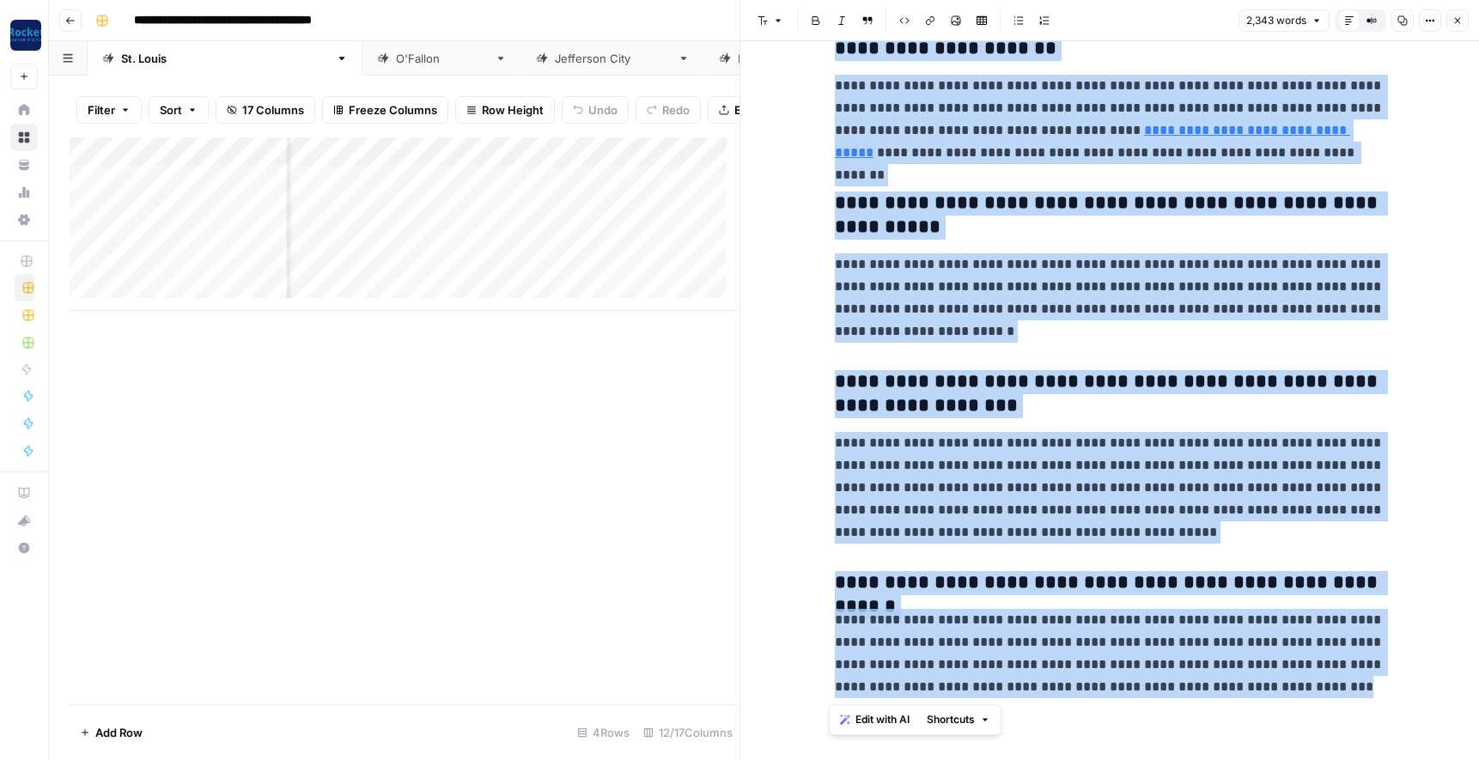
drag, startPoint x: 830, startPoint y: 92, endPoint x: 1274, endPoint y: 696, distance: 750.1
copy div "**********"
click at [1460, 21] on icon "button" at bounding box center [1457, 20] width 10 height 10
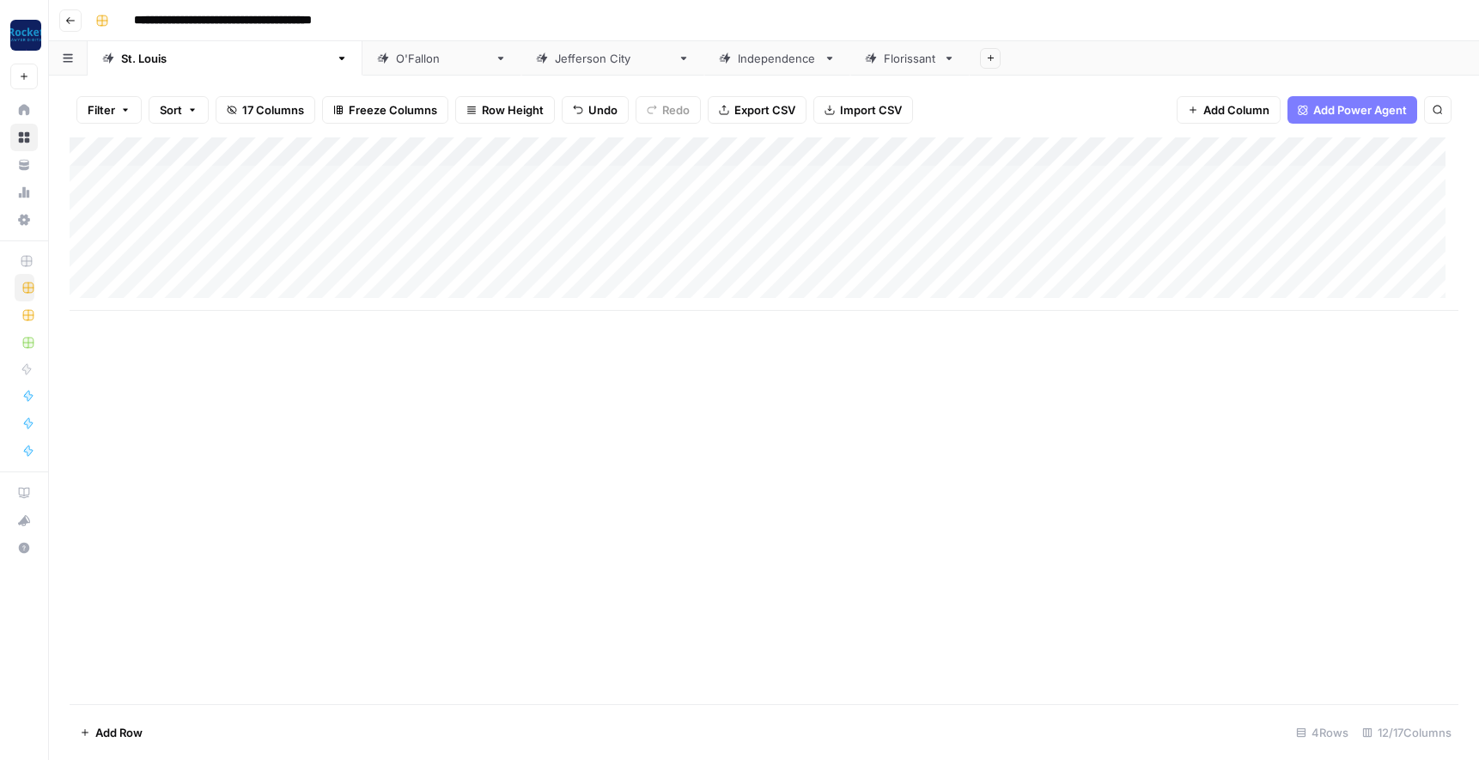
click at [73, 209] on div "Add Column" at bounding box center [764, 223] width 1389 height 173
click at [84, 207] on div "Add Column" at bounding box center [764, 223] width 1389 height 173
click at [234, 205] on div "Add Column" at bounding box center [764, 223] width 1389 height 173
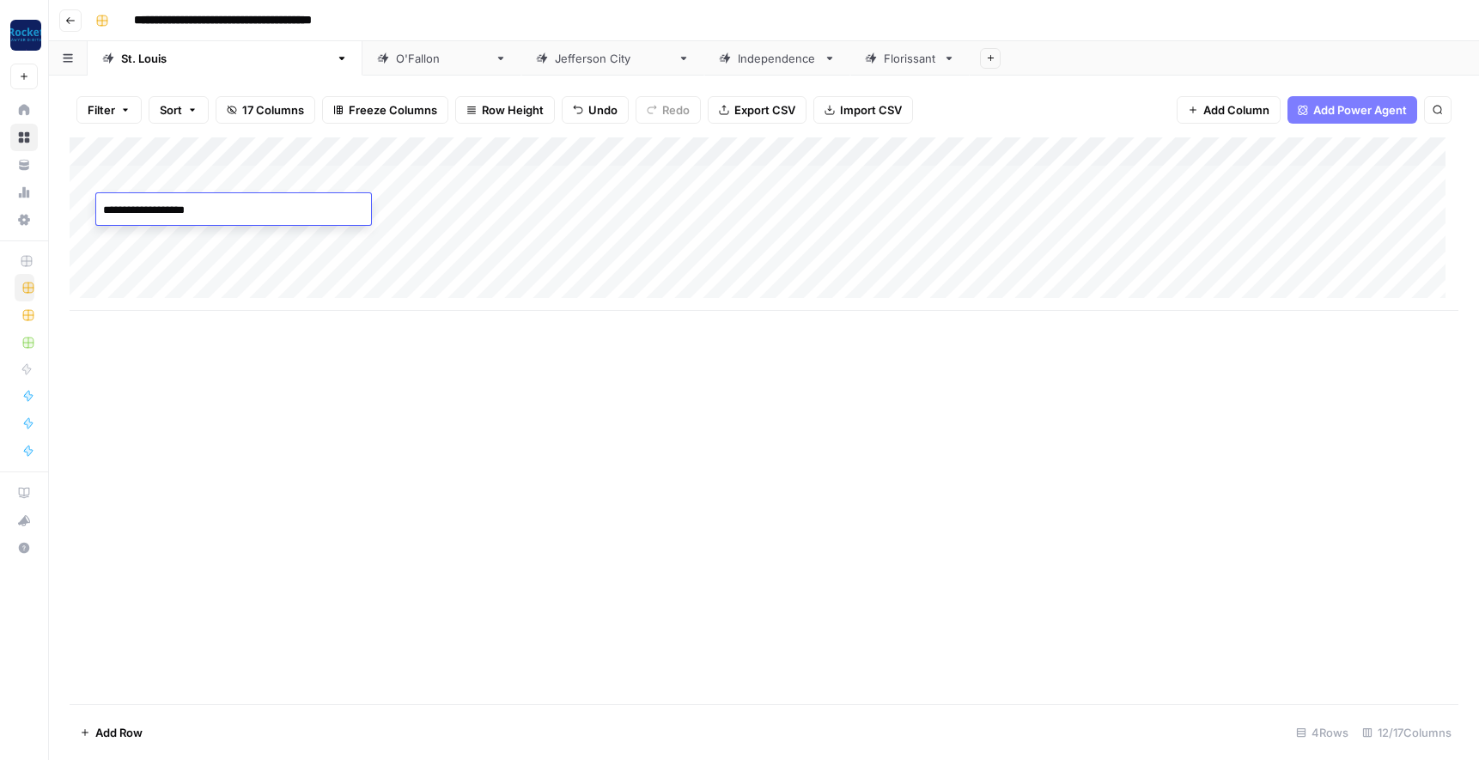
click at [234, 205] on textarea "**********" at bounding box center [233, 210] width 275 height 24
click at [251, 373] on div "Add Column" at bounding box center [764, 420] width 1389 height 567
click at [256, 204] on div "Add Column" at bounding box center [764, 223] width 1389 height 173
click at [222, 344] on div "Add Column" at bounding box center [764, 420] width 1389 height 567
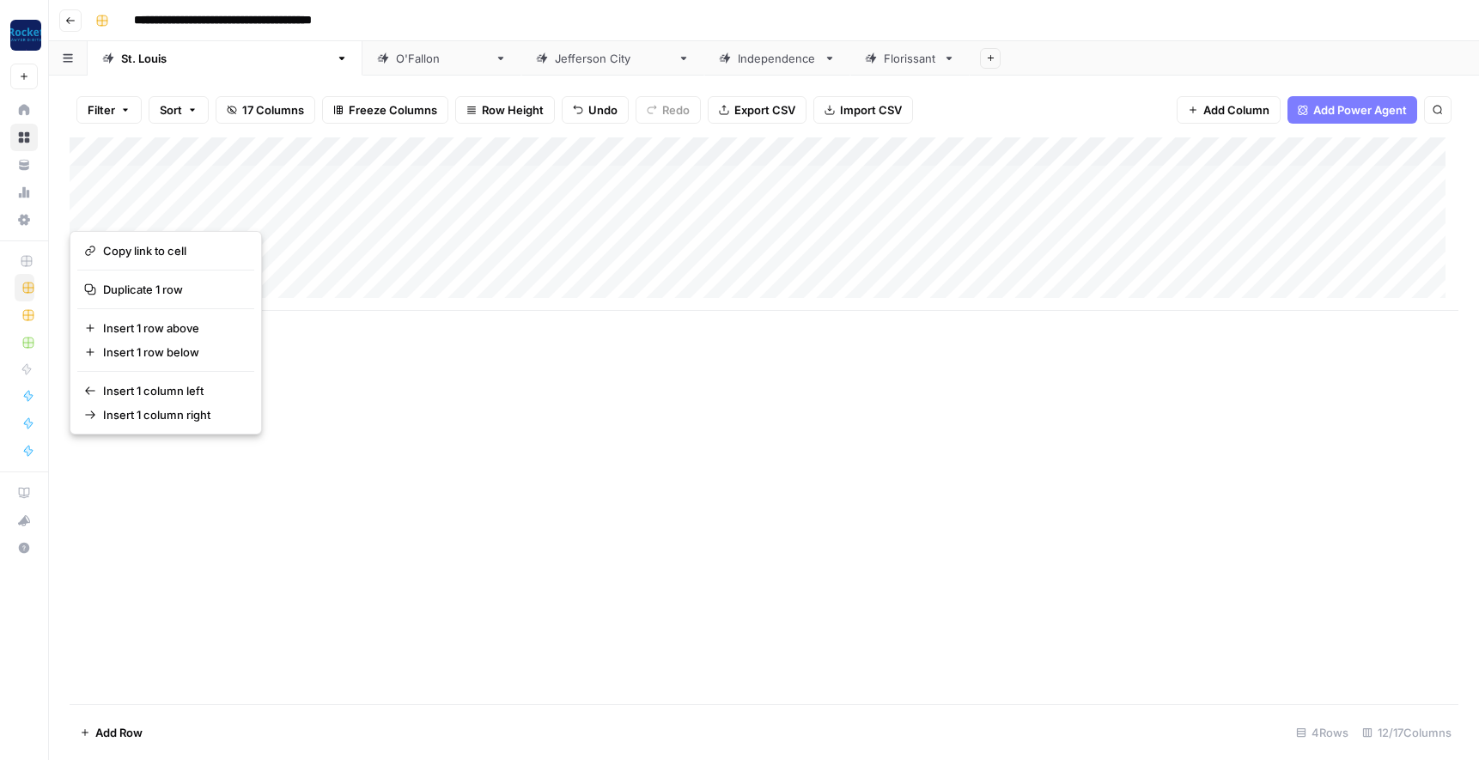
click at [198, 545] on div "Add Column" at bounding box center [764, 420] width 1389 height 567
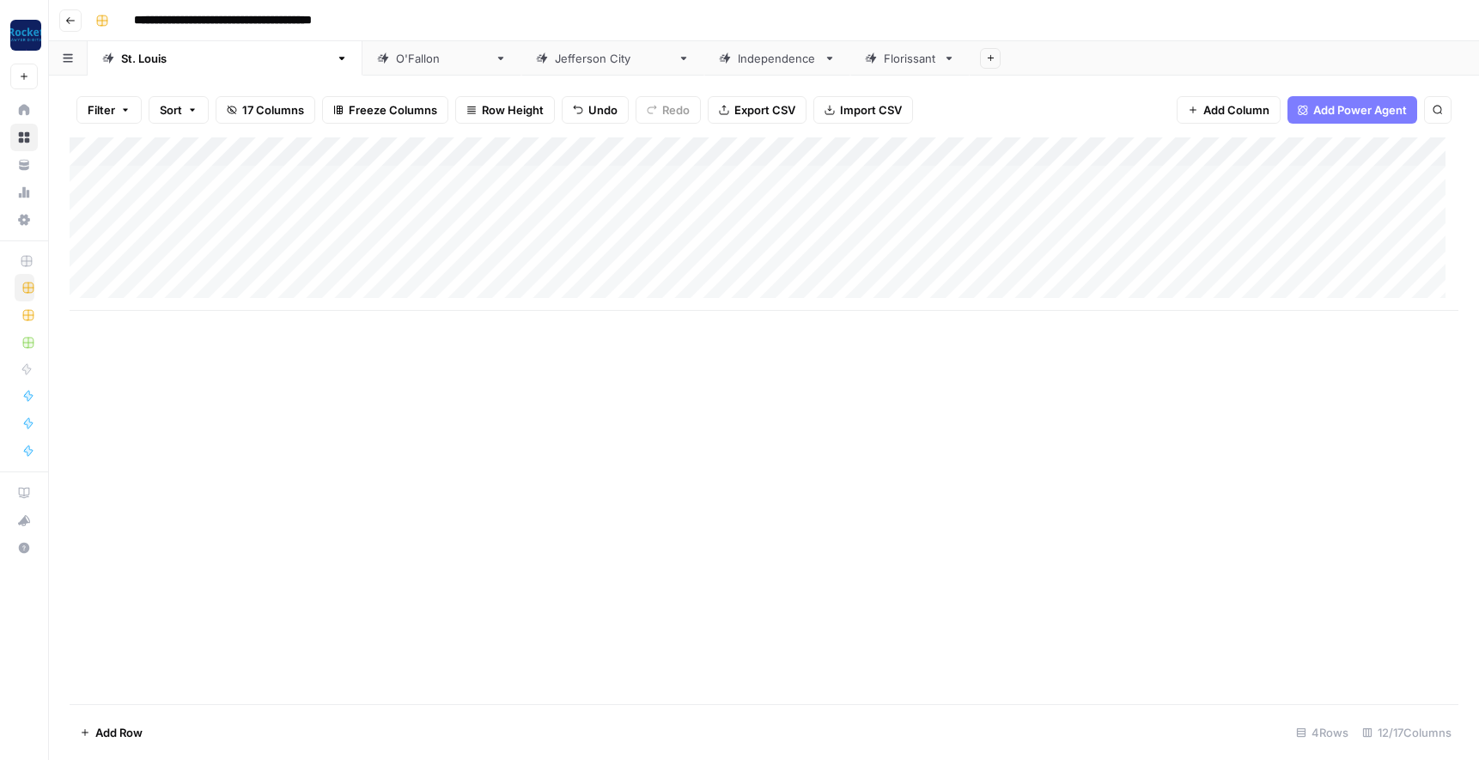
click at [199, 545] on div "Add Column" at bounding box center [764, 420] width 1389 height 567
click at [68, 21] on icon "button" at bounding box center [70, 20] width 10 height 10
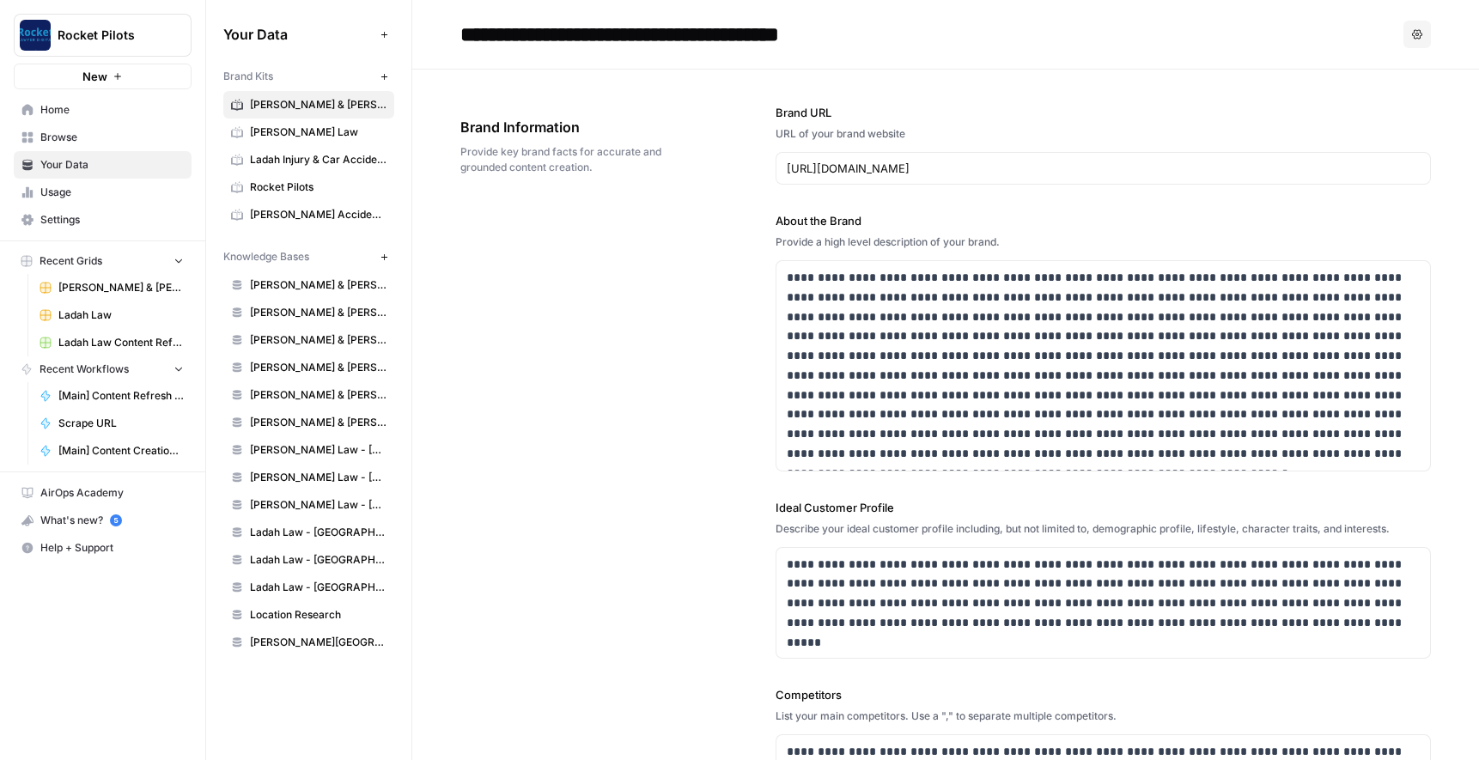
click at [54, 140] on span "Browse" at bounding box center [111, 137] width 143 height 15
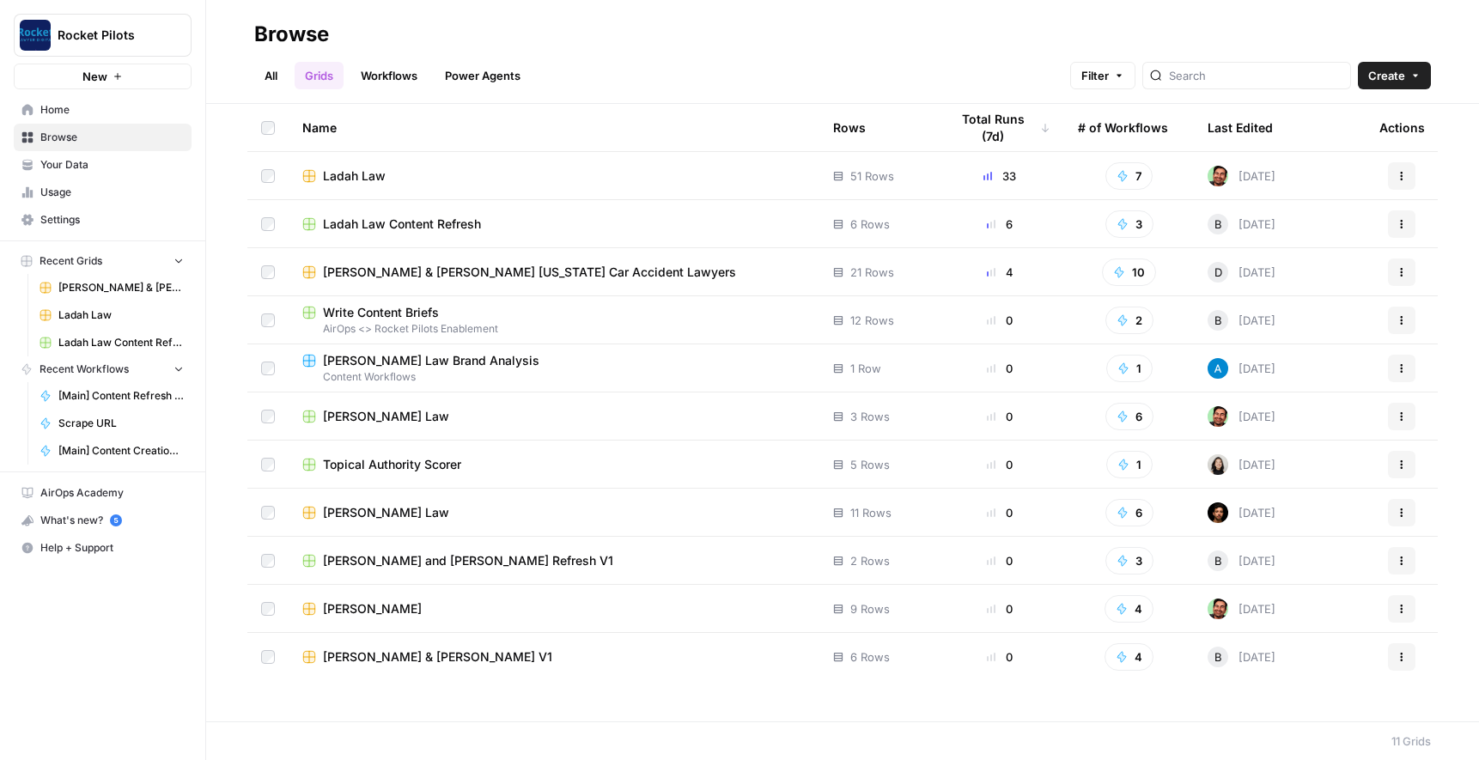
click at [53, 103] on span "Home" at bounding box center [111, 109] width 143 height 15
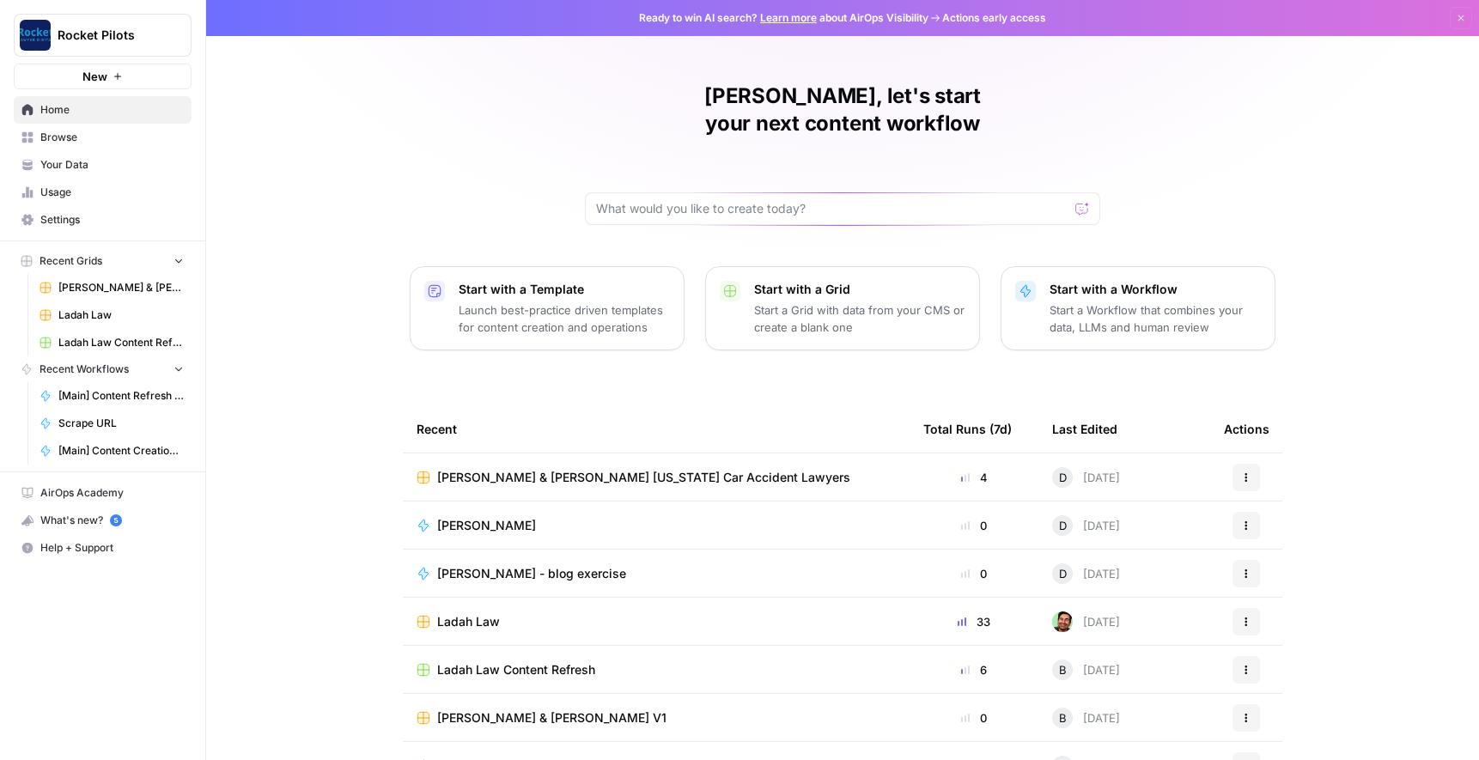
click at [69, 169] on span "Your Data" at bounding box center [111, 164] width 143 height 15
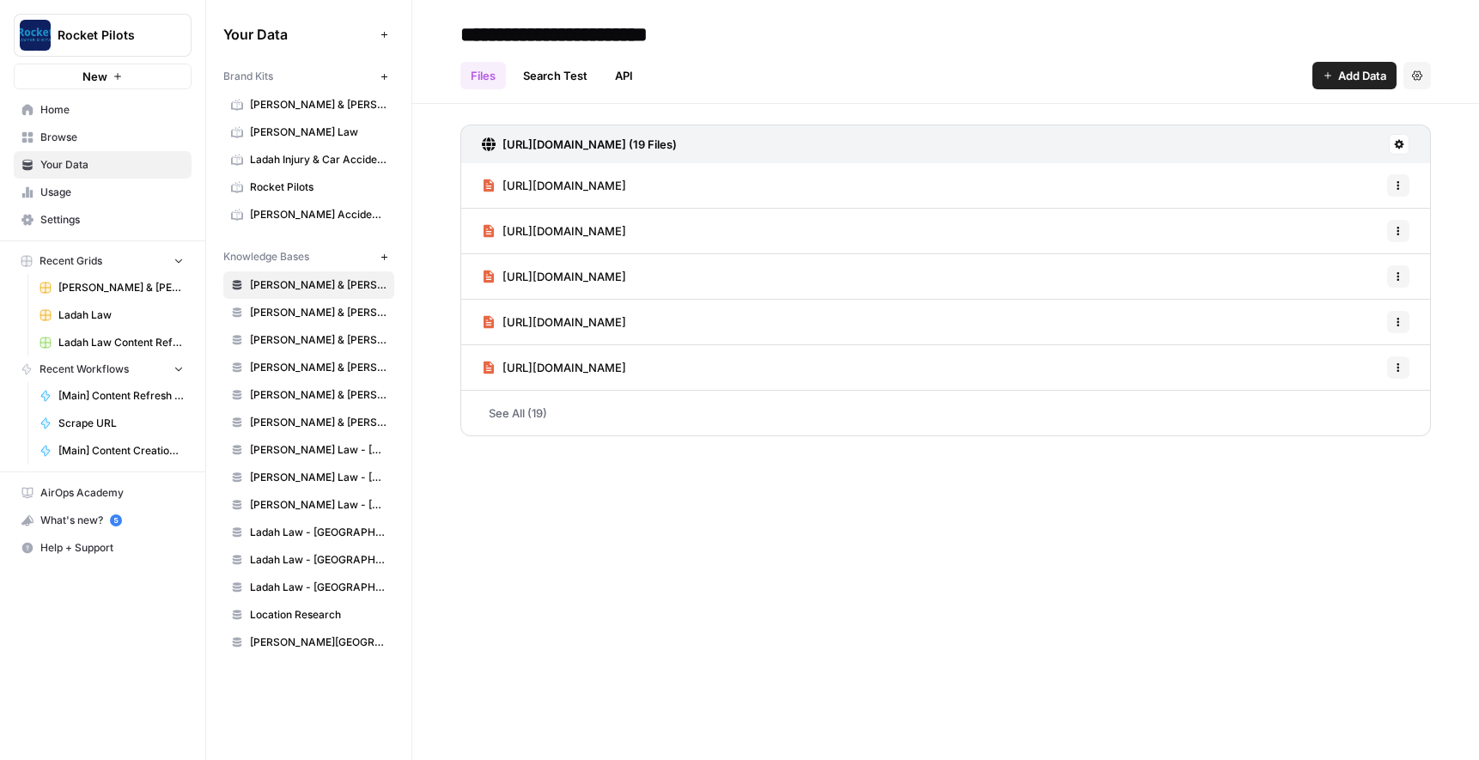
click at [265, 103] on span "[PERSON_NAME] & [PERSON_NAME] [US_STATE] Car Accident Lawyers" at bounding box center [318, 104] width 137 height 15
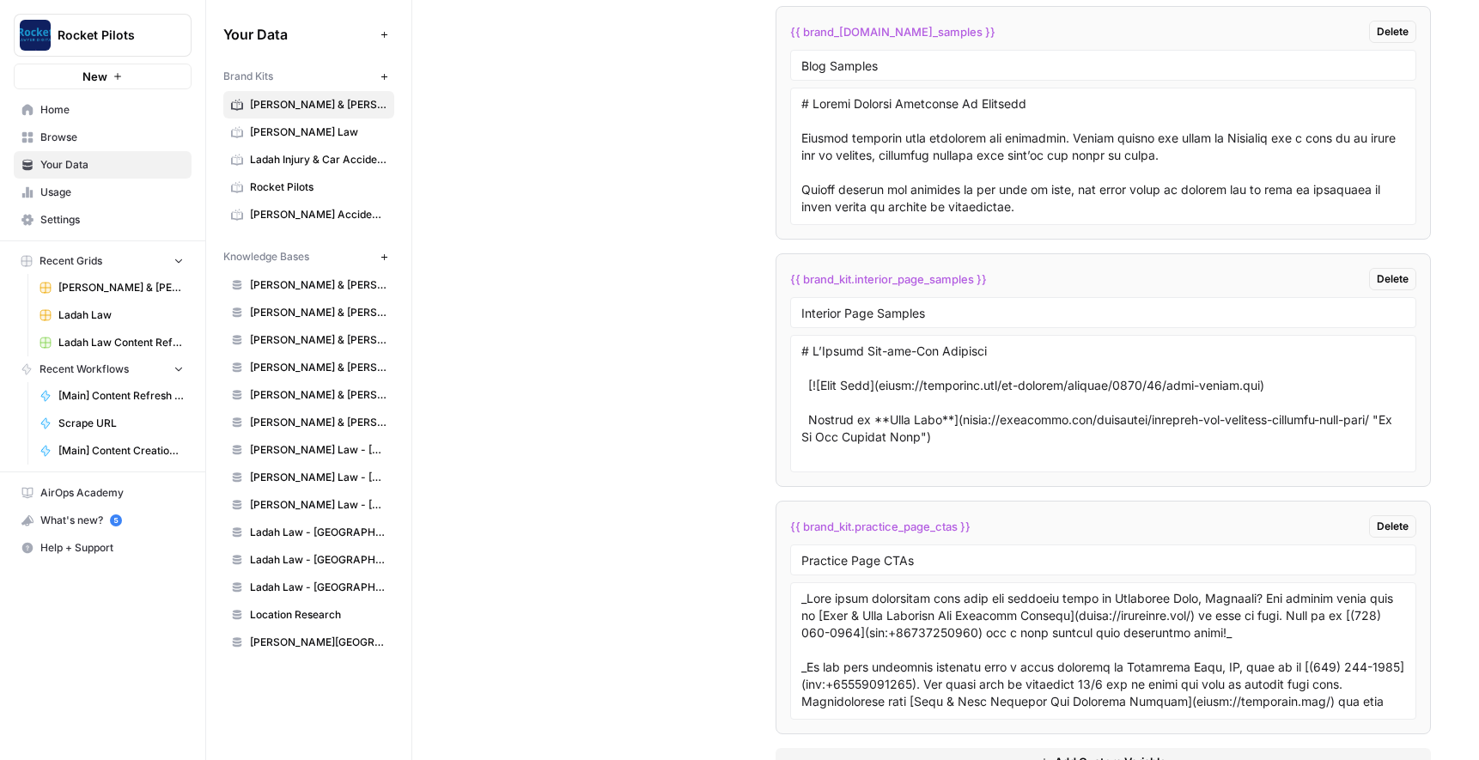
scroll to position [3435, 0]
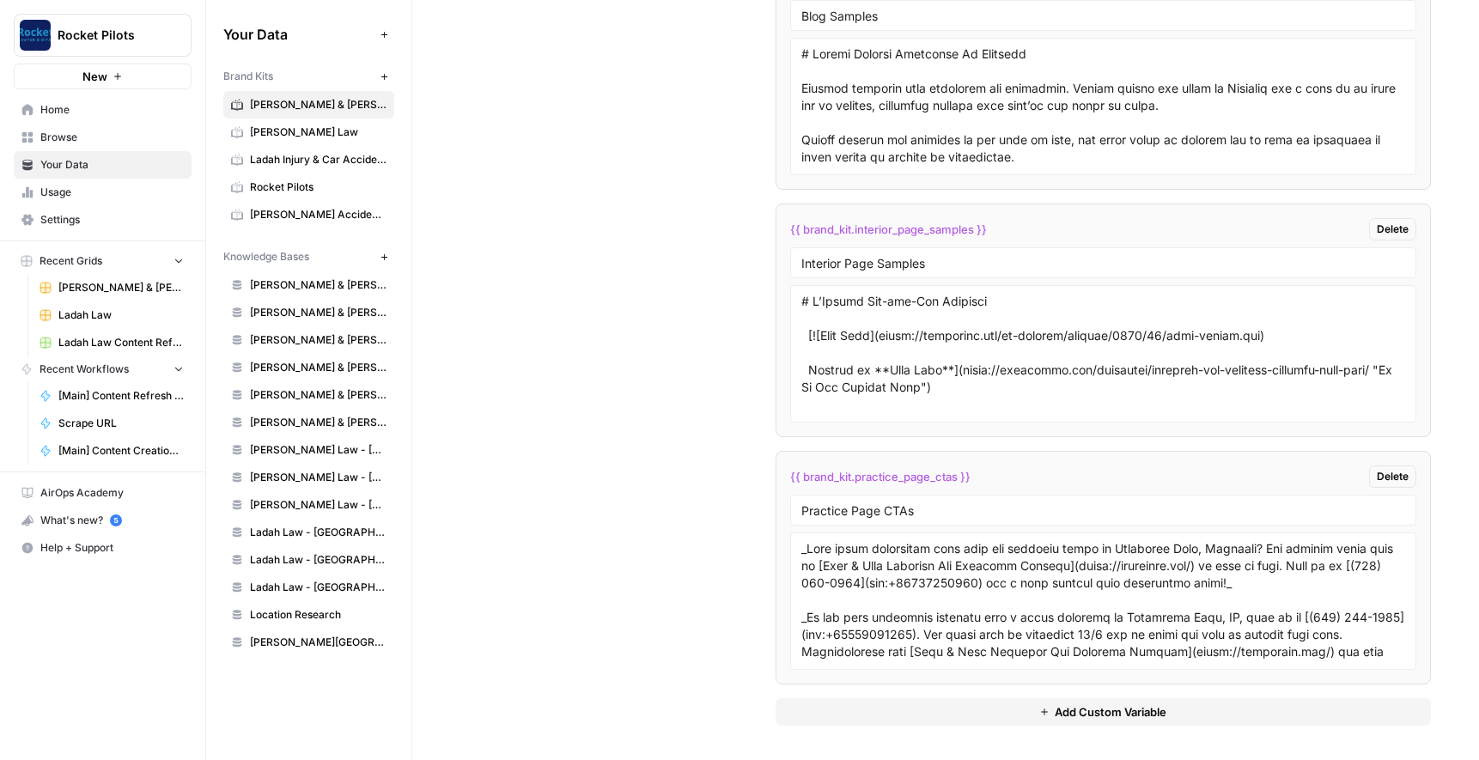
click at [757, 442] on div "Custom Variables Create custom variables that will appear as global brand varia…" at bounding box center [945, 93] width 970 height 1333
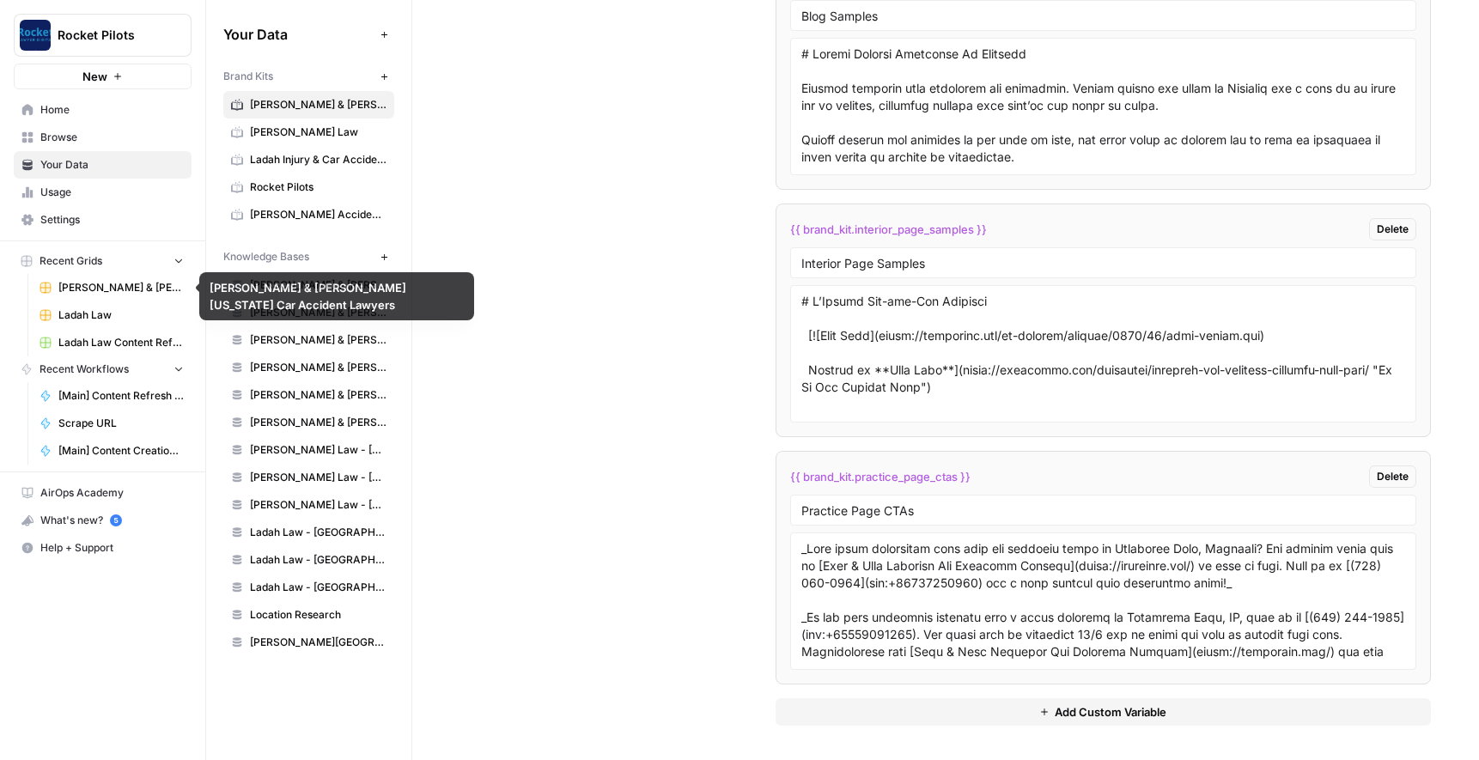
click at [106, 284] on span "[PERSON_NAME] & [PERSON_NAME] [US_STATE] Car Accident Lawyers" at bounding box center [120, 287] width 125 height 15
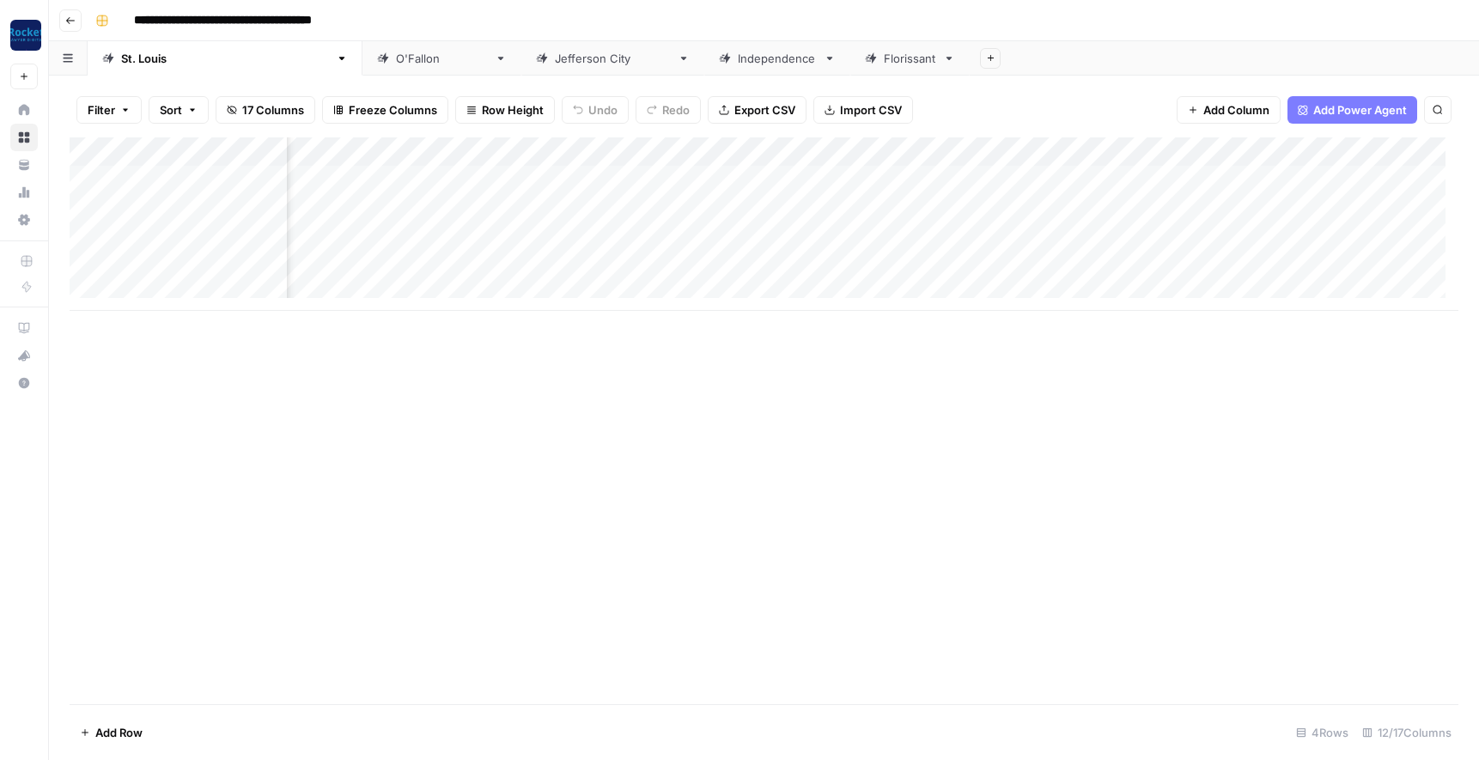
scroll to position [0, 582]
click at [1000, 236] on div "Add Column" at bounding box center [764, 223] width 1389 height 173
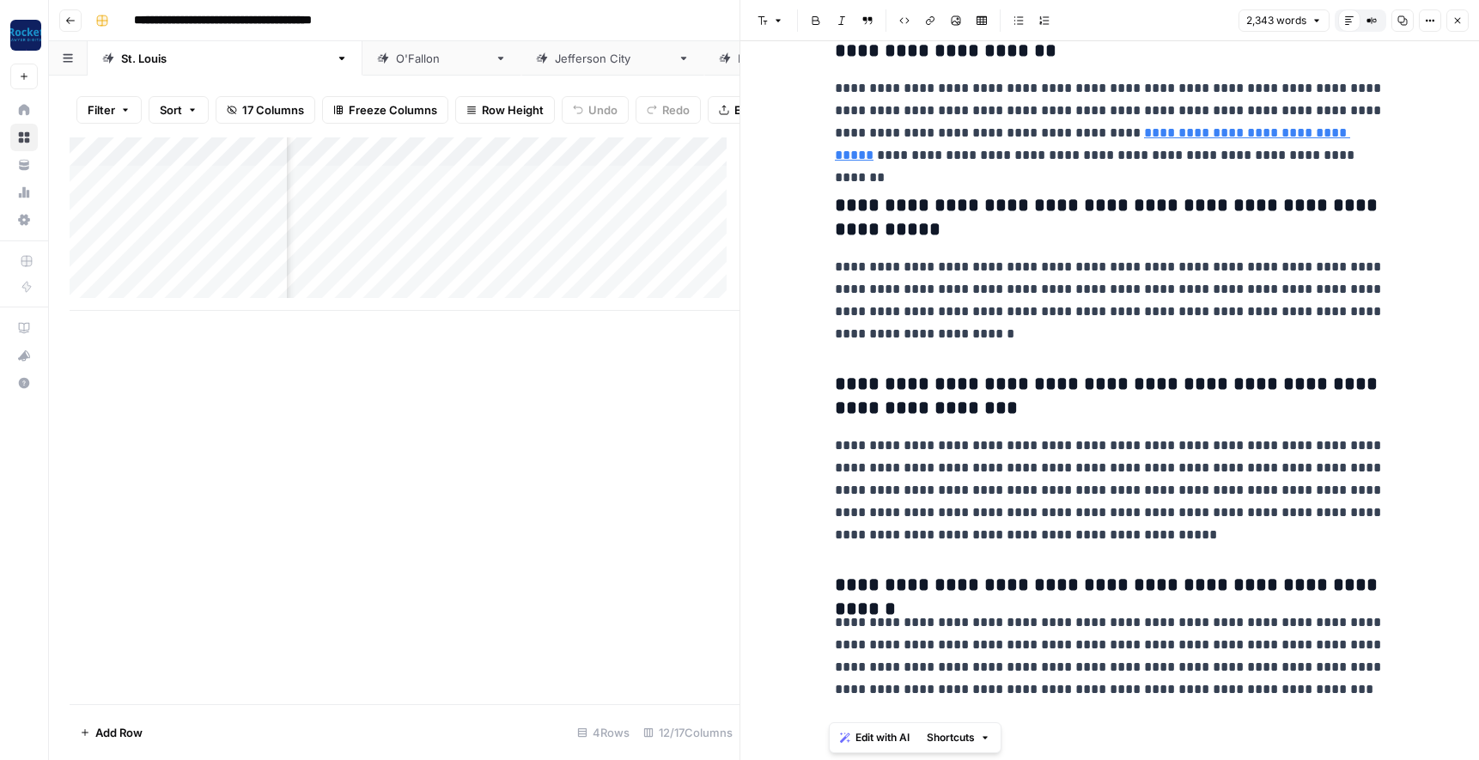
scroll to position [6382, 0]
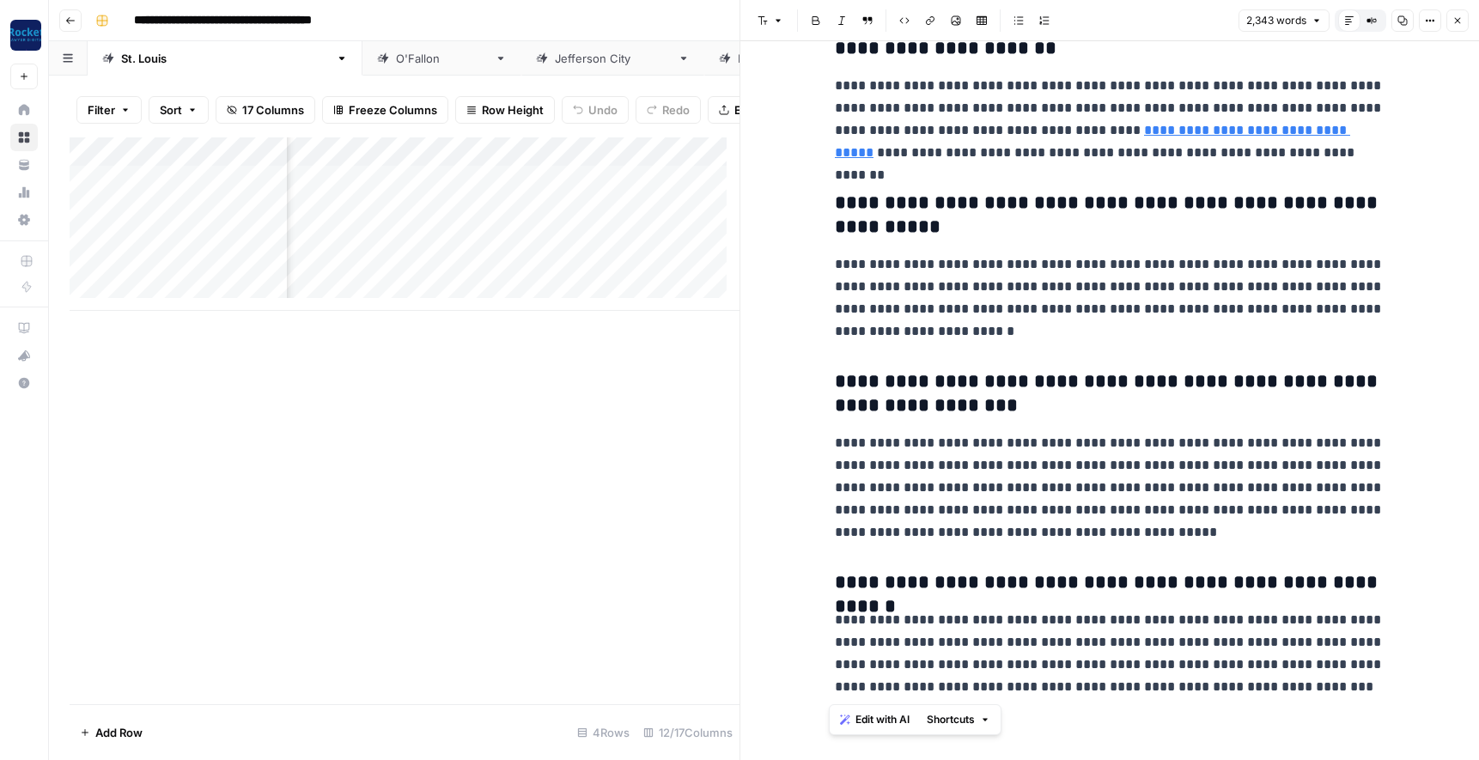
drag, startPoint x: 835, startPoint y: 93, endPoint x: 1318, endPoint y: 692, distance: 770.1
copy div "**********"
